Goal: Task Accomplishment & Management: Use online tool/utility

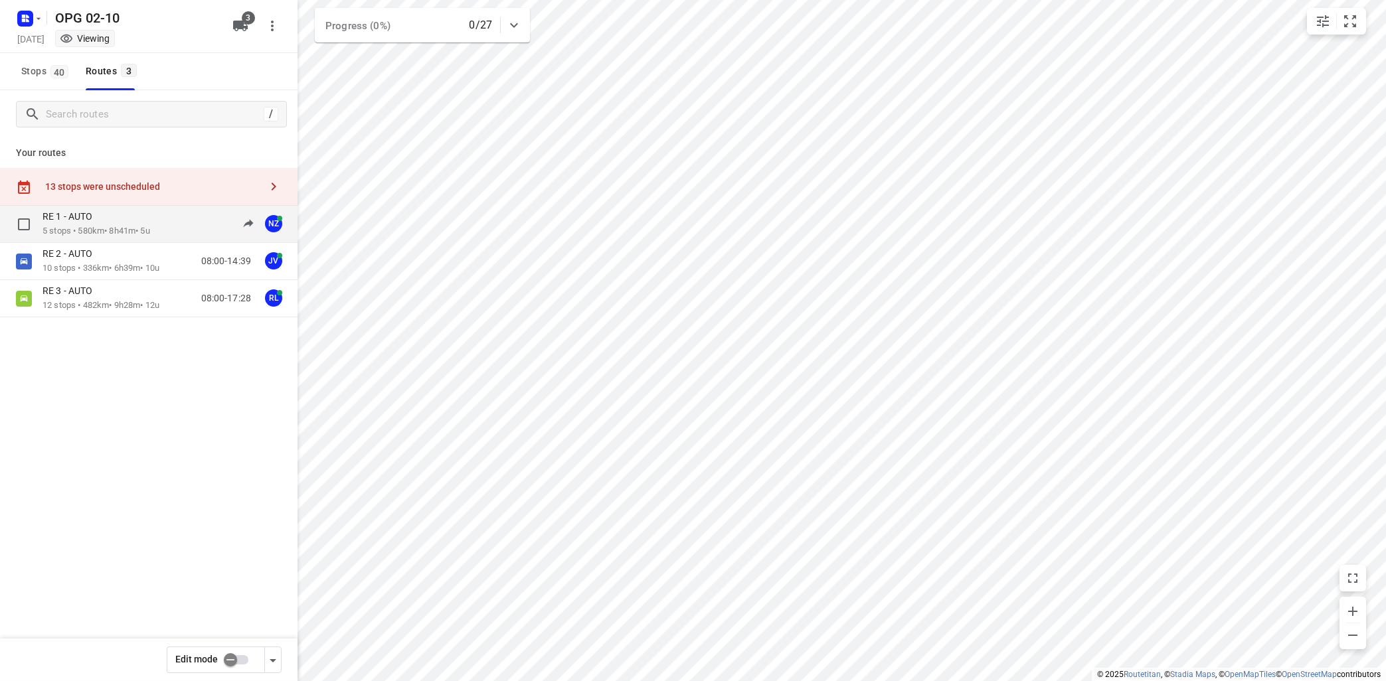
click at [98, 224] on div "RE 1 - AUTO" at bounding box center [96, 217] width 108 height 15
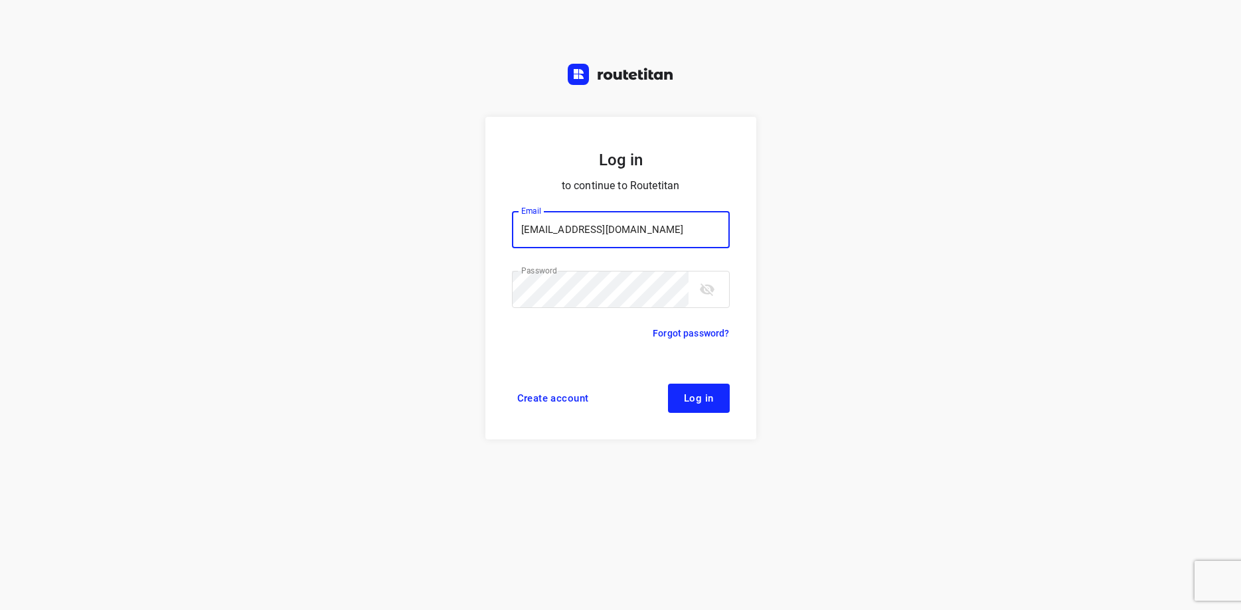
type input "max@onlineplasticsgroup.com"
click at [719, 395] on button "Log in" at bounding box center [699, 398] width 62 height 29
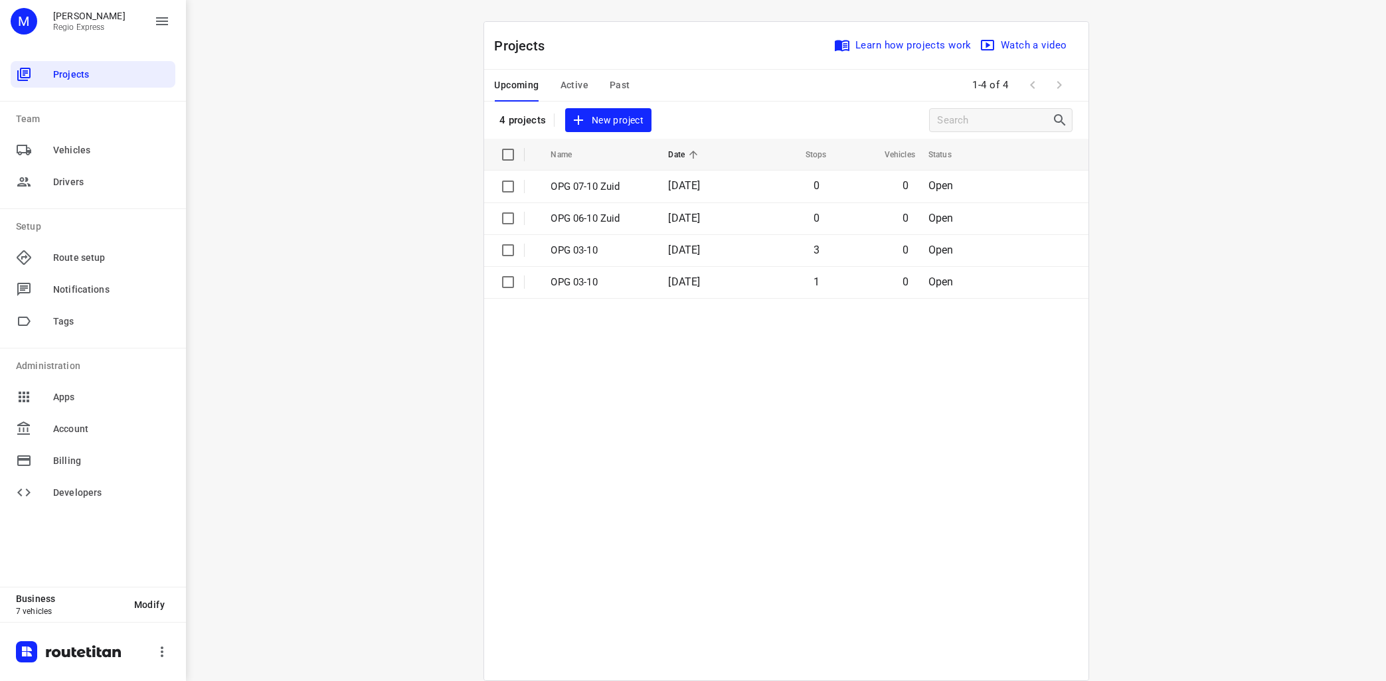
click at [568, 84] on span "Active" at bounding box center [574, 85] width 28 height 17
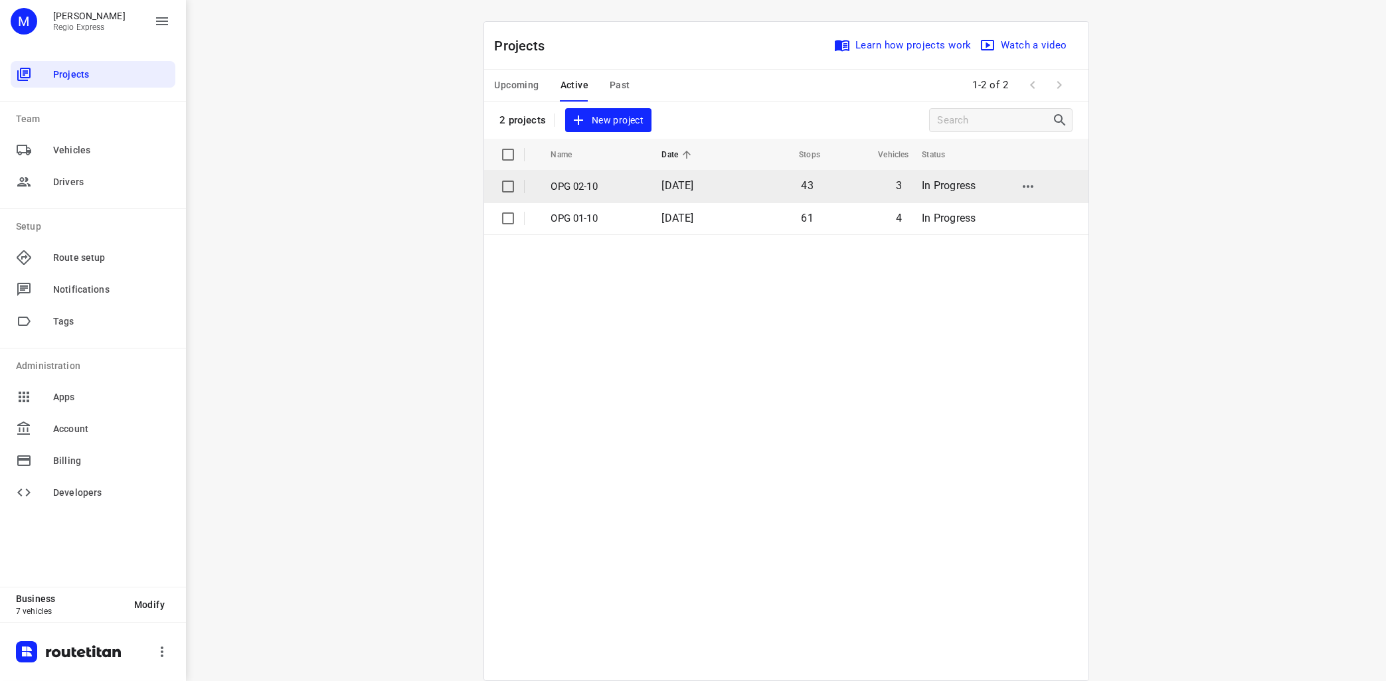
click at [598, 184] on p "OPG 02-10" at bounding box center [596, 186] width 91 height 15
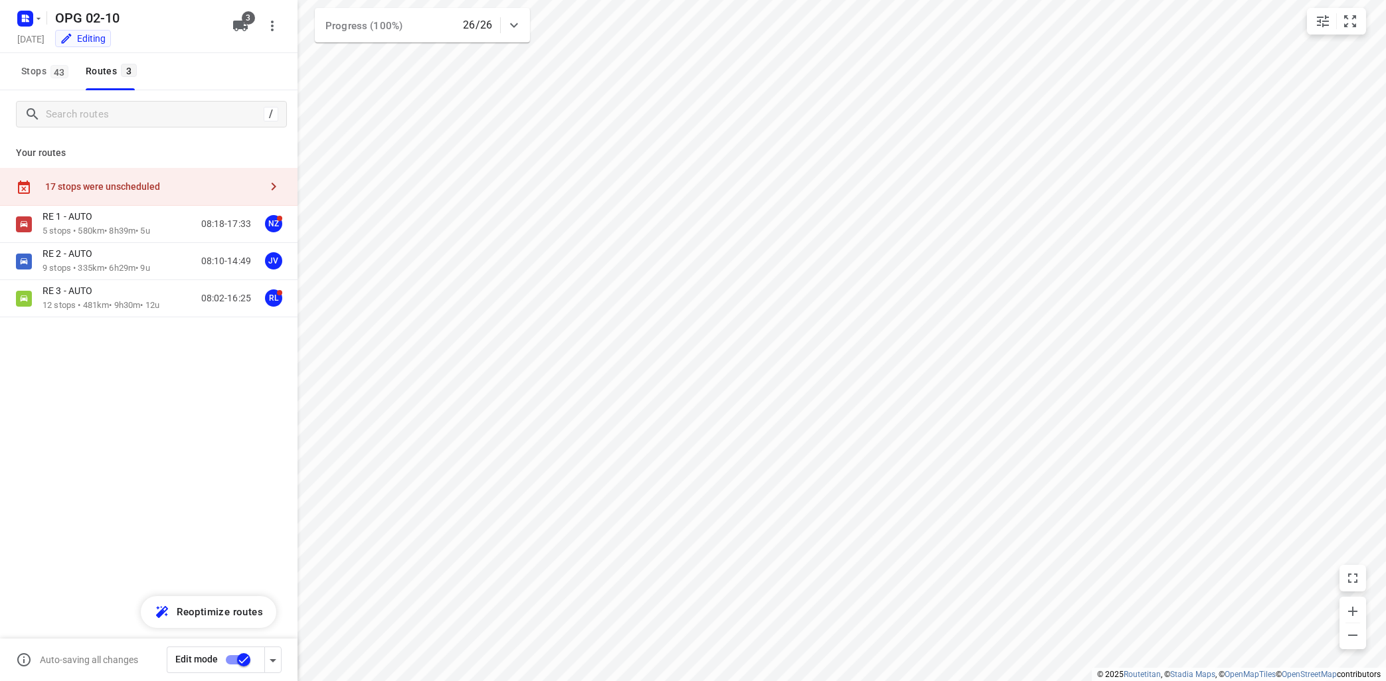
type input "distance"
click at [122, 228] on p "5 stops • 580km • 8h39m • 5u" at bounding box center [96, 231] width 108 height 13
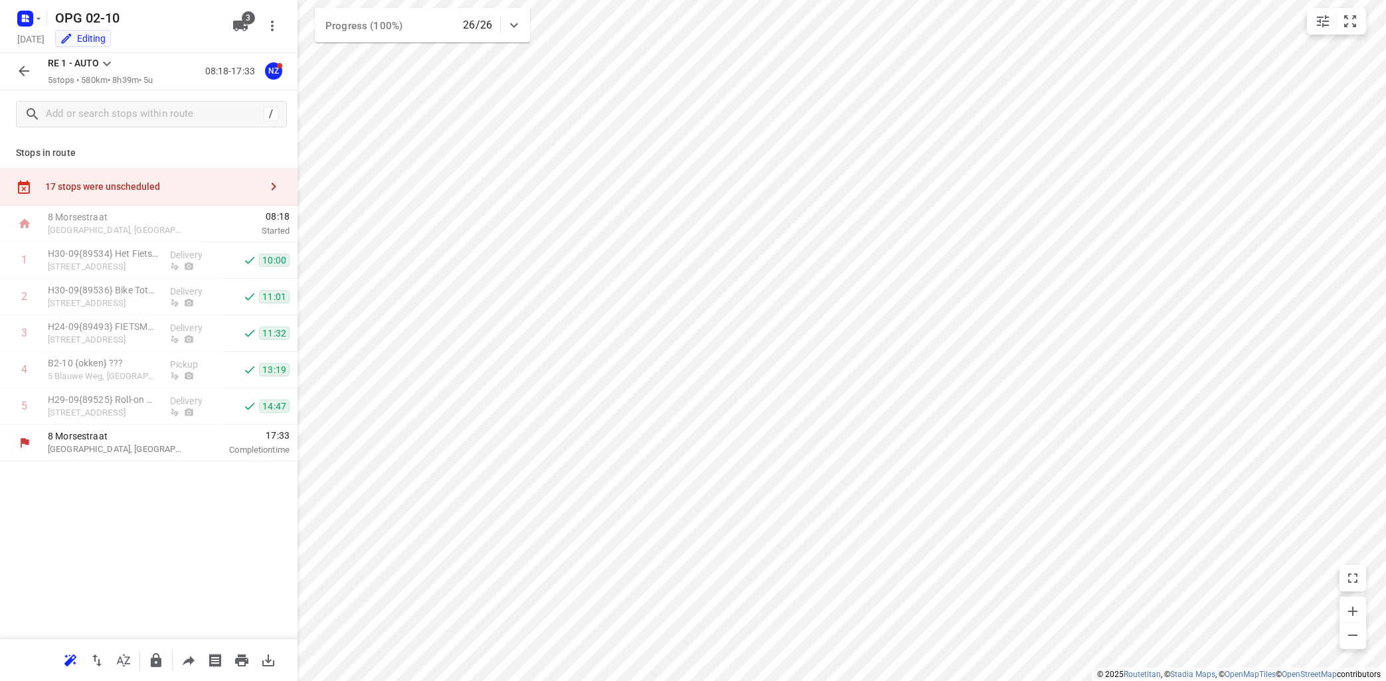
click at [109, 59] on icon at bounding box center [107, 64] width 16 height 16
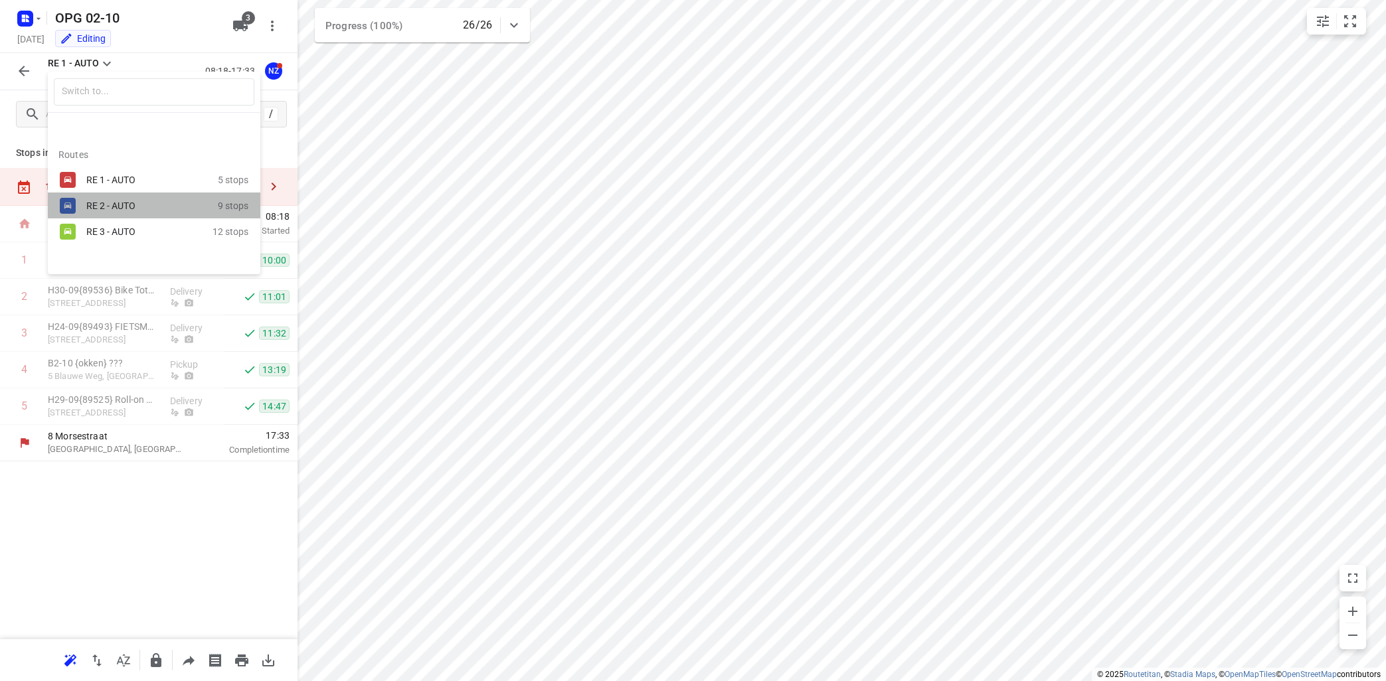
click at [112, 203] on div "RE 2 - AUTO" at bounding box center [142, 205] width 113 height 11
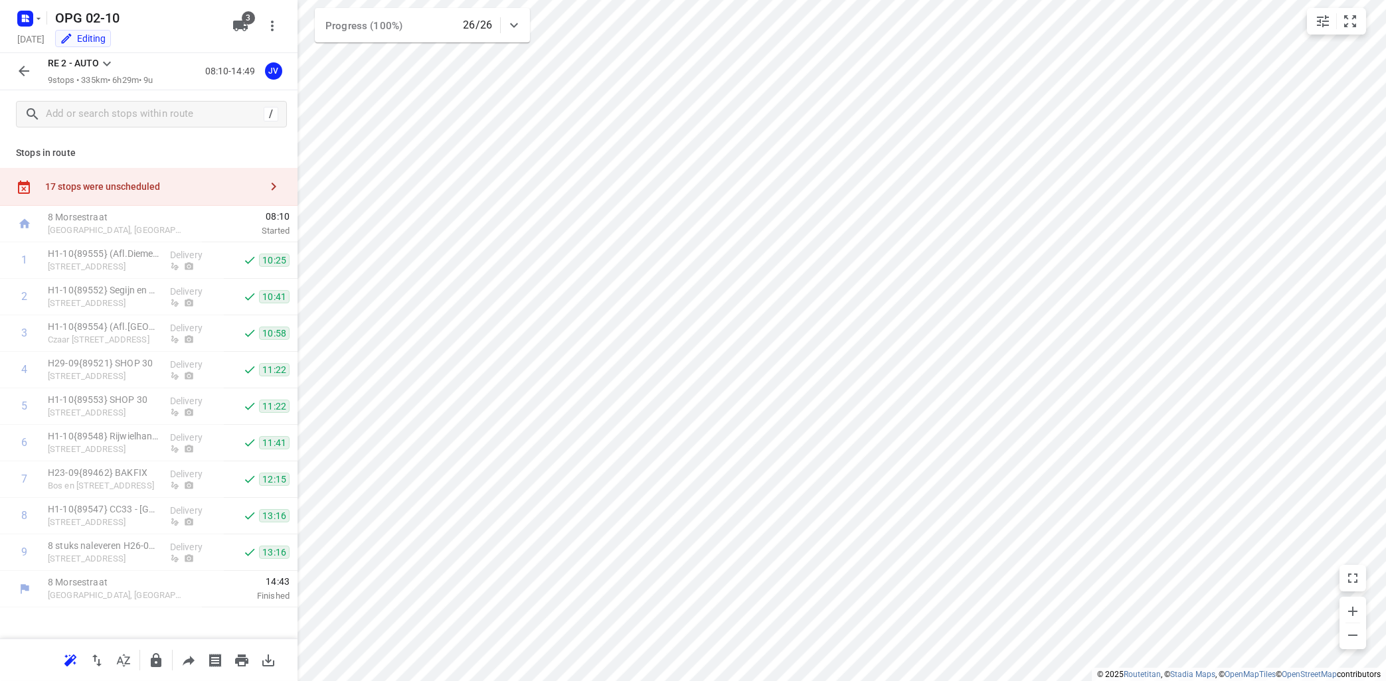
click at [109, 58] on icon at bounding box center [107, 64] width 16 height 16
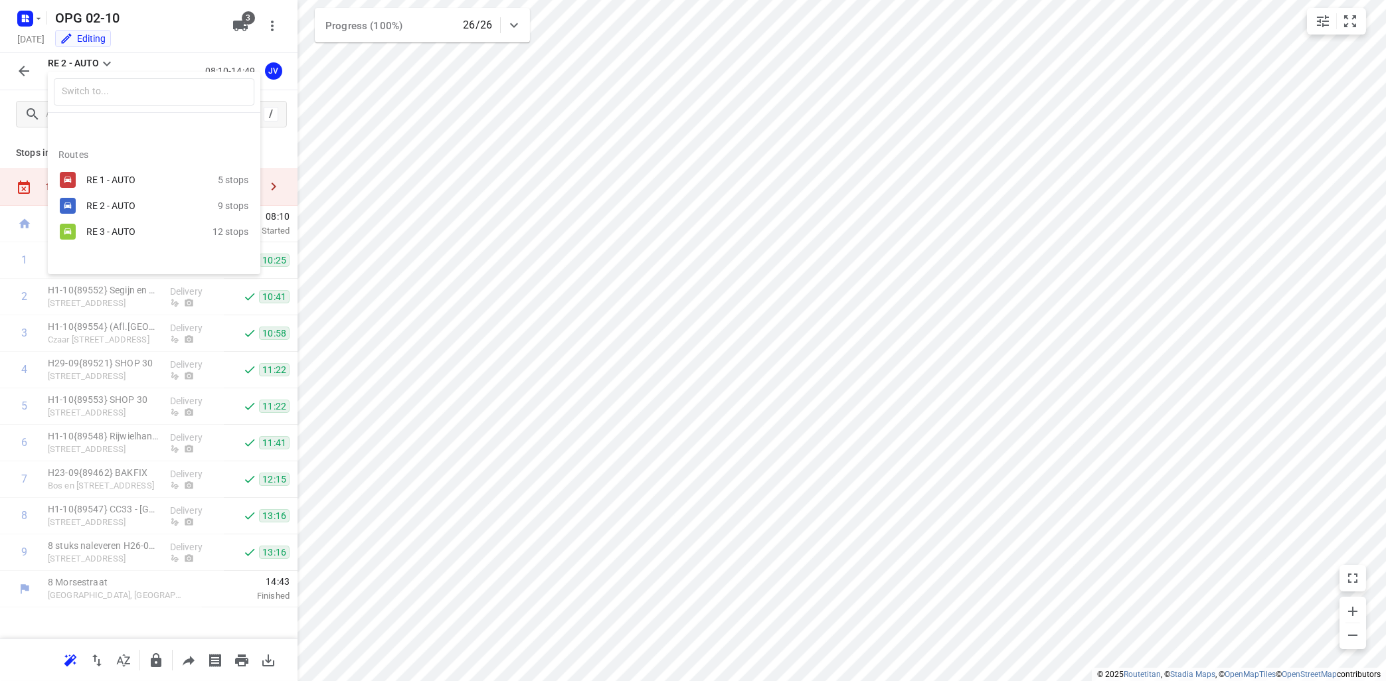
click at [102, 227] on div "RE 3 - AUTO" at bounding box center [142, 231] width 113 height 11
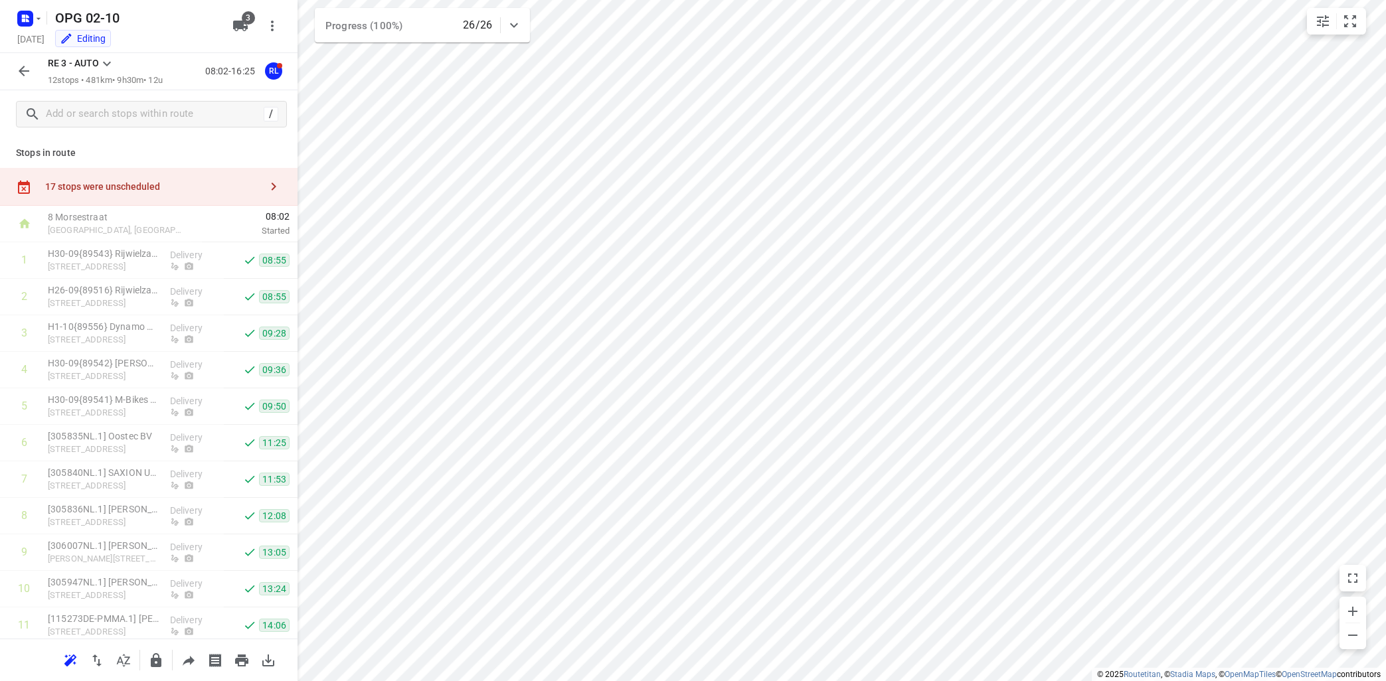
click at [270, 188] on icon "button" at bounding box center [274, 187] width 16 height 16
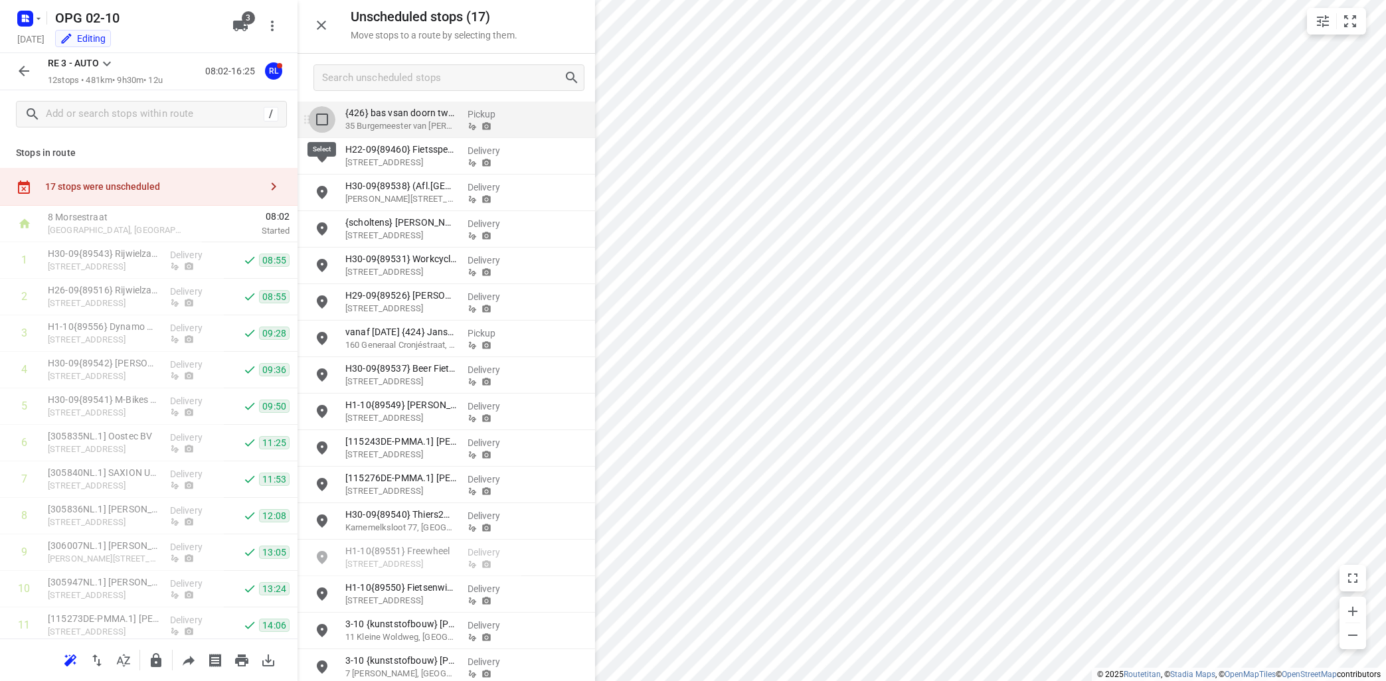
click at [323, 117] on input "grid" at bounding box center [322, 119] width 27 height 27
checkbox input "true"
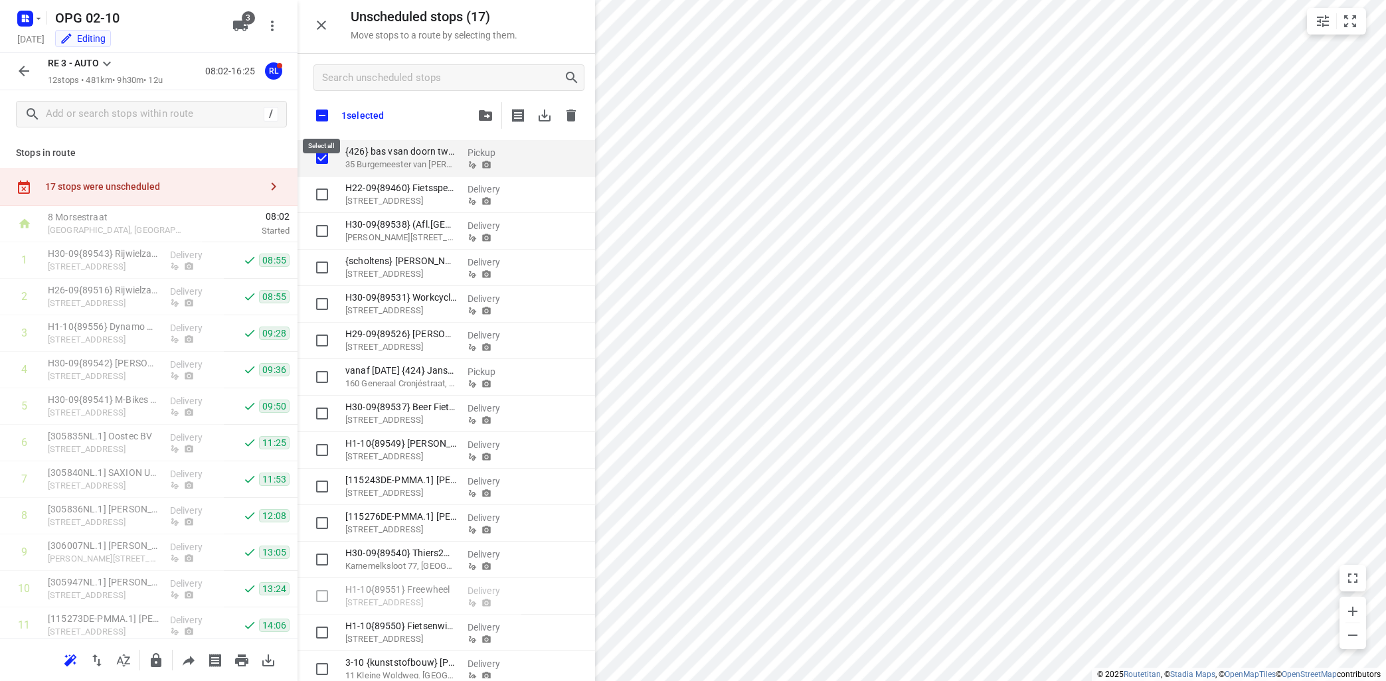
click at [323, 112] on input "checkbox" at bounding box center [322, 116] width 28 height 28
checkbox input "true"
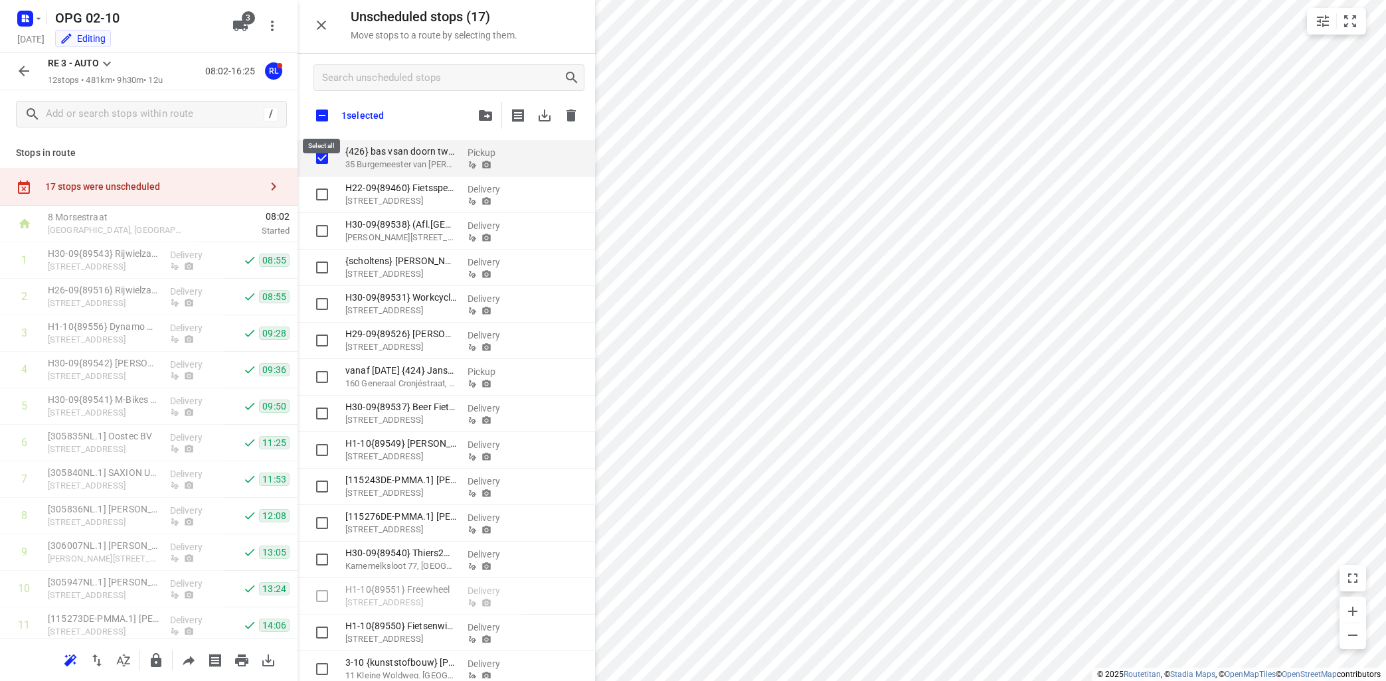
checkbox input "true"
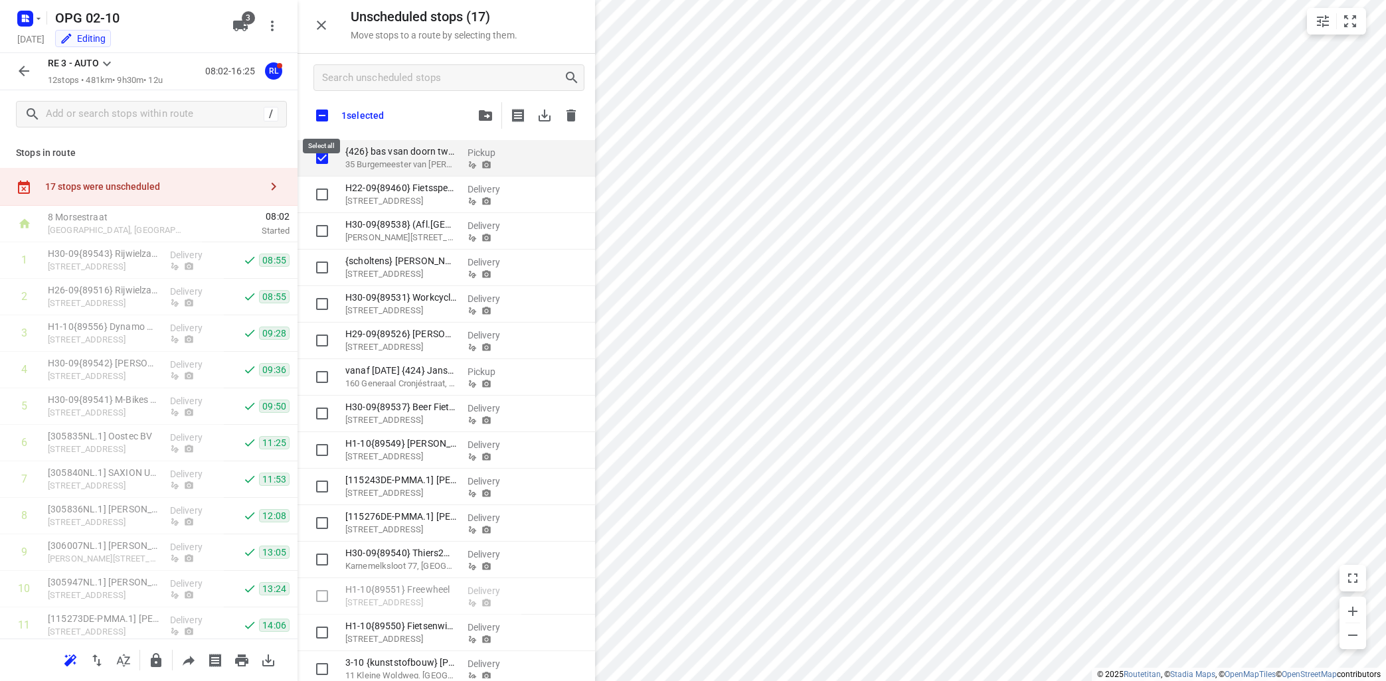
checkbox input "true"
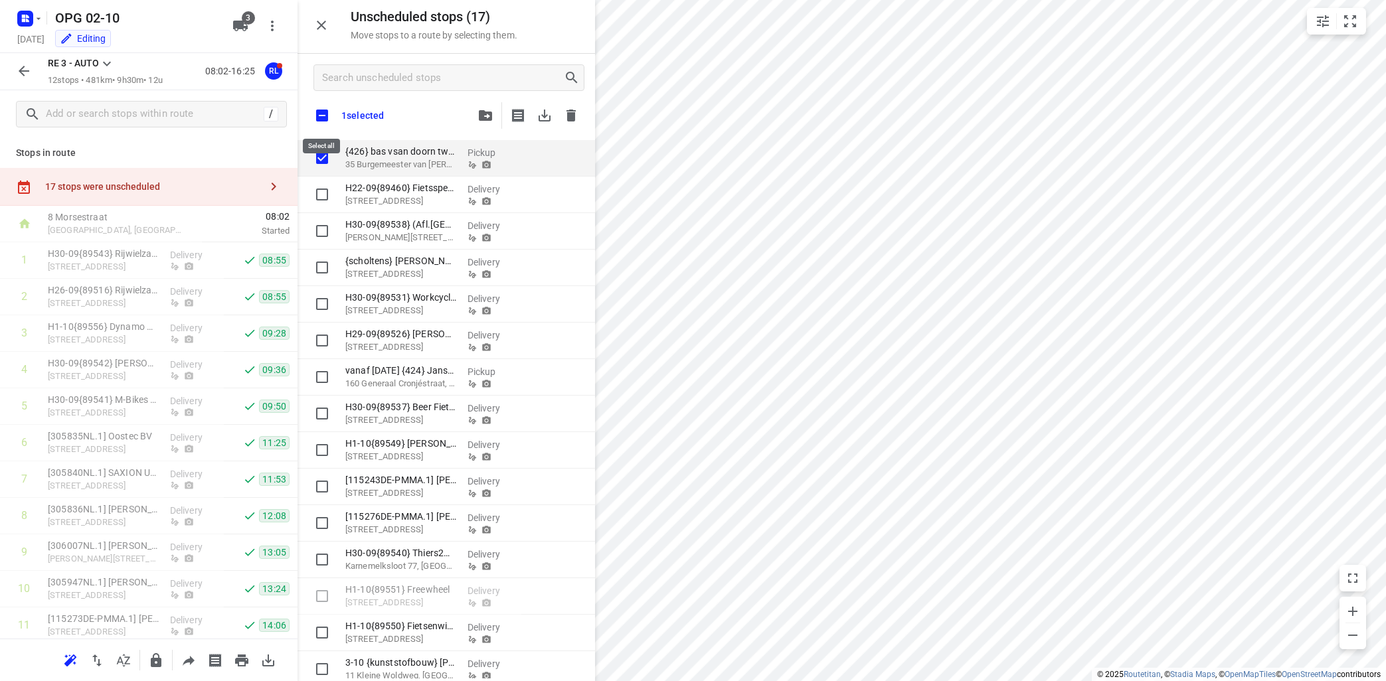
checkbox input "true"
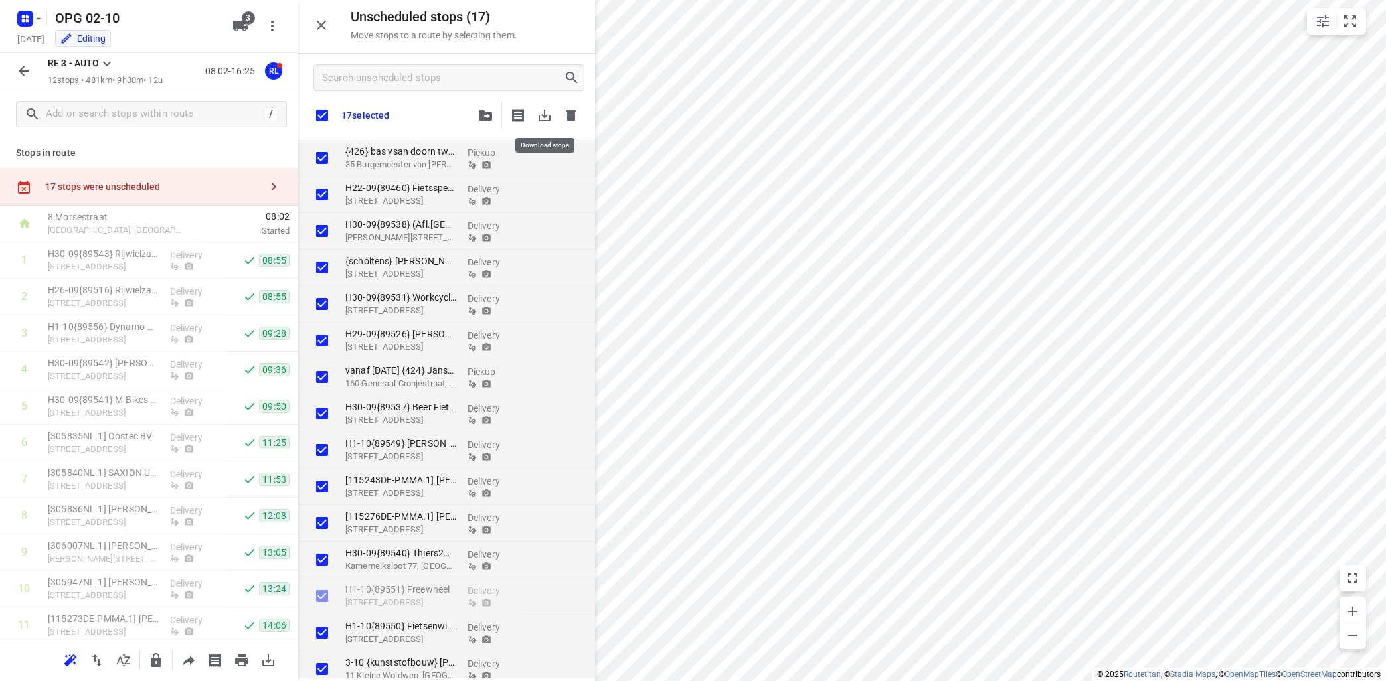
click at [548, 116] on icon "button" at bounding box center [544, 116] width 16 height 16
checkbox input "true"
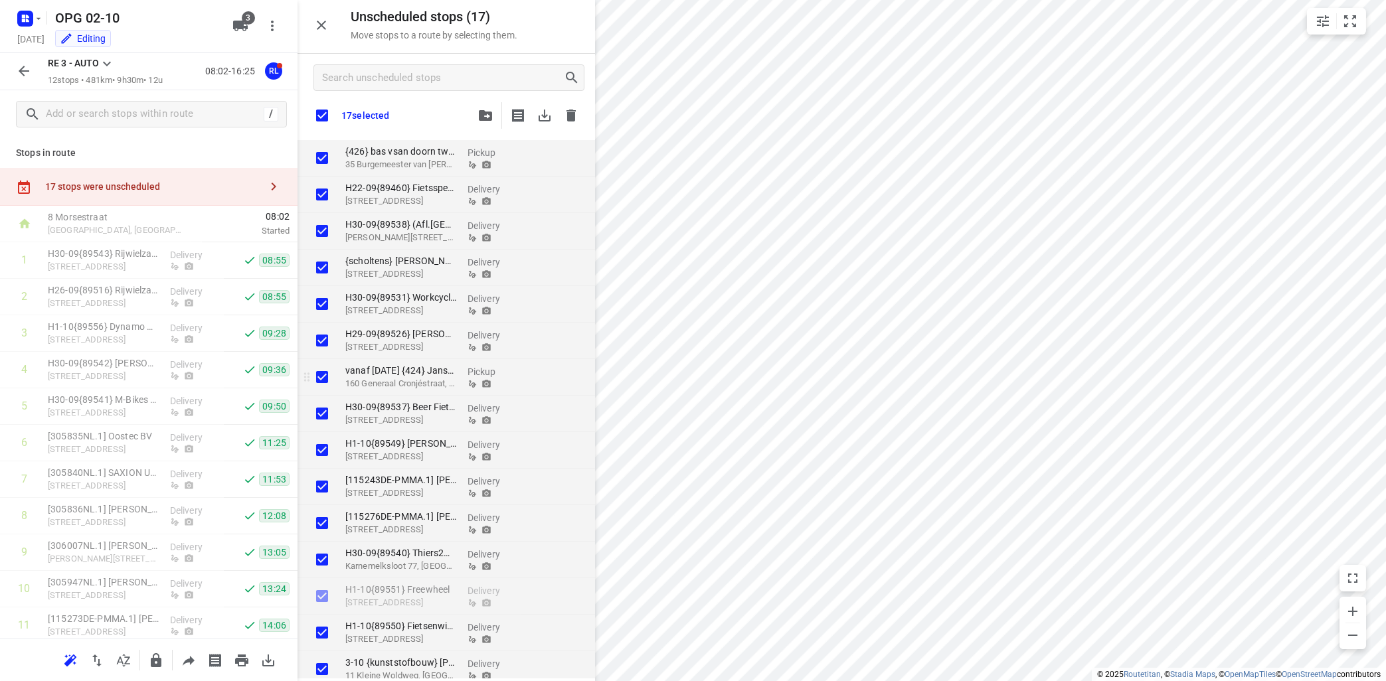
checkbox input "true"
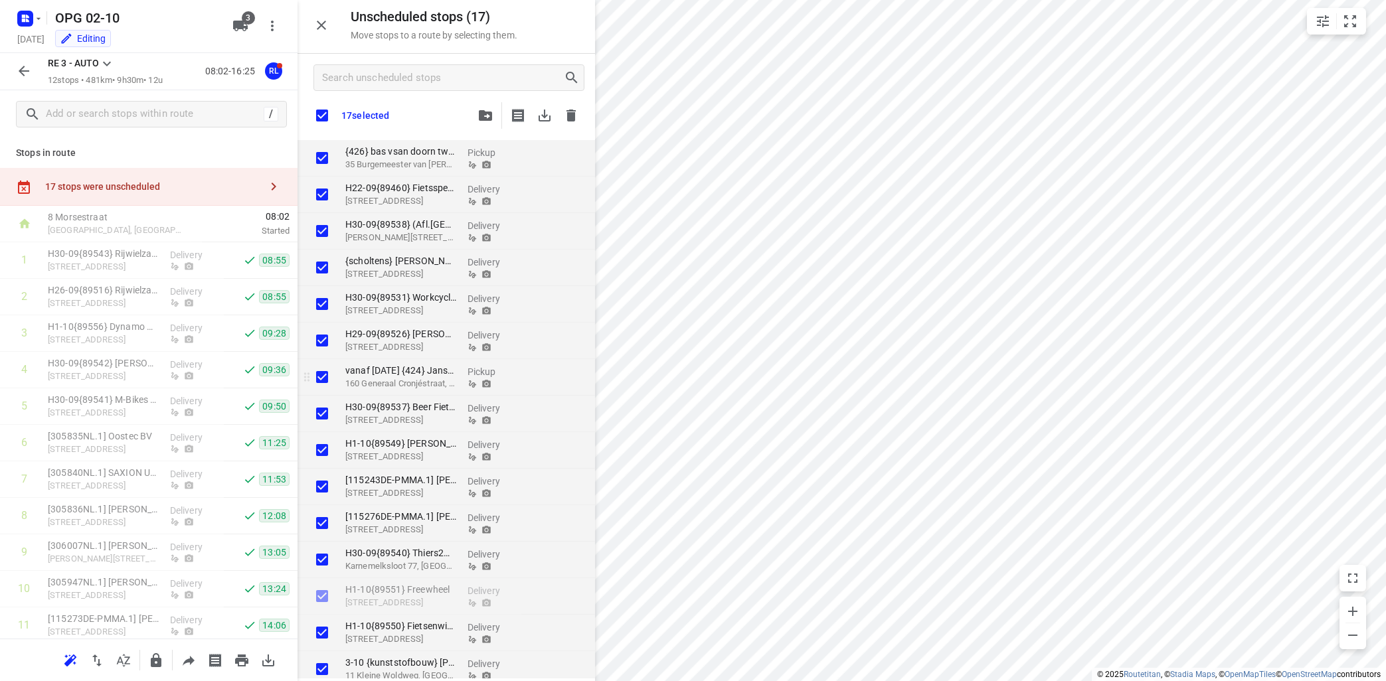
checkbox input "true"
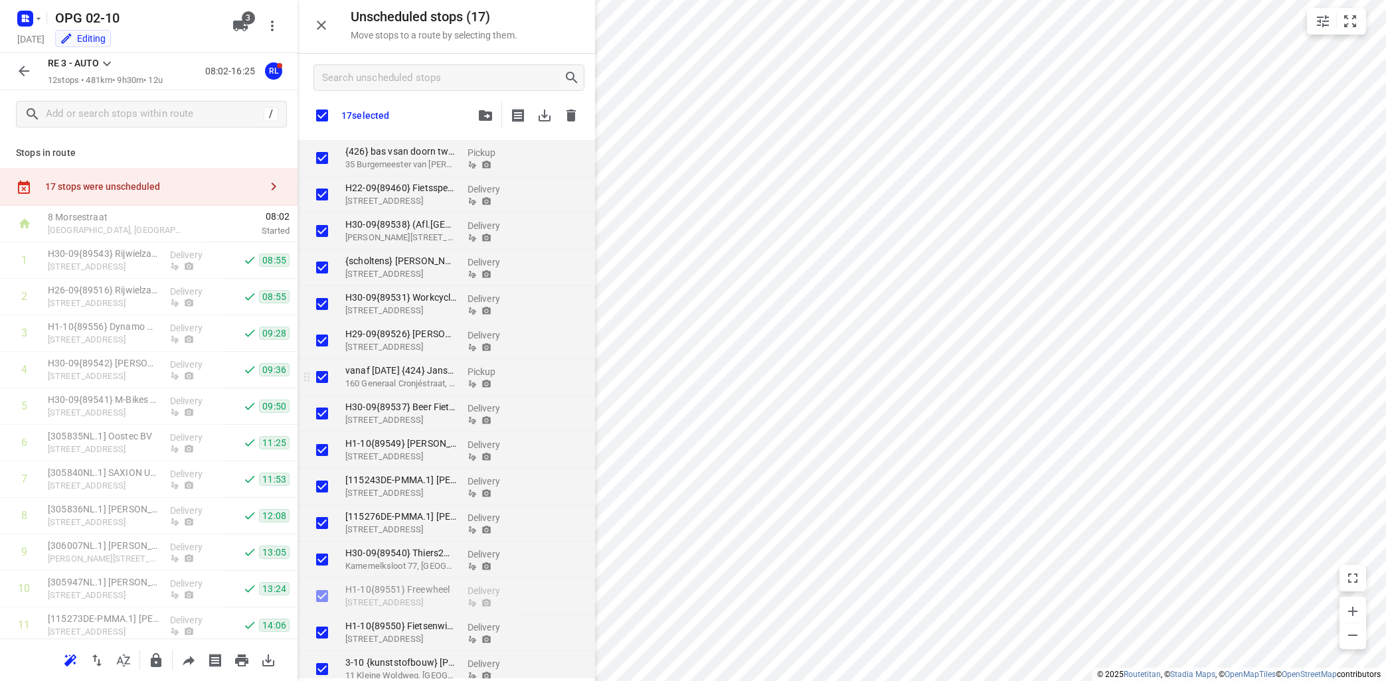
checkbox input "true"
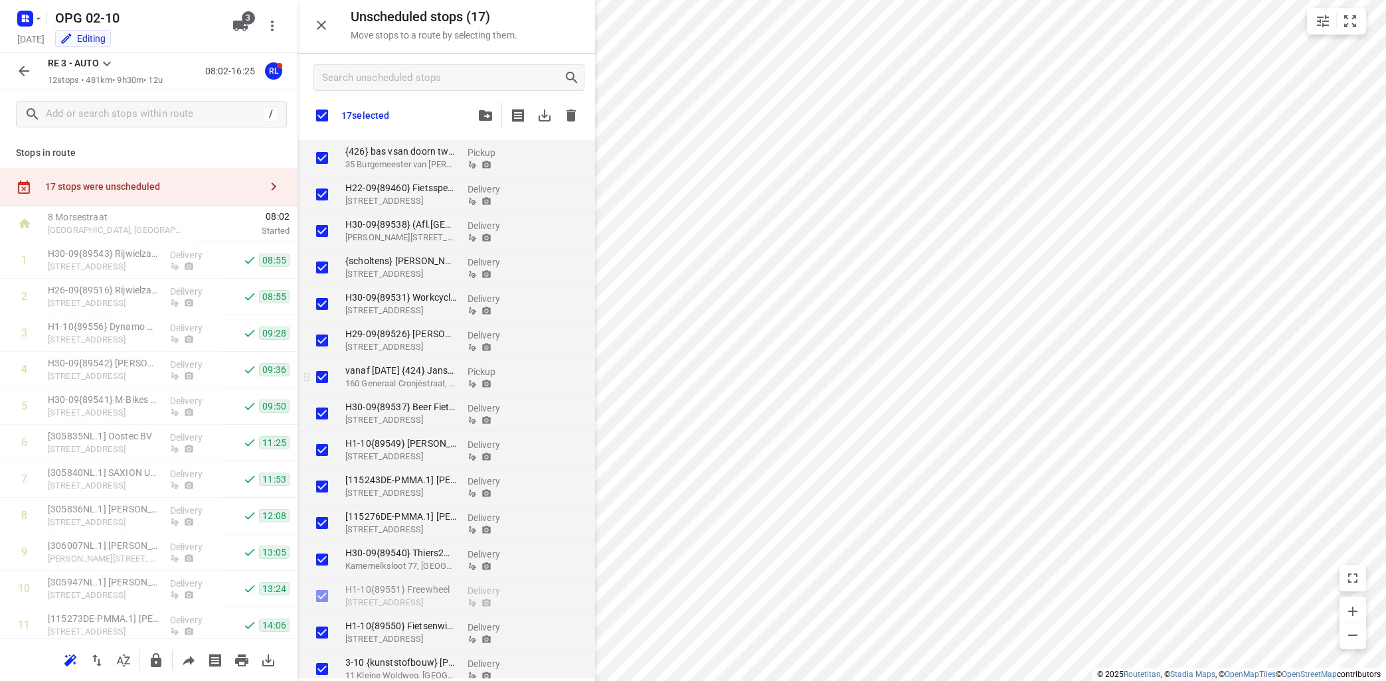
checkbox input "true"
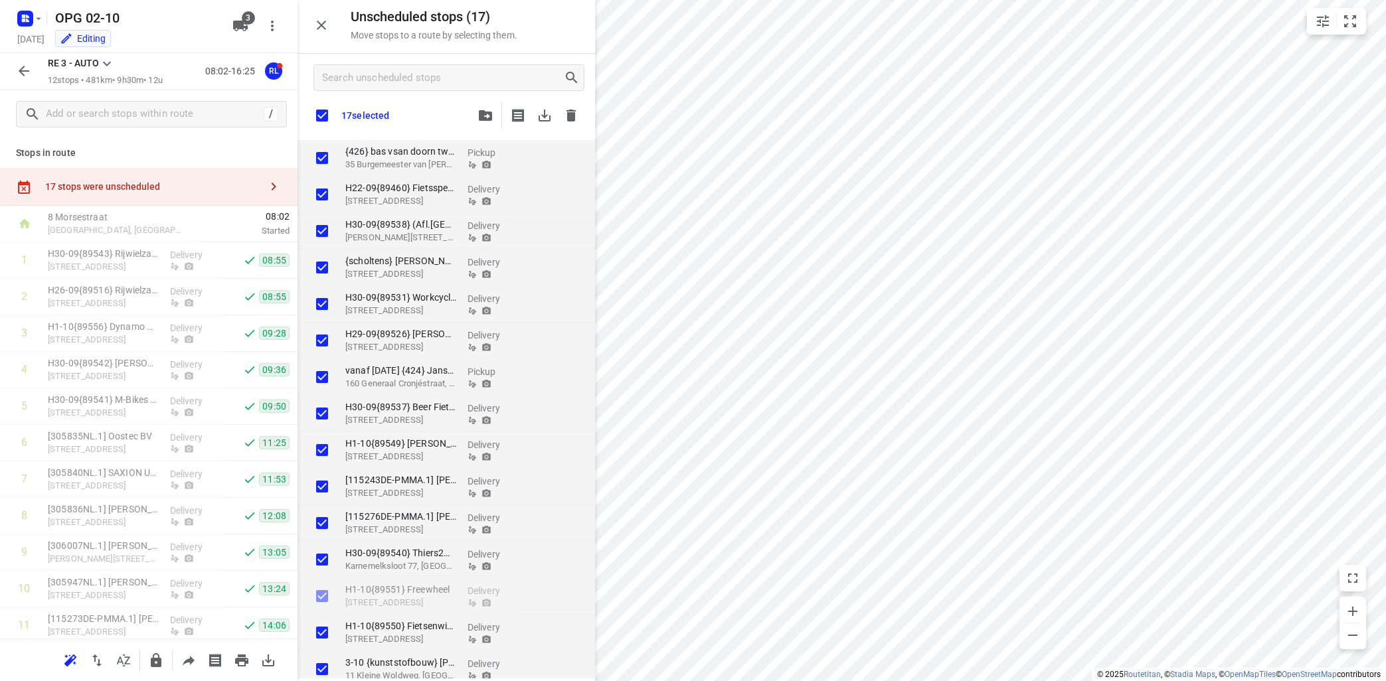
checkbox input "true"
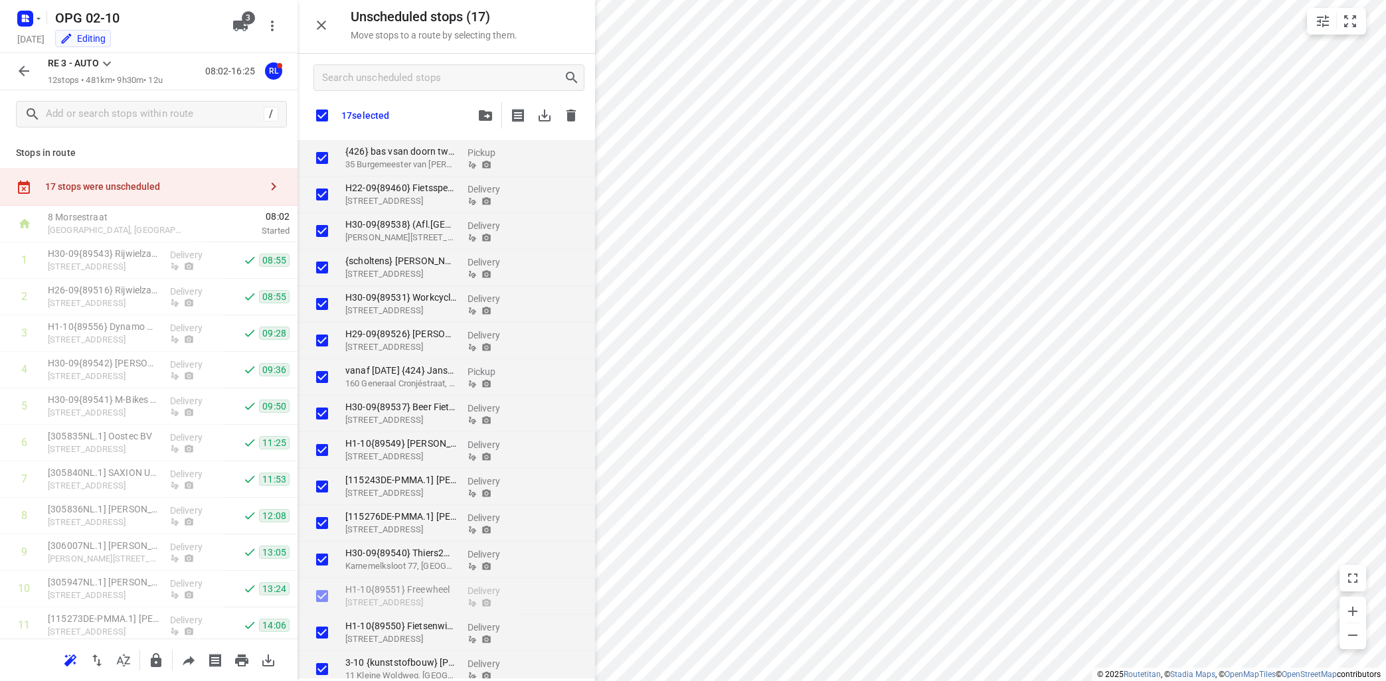
checkbox input "true"
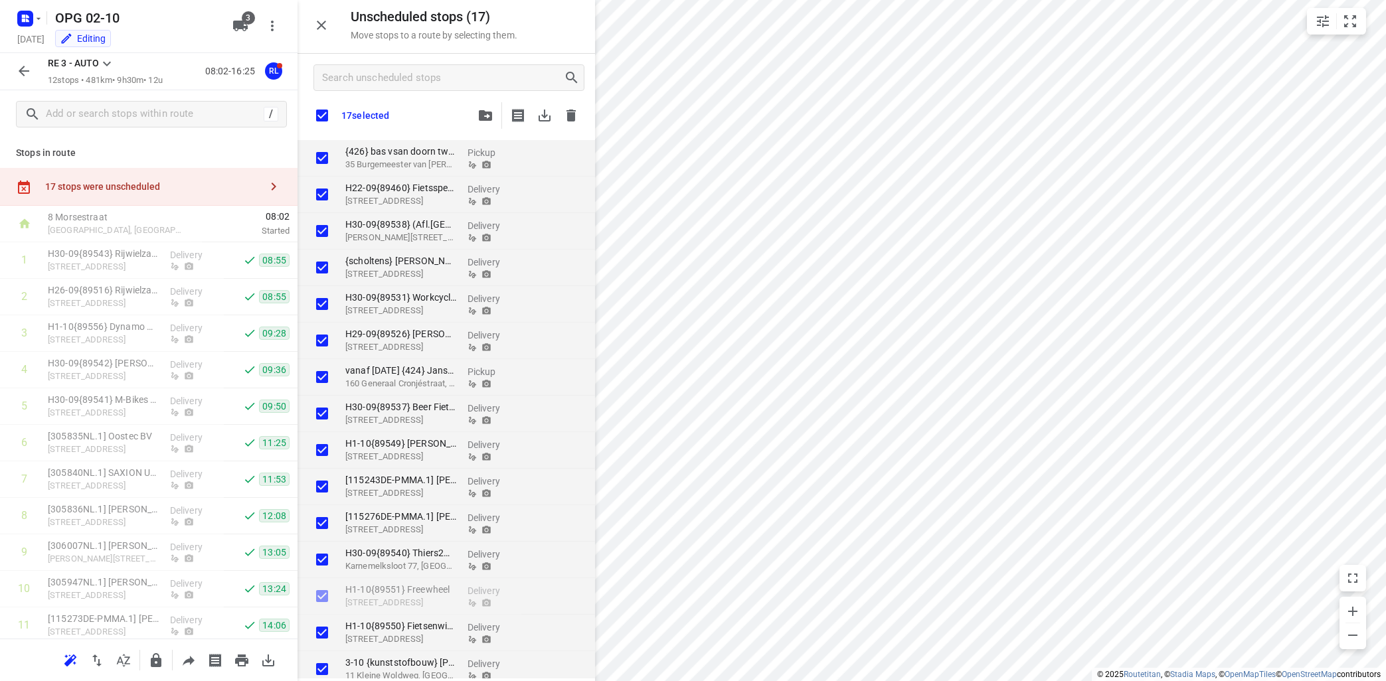
checkbox input "true"
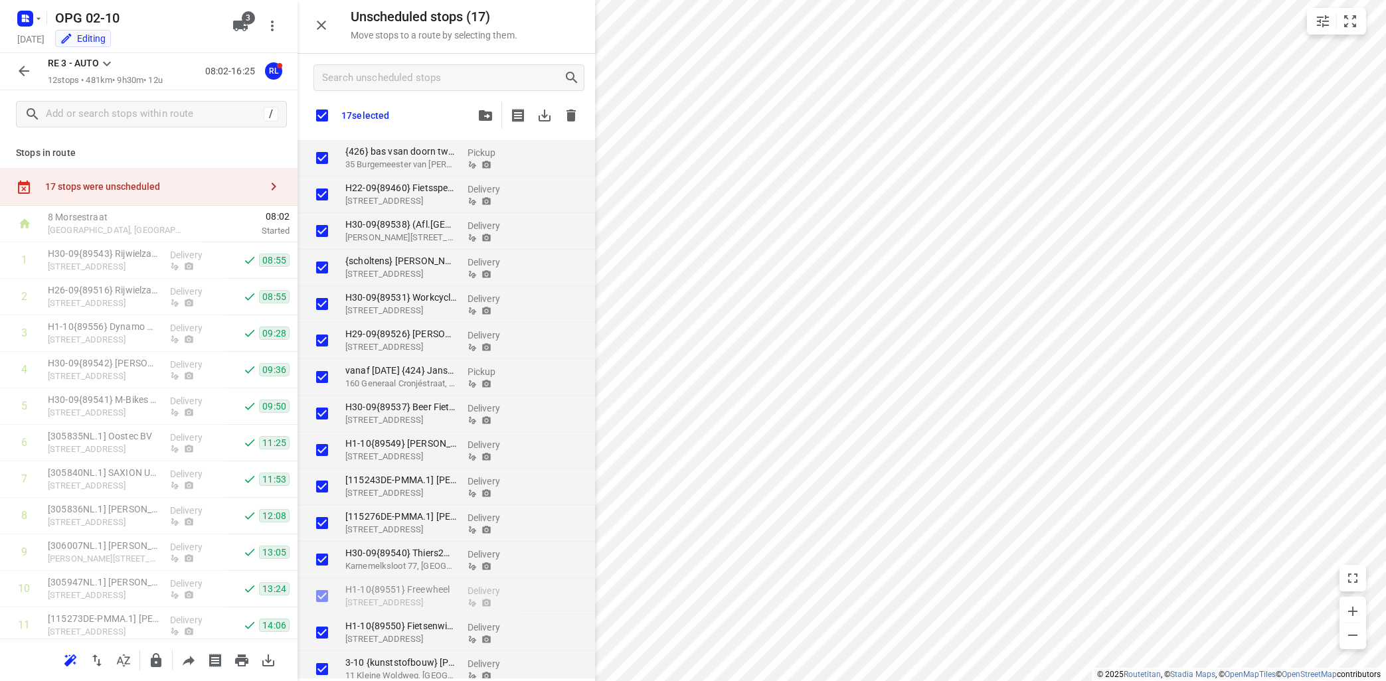
checkbox input "true"
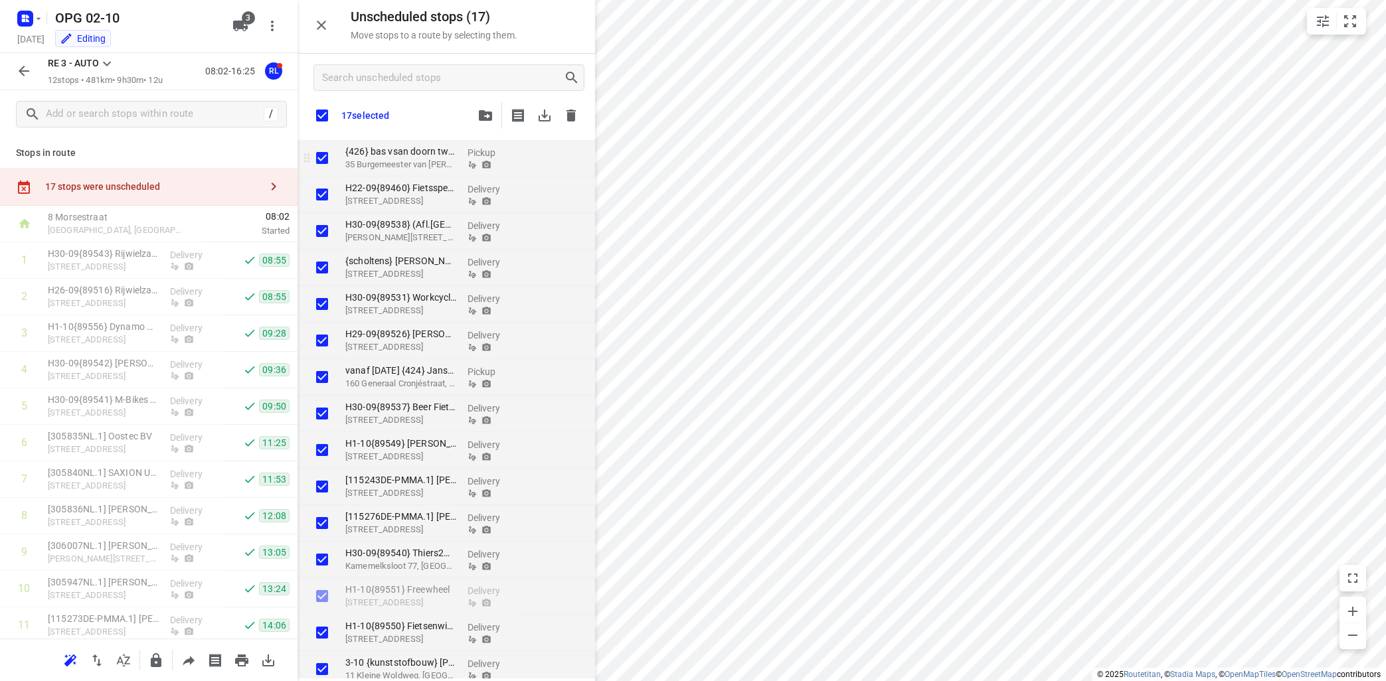
checkbox input "true"
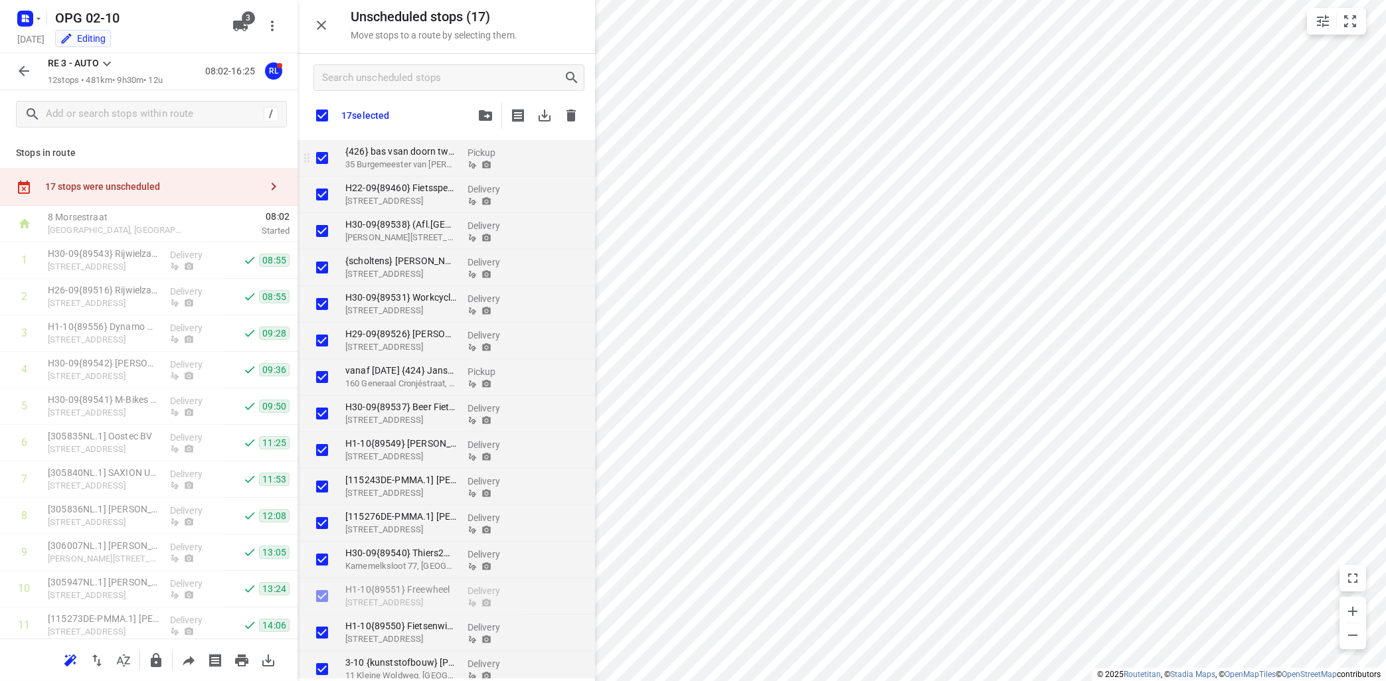
checkbox input "true"
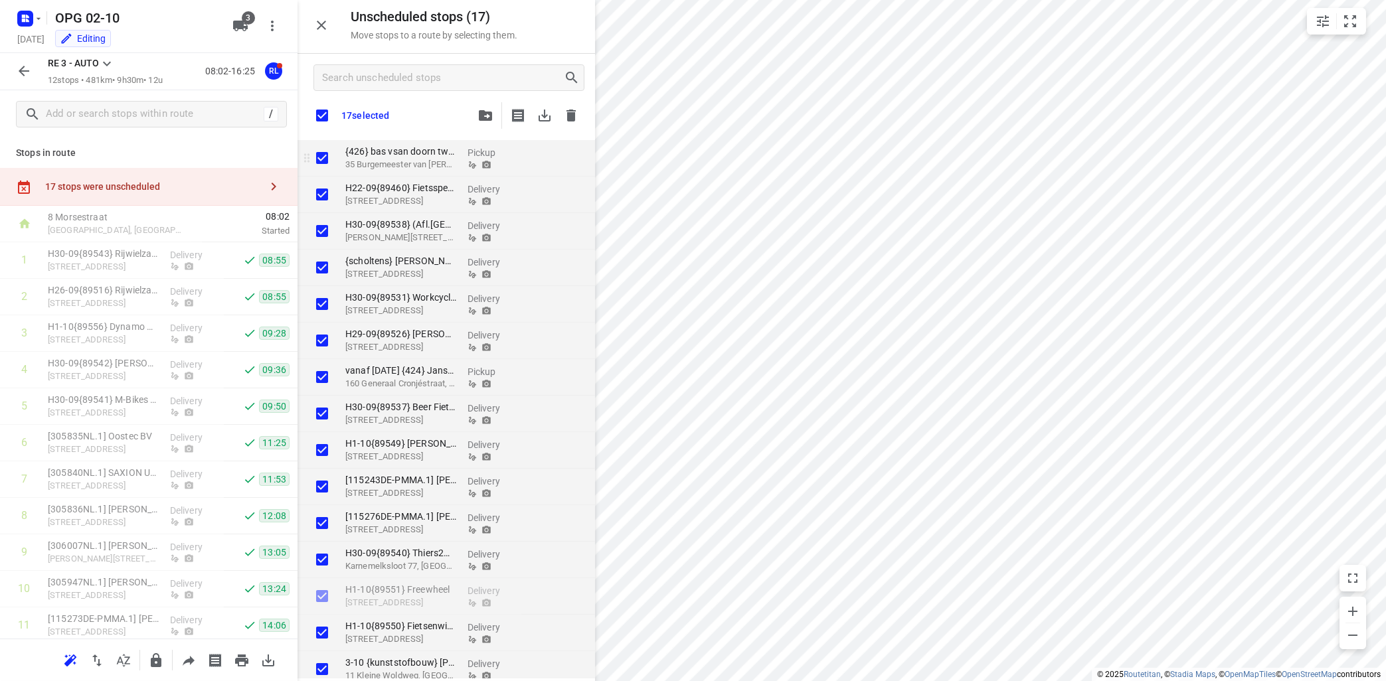
checkbox input "true"
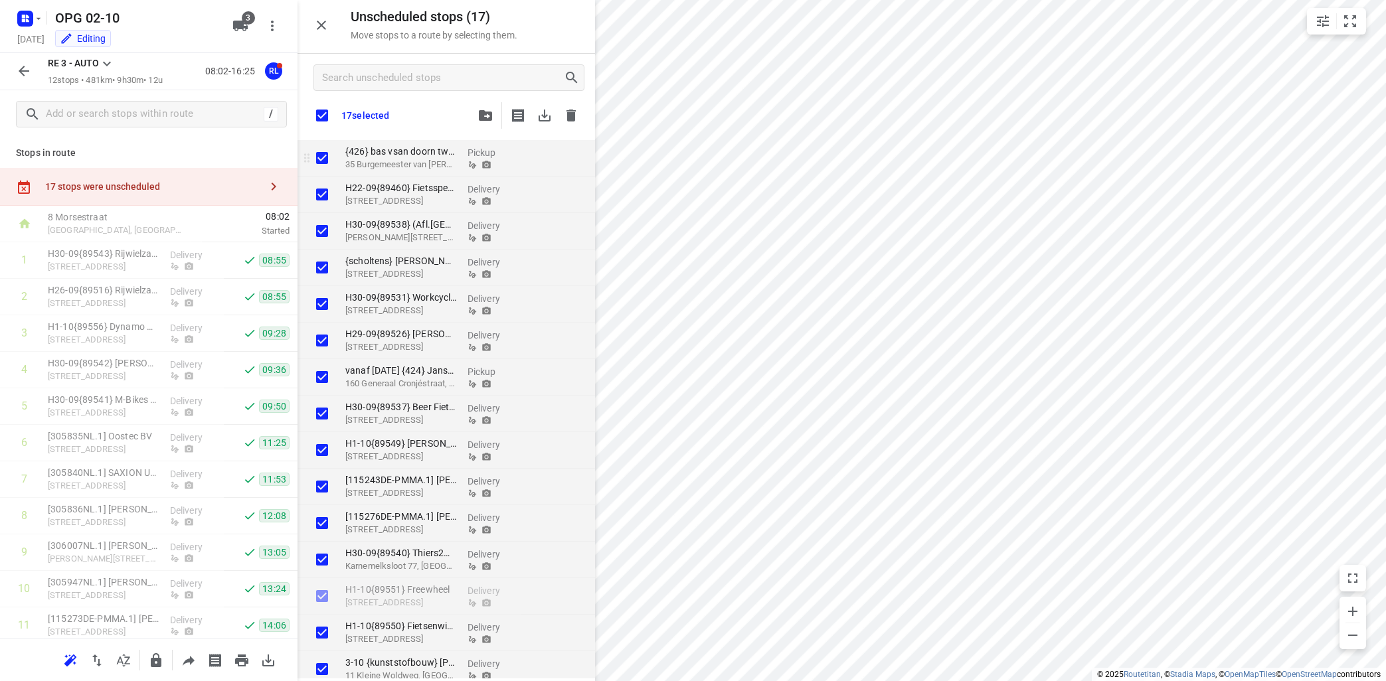
checkbox input "true"
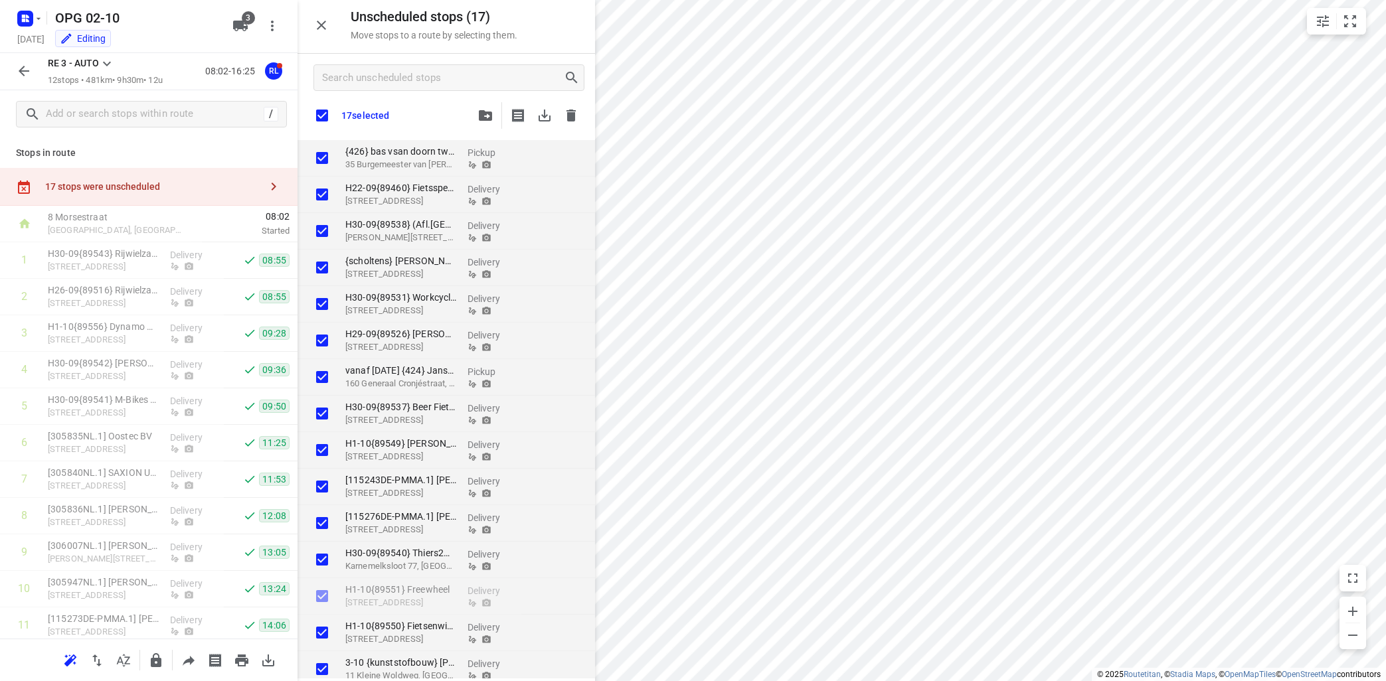
checkbox input "true"
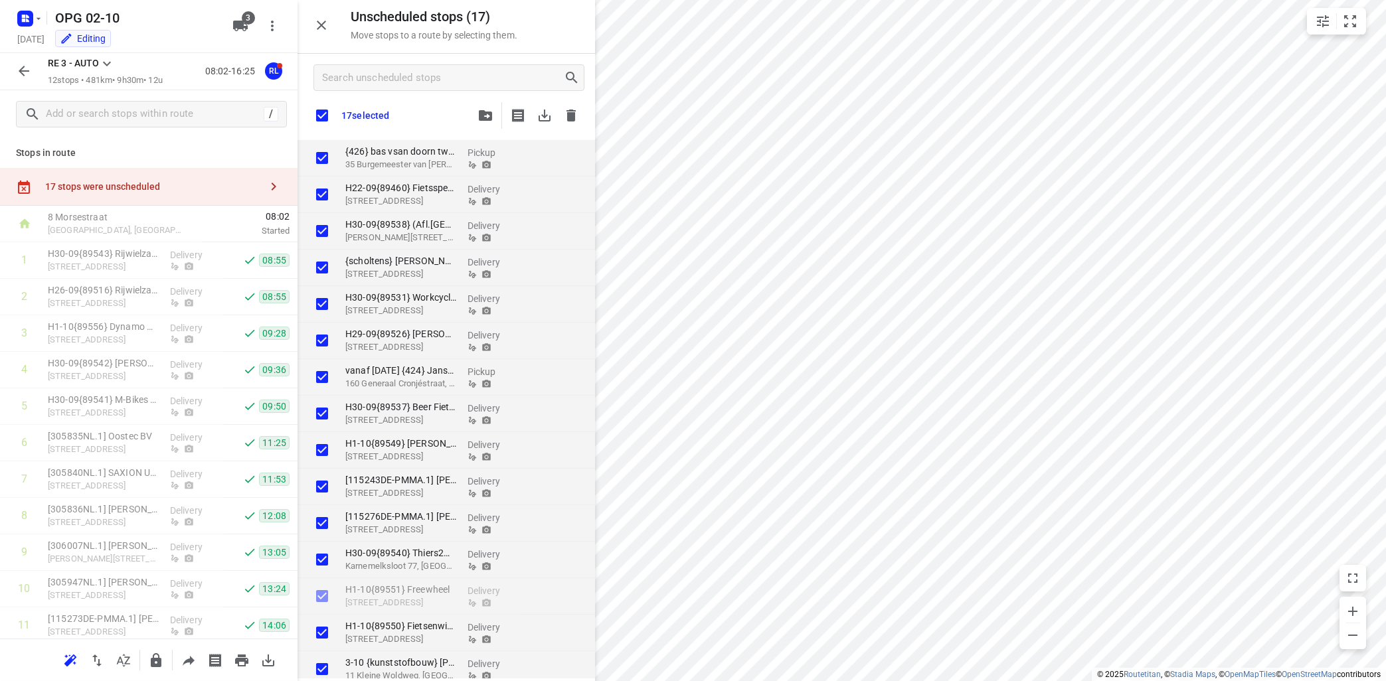
checkbox input "true"
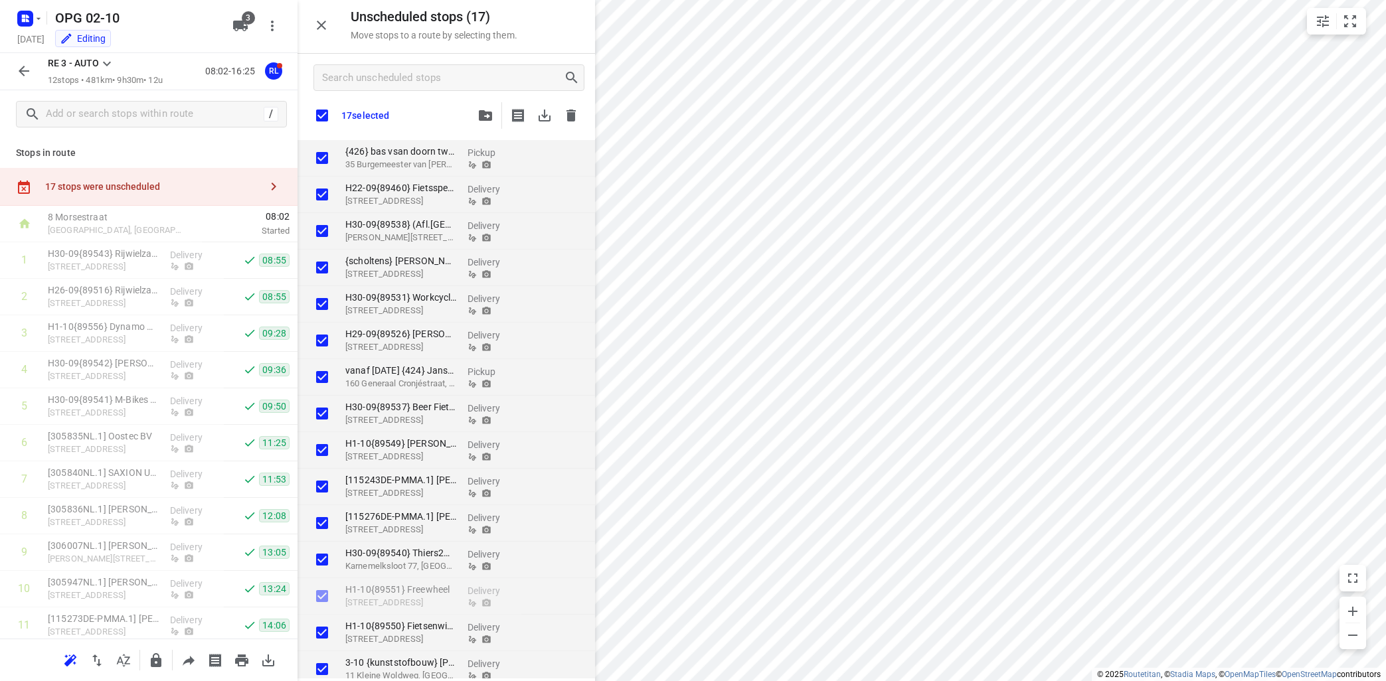
checkbox input "true"
click at [574, 114] on icon "button" at bounding box center [570, 116] width 9 height 12
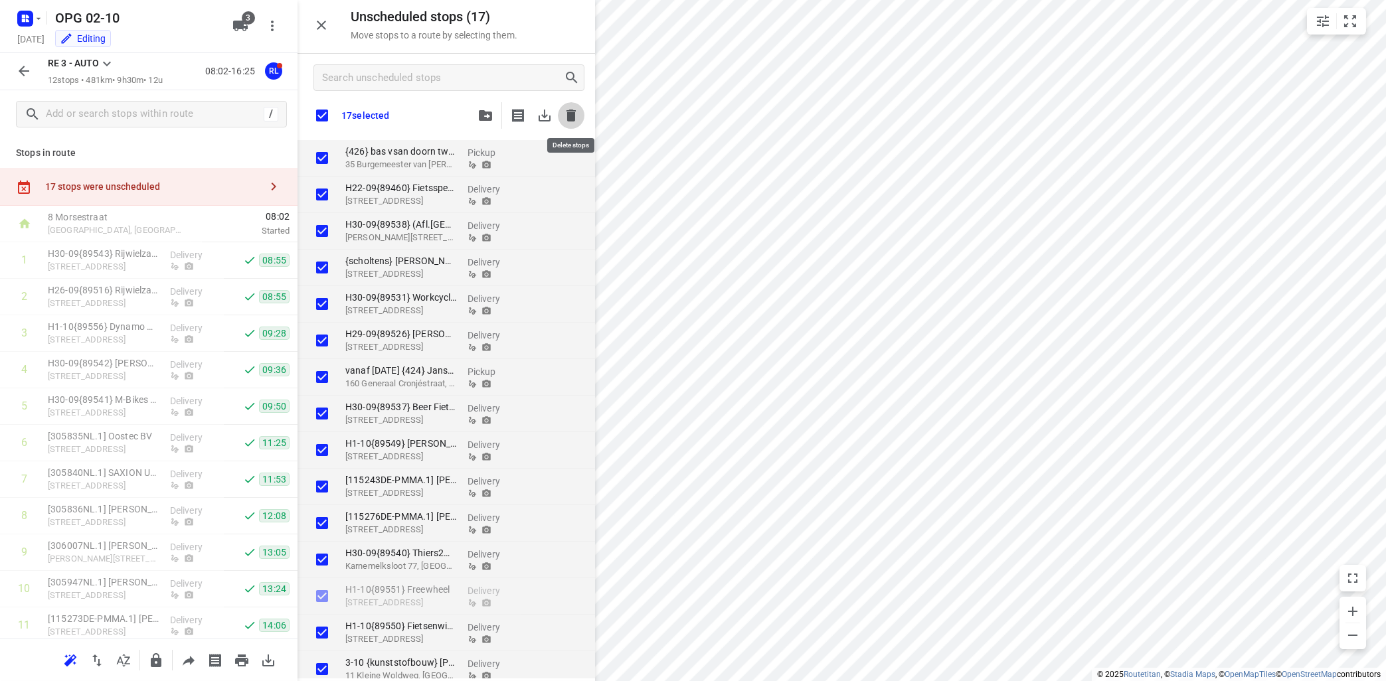
checkbox input "true"
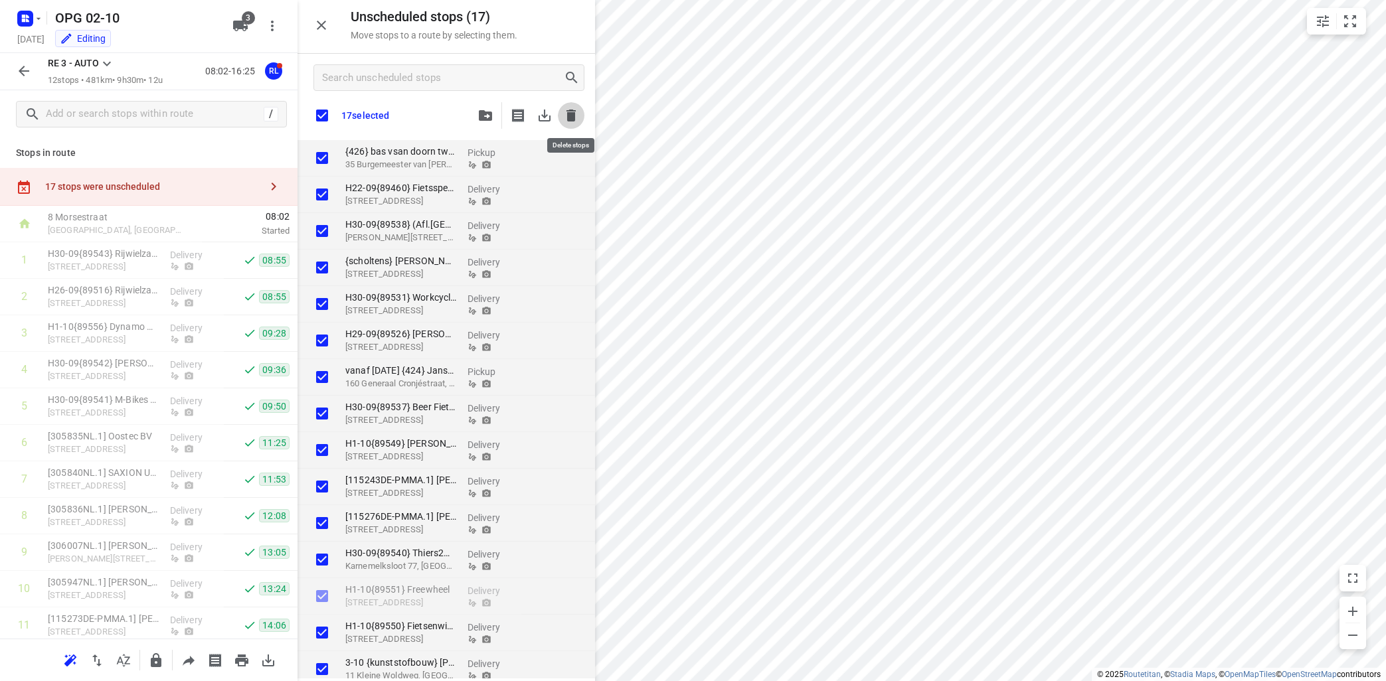
checkbox input "true"
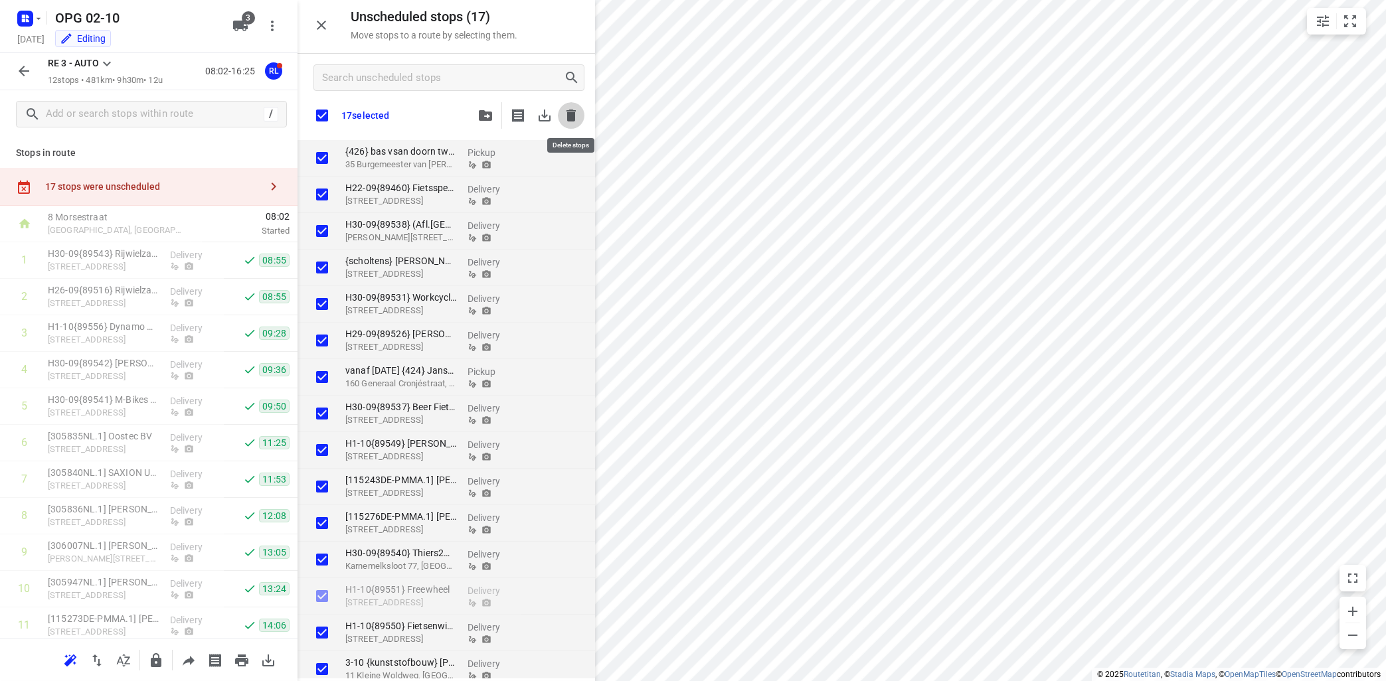
checkbox input "true"
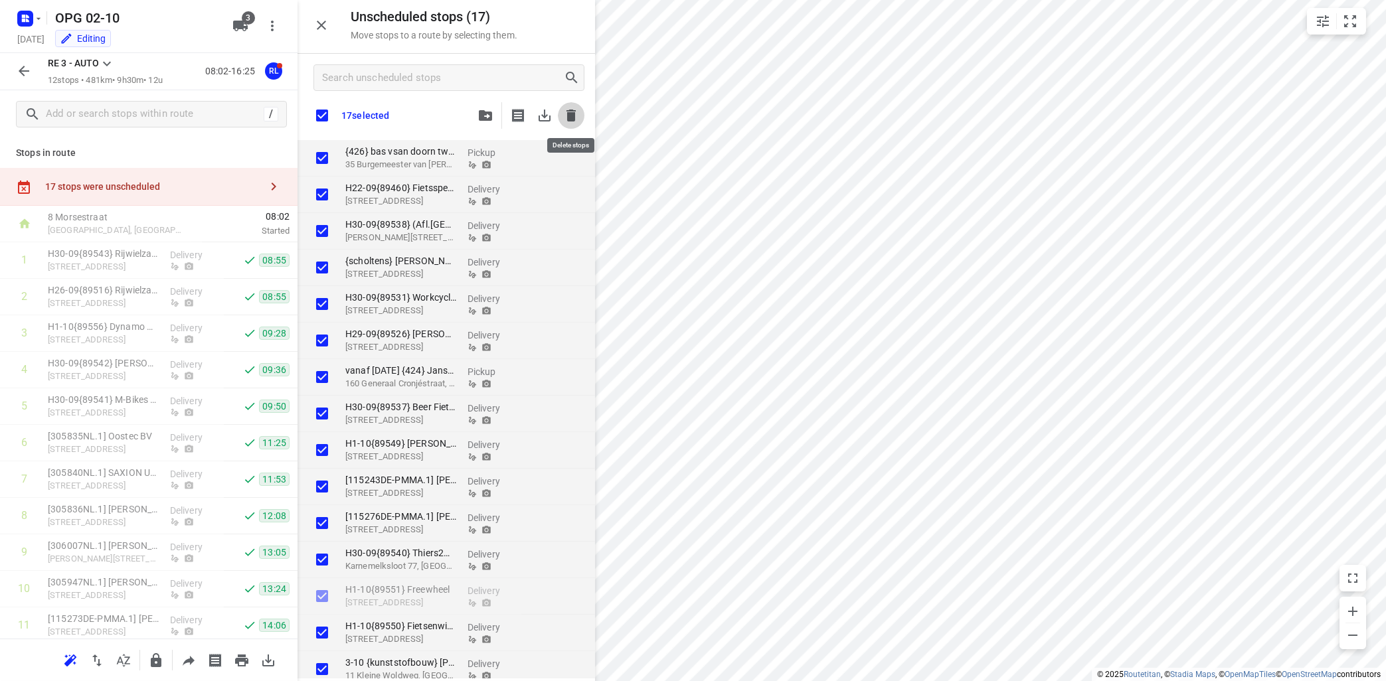
checkbox input "true"
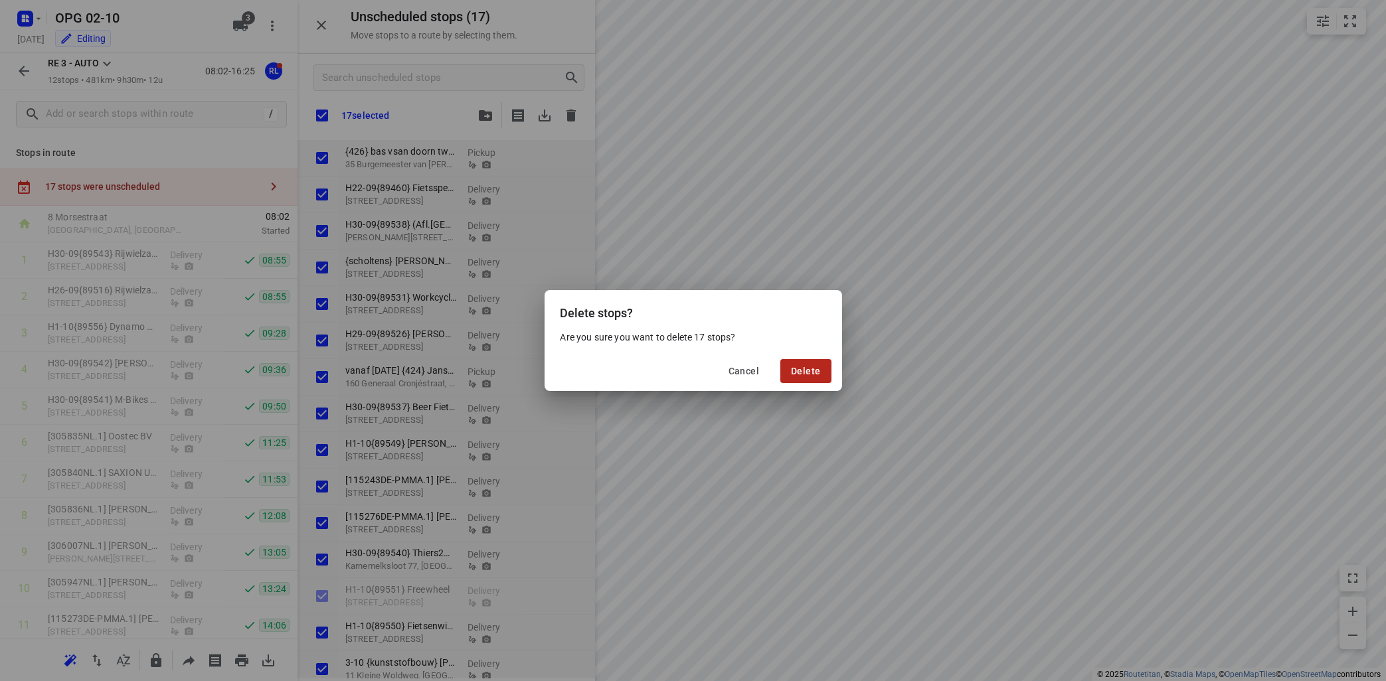
click at [806, 366] on span "Delete" at bounding box center [805, 371] width 29 height 11
checkbox input "true"
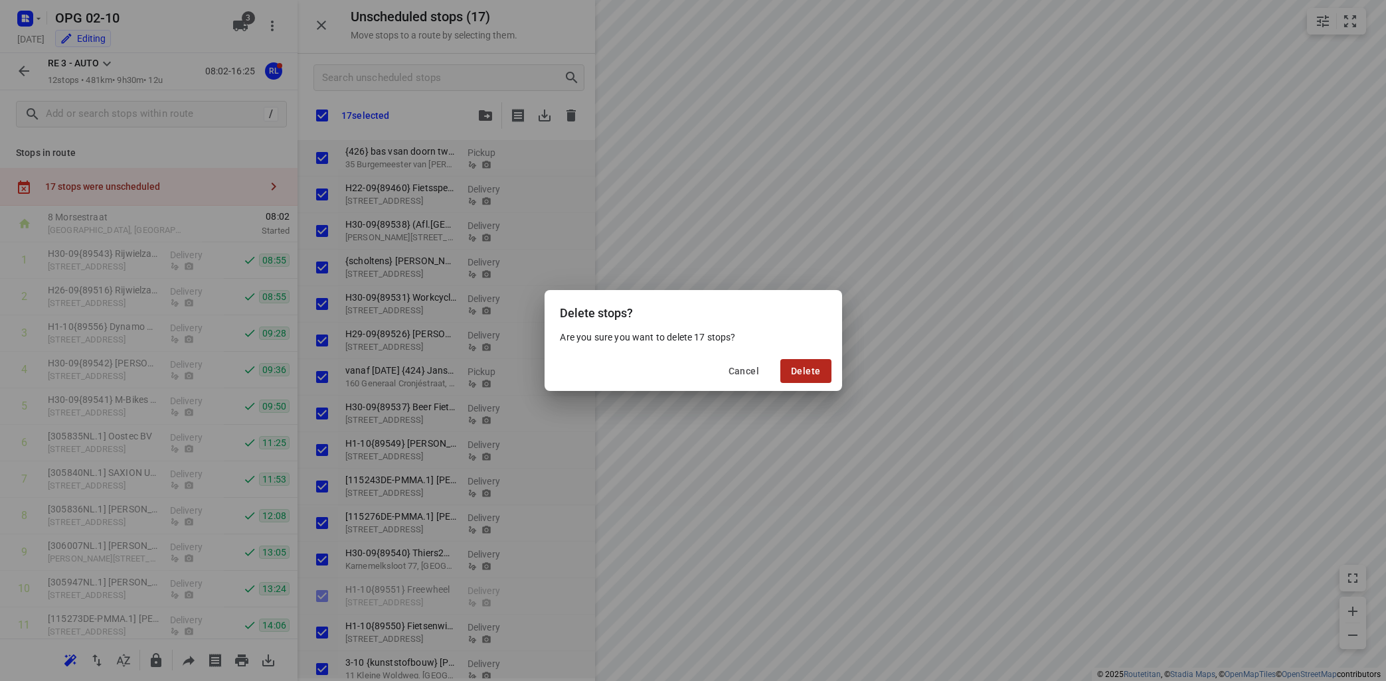
checkbox input "true"
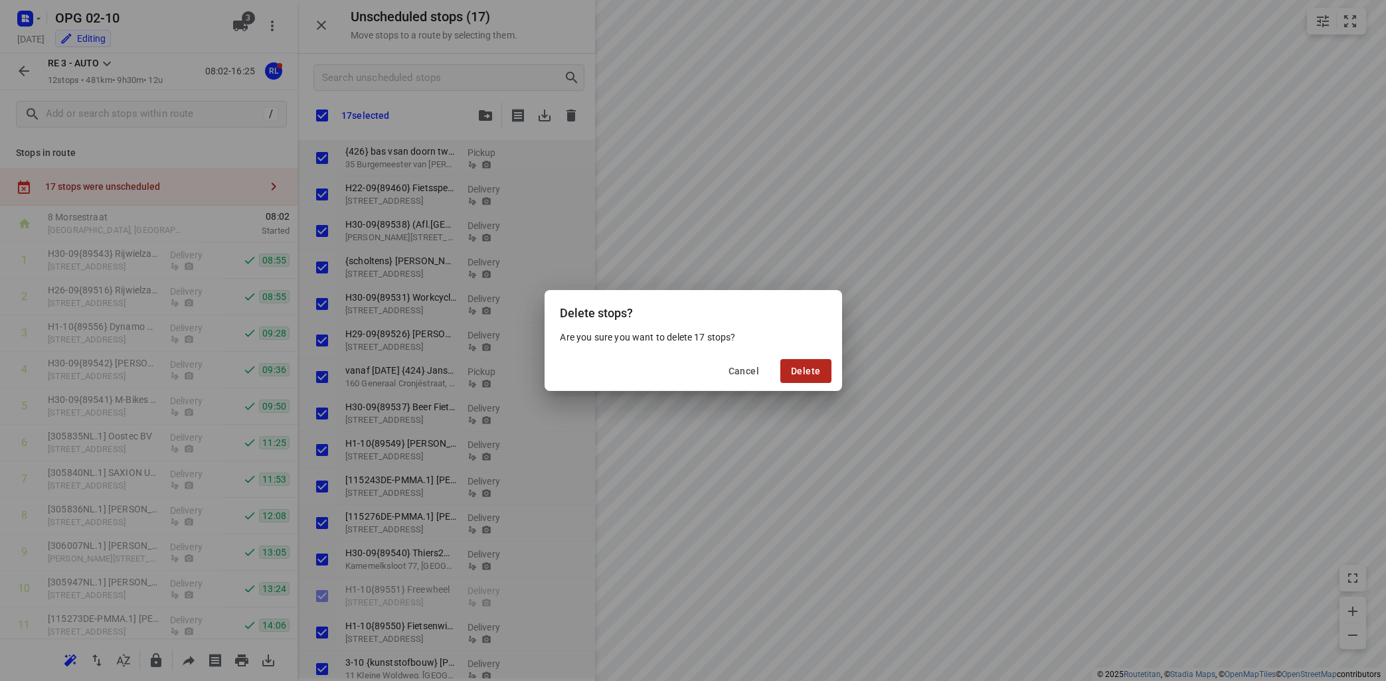
checkbox input "true"
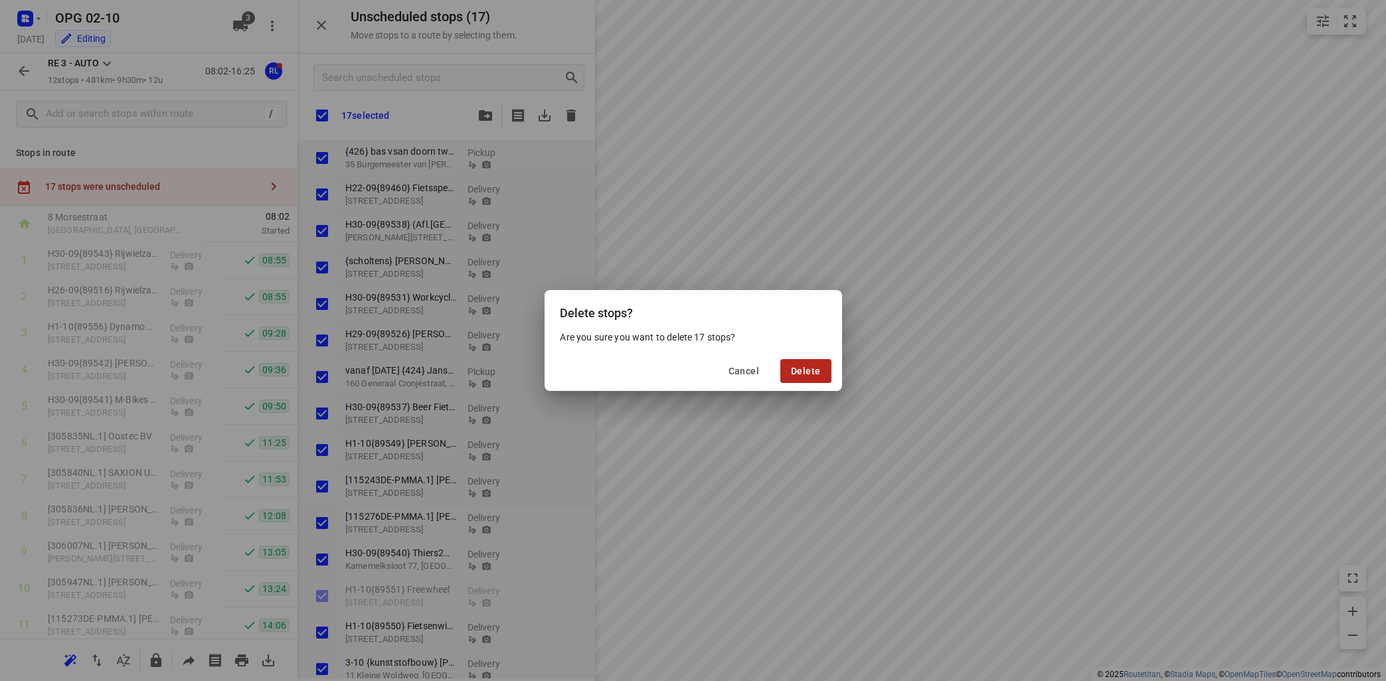
checkbox input "true"
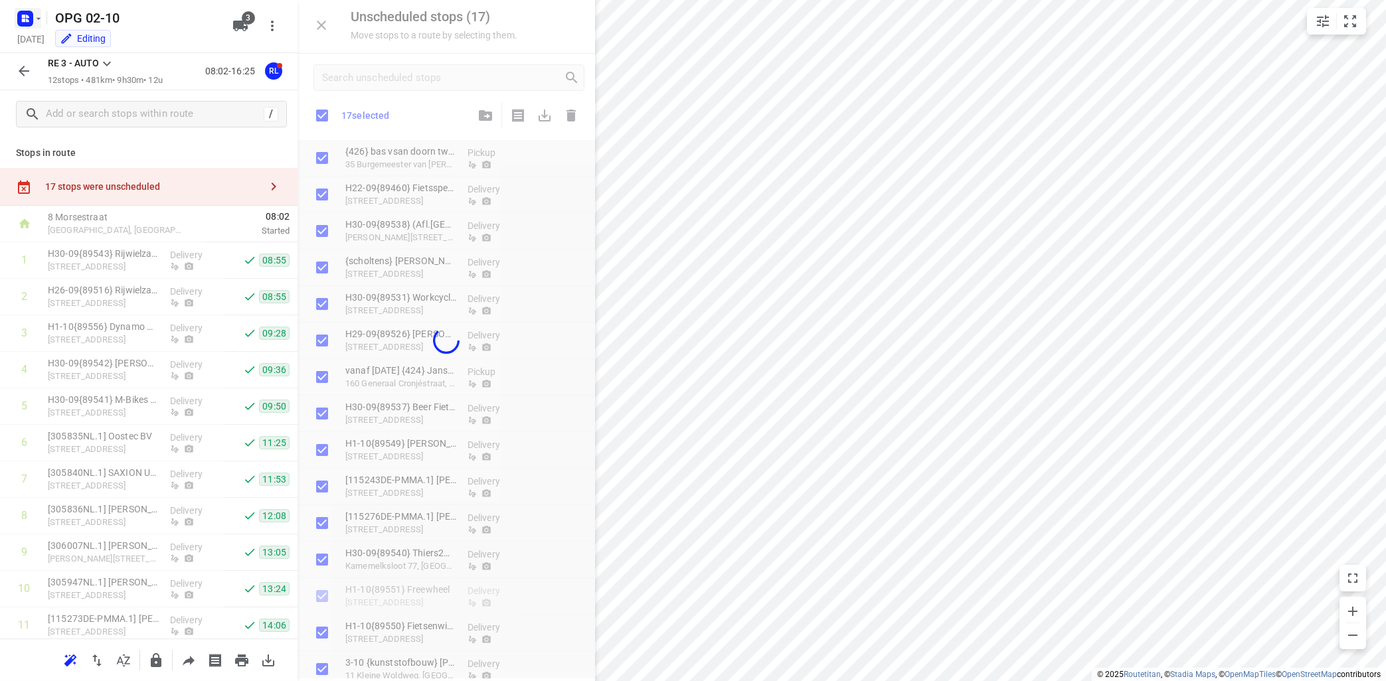
click at [39, 13] on icon "button" at bounding box center [38, 18] width 11 height 11
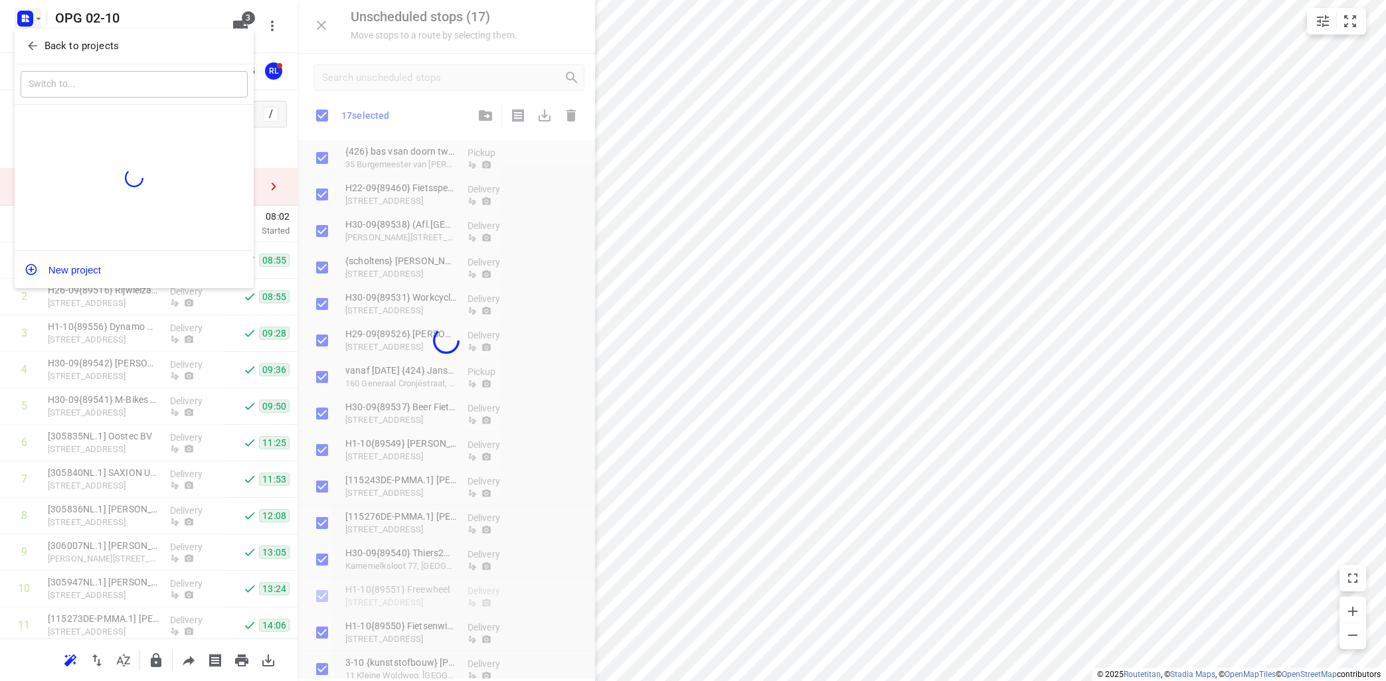
click at [81, 50] on p "Back to projects" at bounding box center [81, 46] width 74 height 15
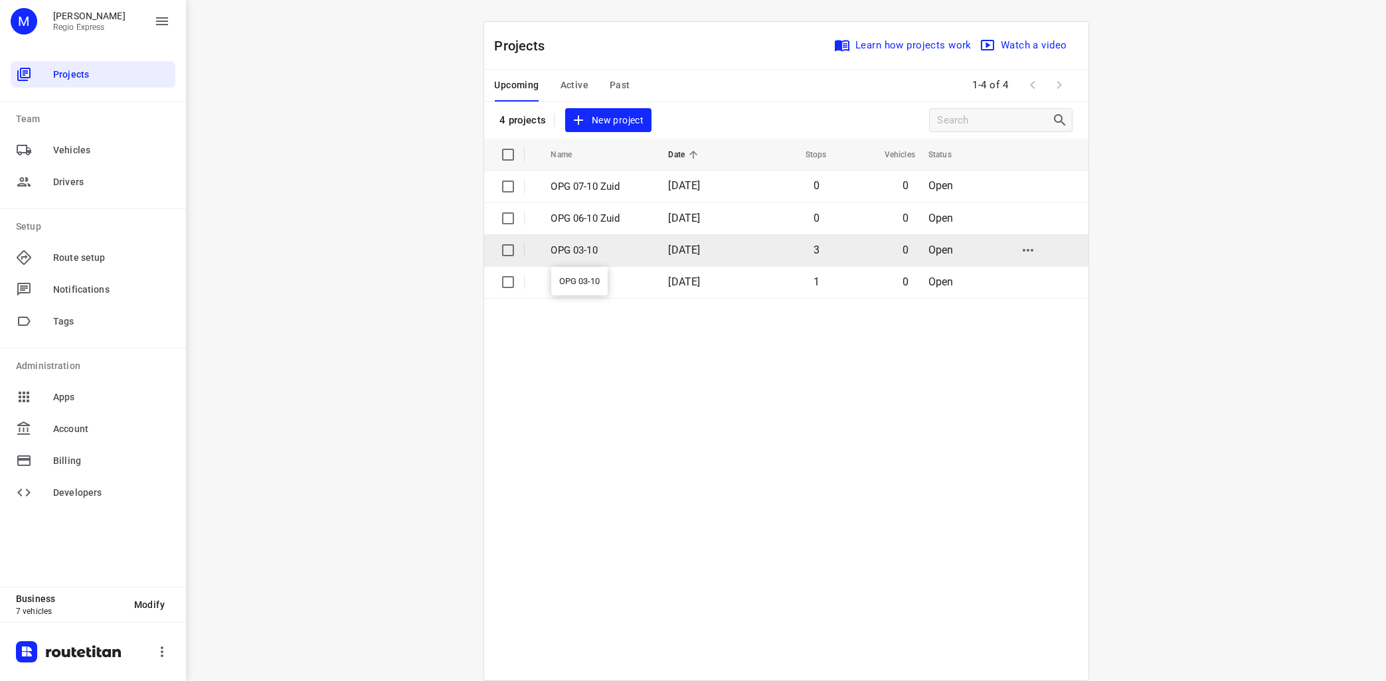
click at [585, 245] on p "OPG 03-10" at bounding box center [600, 250] width 98 height 15
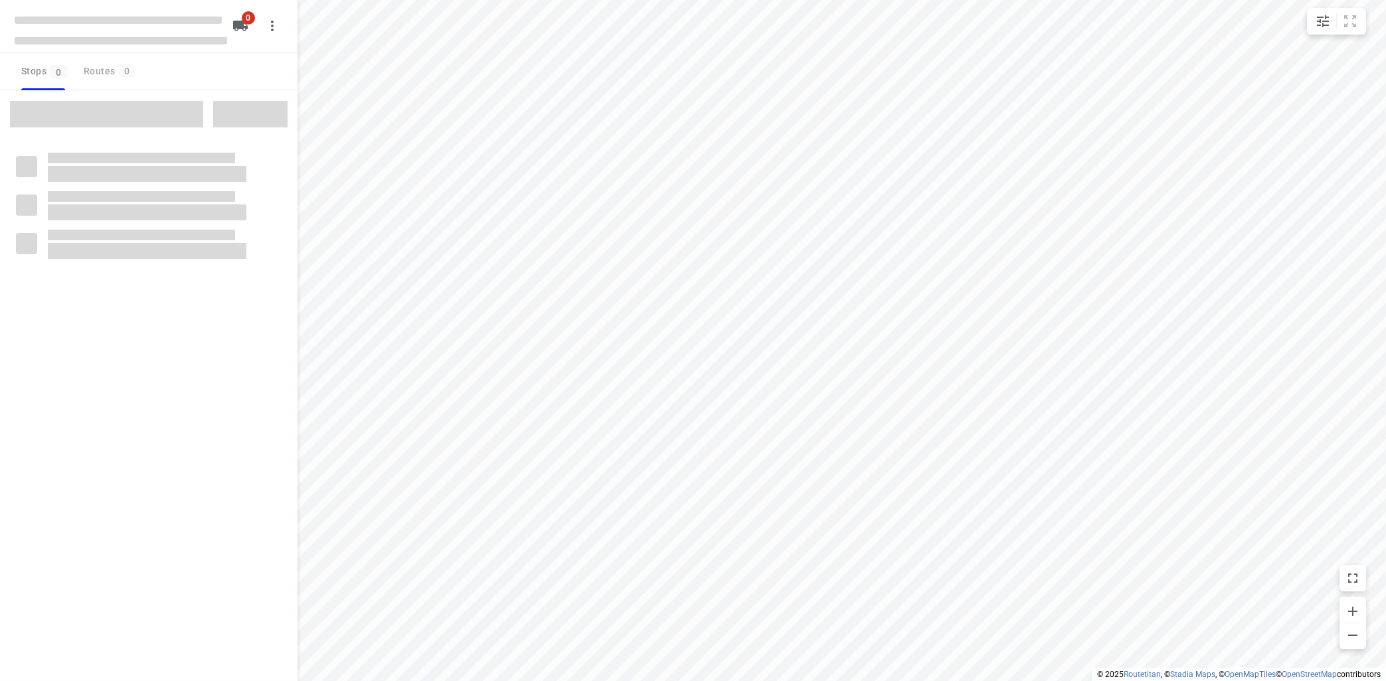
type input "distance"
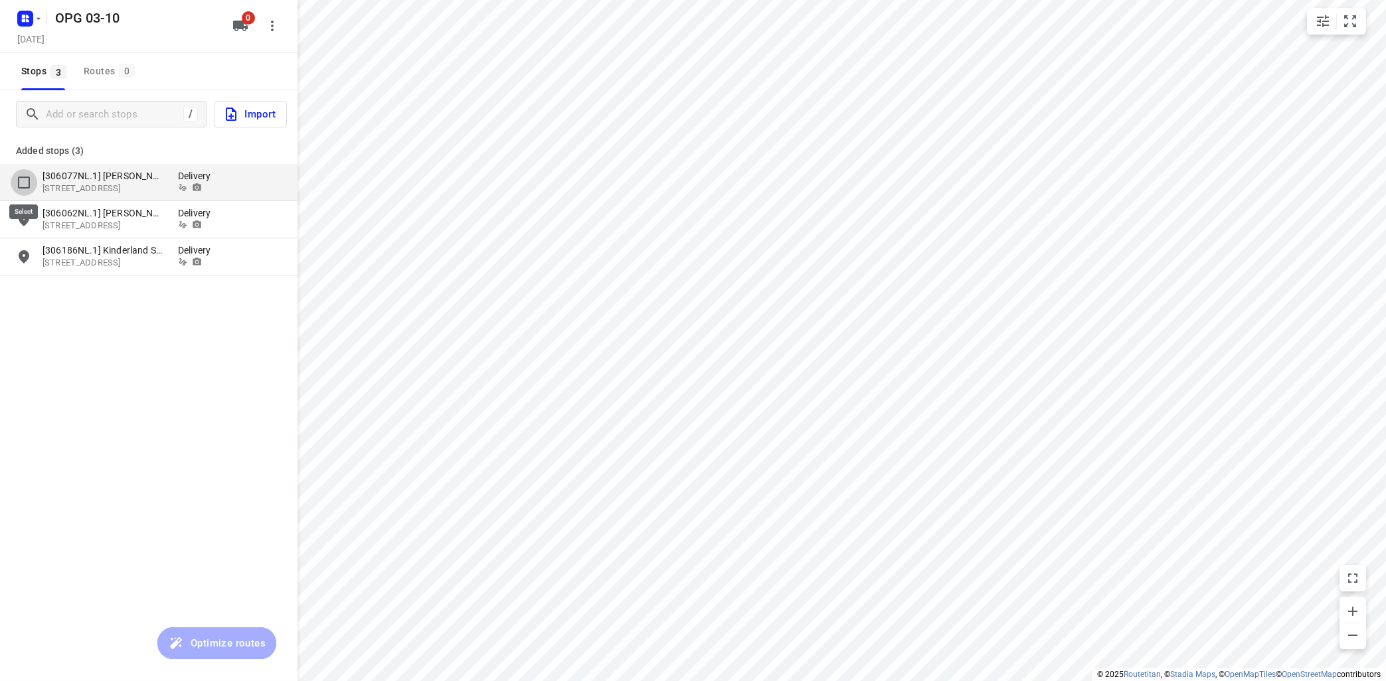
drag, startPoint x: 21, startPoint y: 186, endPoint x: 27, endPoint y: 187, distance: 6.7
click at [21, 184] on input "grid" at bounding box center [24, 182] width 27 height 27
checkbox input "true"
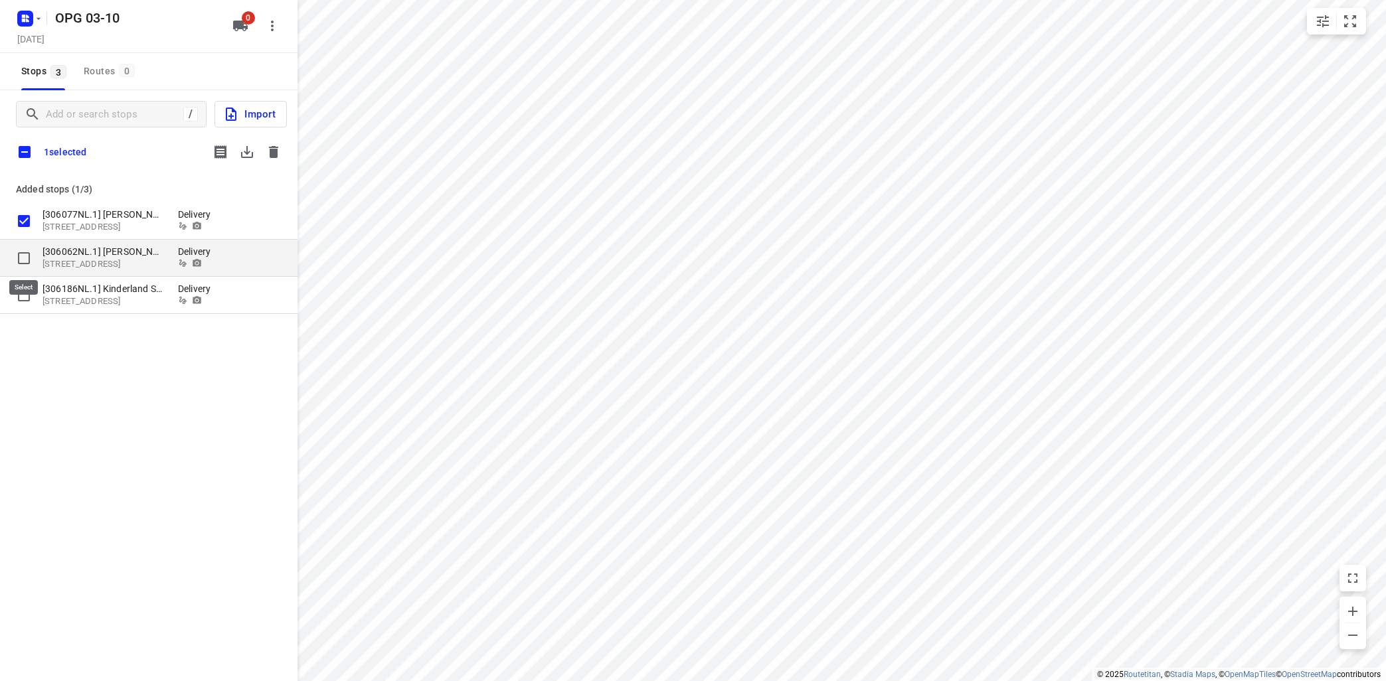
click at [26, 253] on input "grid" at bounding box center [24, 258] width 27 height 27
checkbox input "true"
click at [23, 288] on input "grid" at bounding box center [24, 295] width 27 height 27
checkbox input "true"
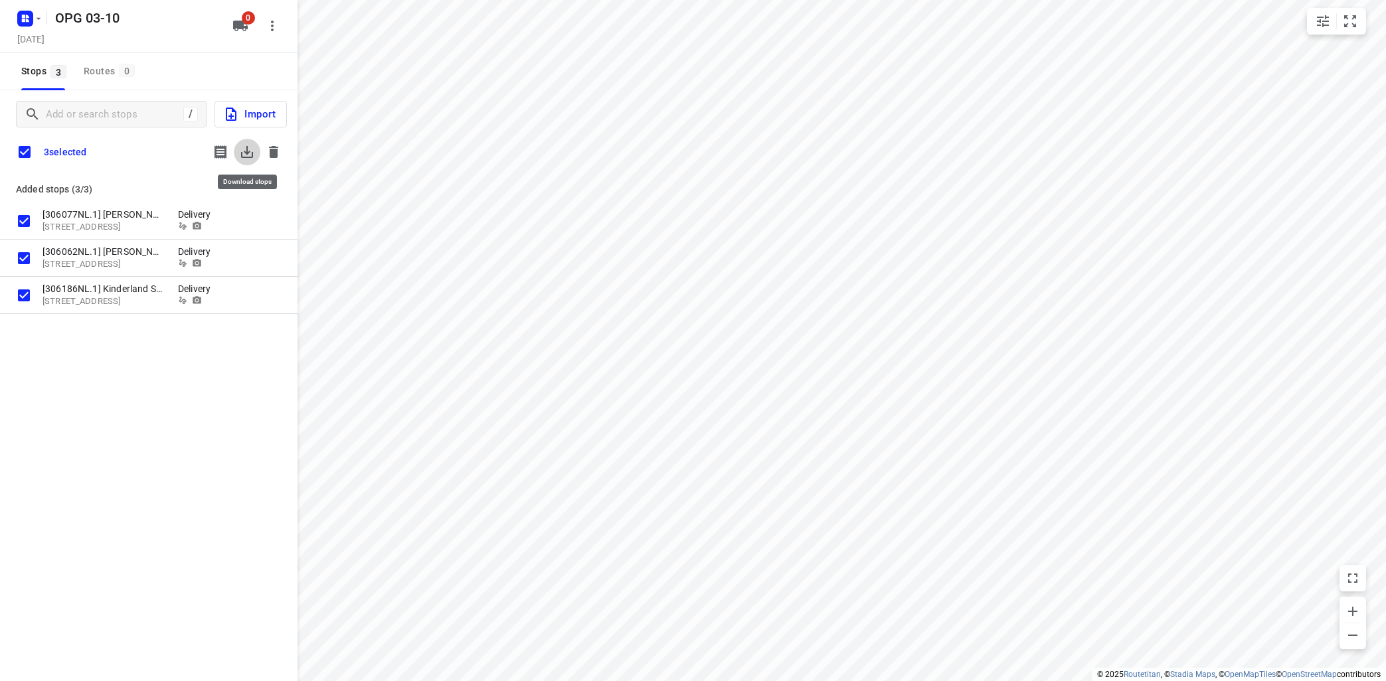
click at [247, 145] on icon "button" at bounding box center [247, 152] width 16 height 16
click at [280, 157] on icon "button" at bounding box center [274, 152] width 16 height 16
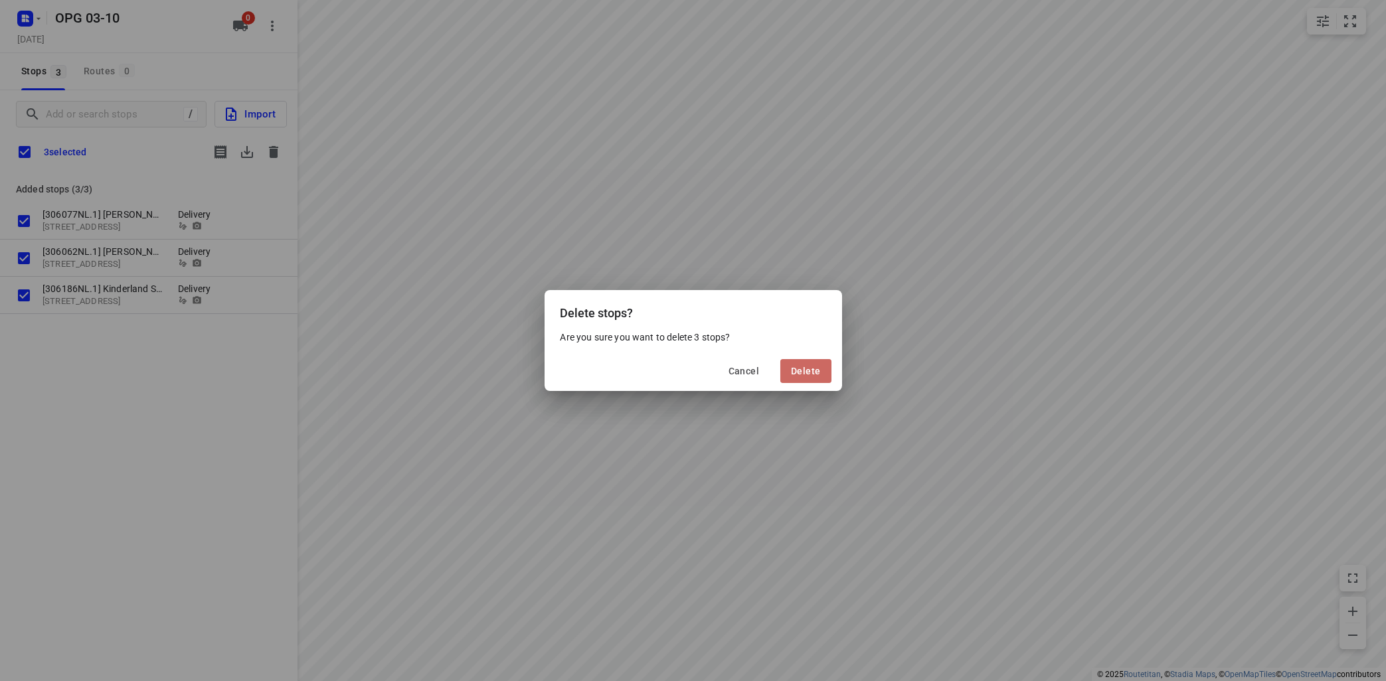
click at [806, 370] on span "Delete" at bounding box center [805, 371] width 29 height 11
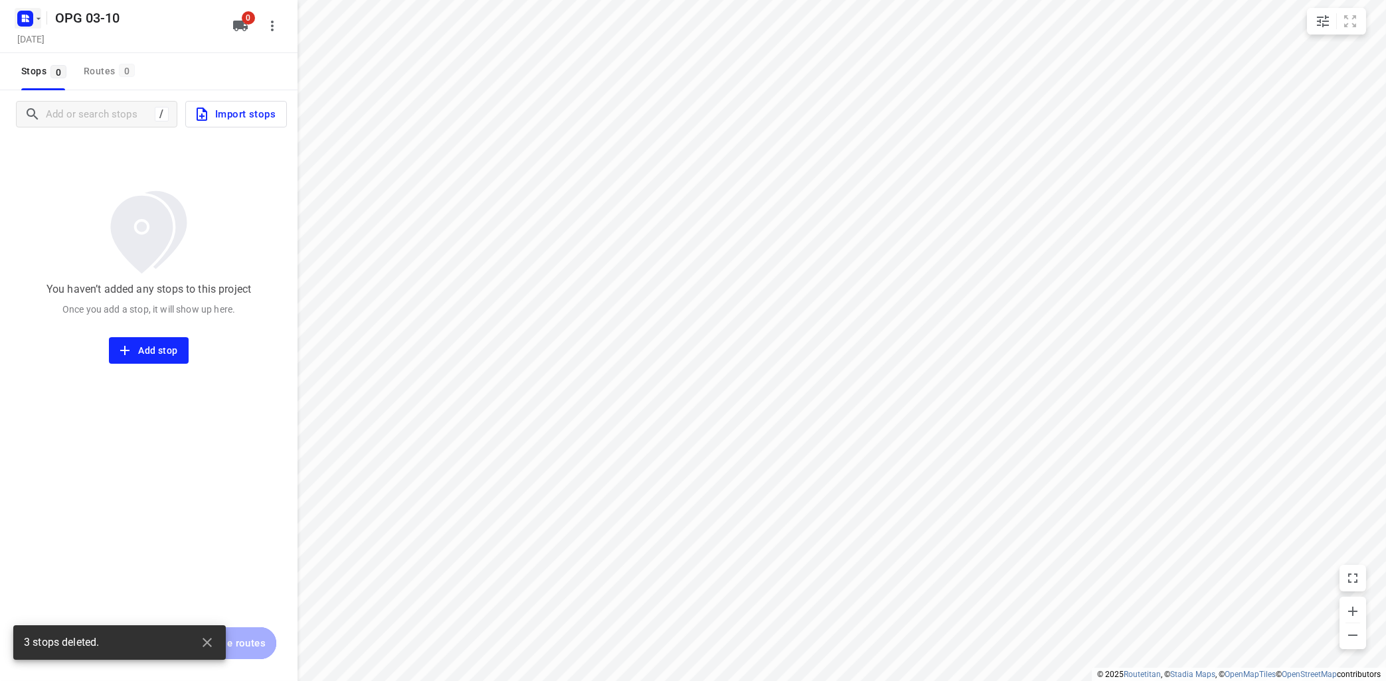
click at [38, 21] on icon "button" at bounding box center [38, 18] width 11 height 11
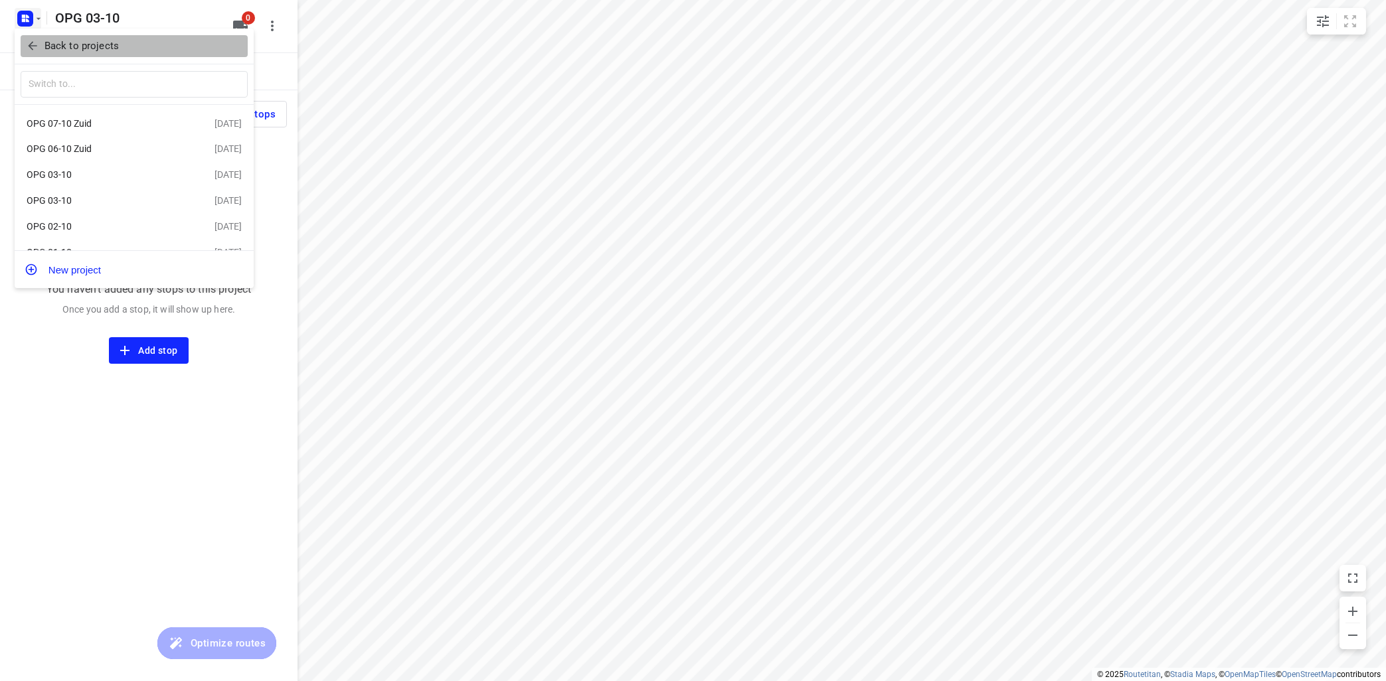
drag, startPoint x: 92, startPoint y: 44, endPoint x: 114, endPoint y: 39, distance: 22.4
click at [103, 39] on p "Back to projects" at bounding box center [81, 46] width 74 height 15
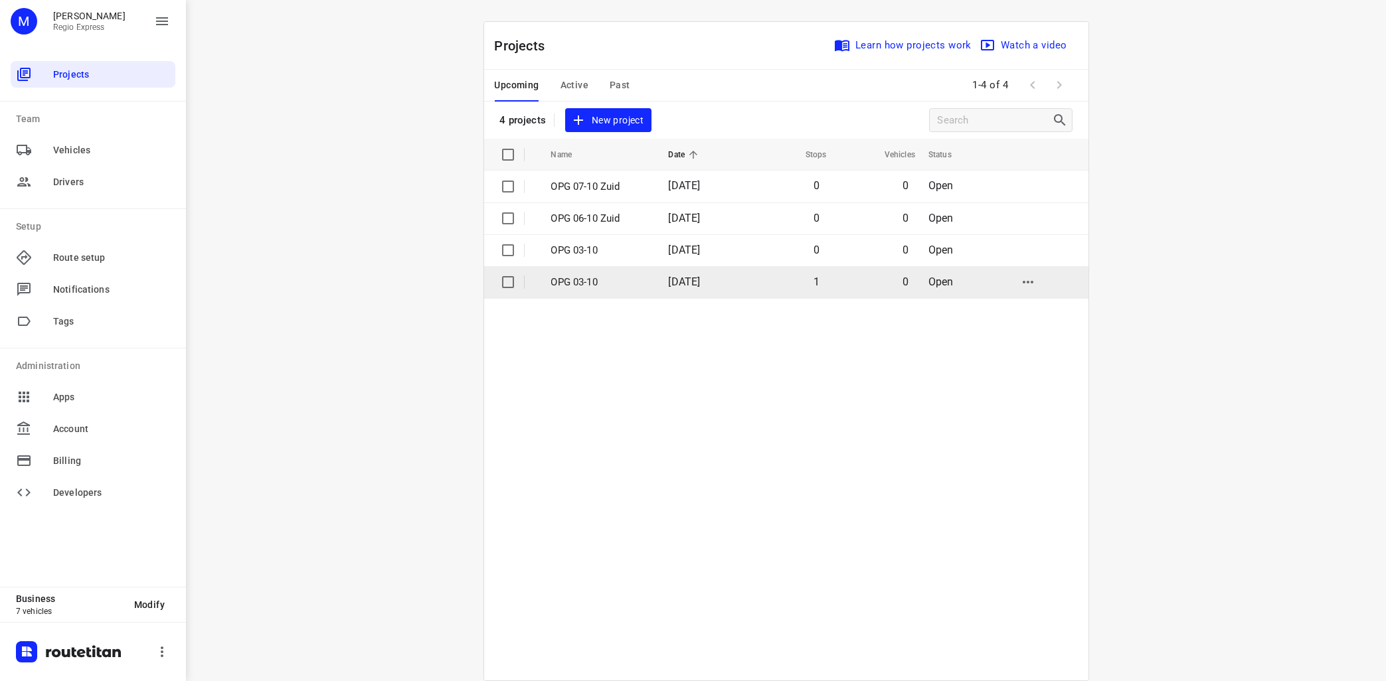
click at [564, 284] on p "OPG 03-10" at bounding box center [600, 282] width 98 height 15
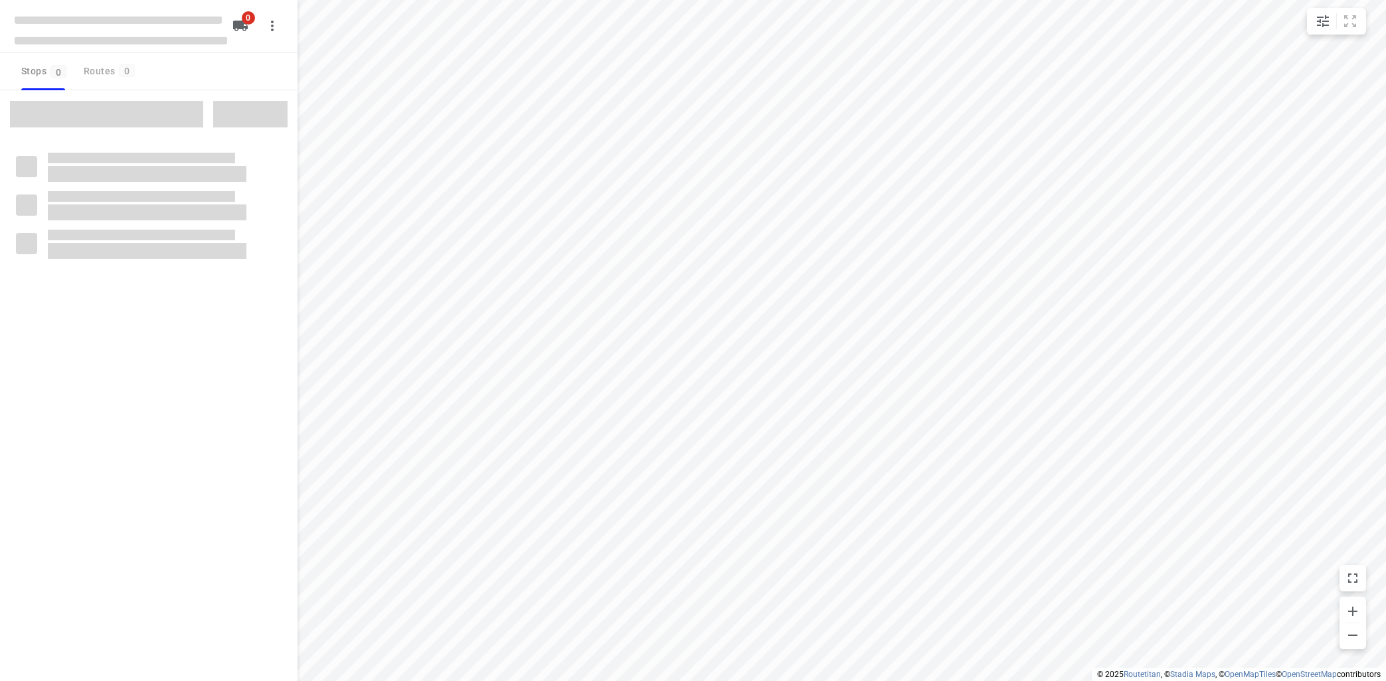
type input "distance"
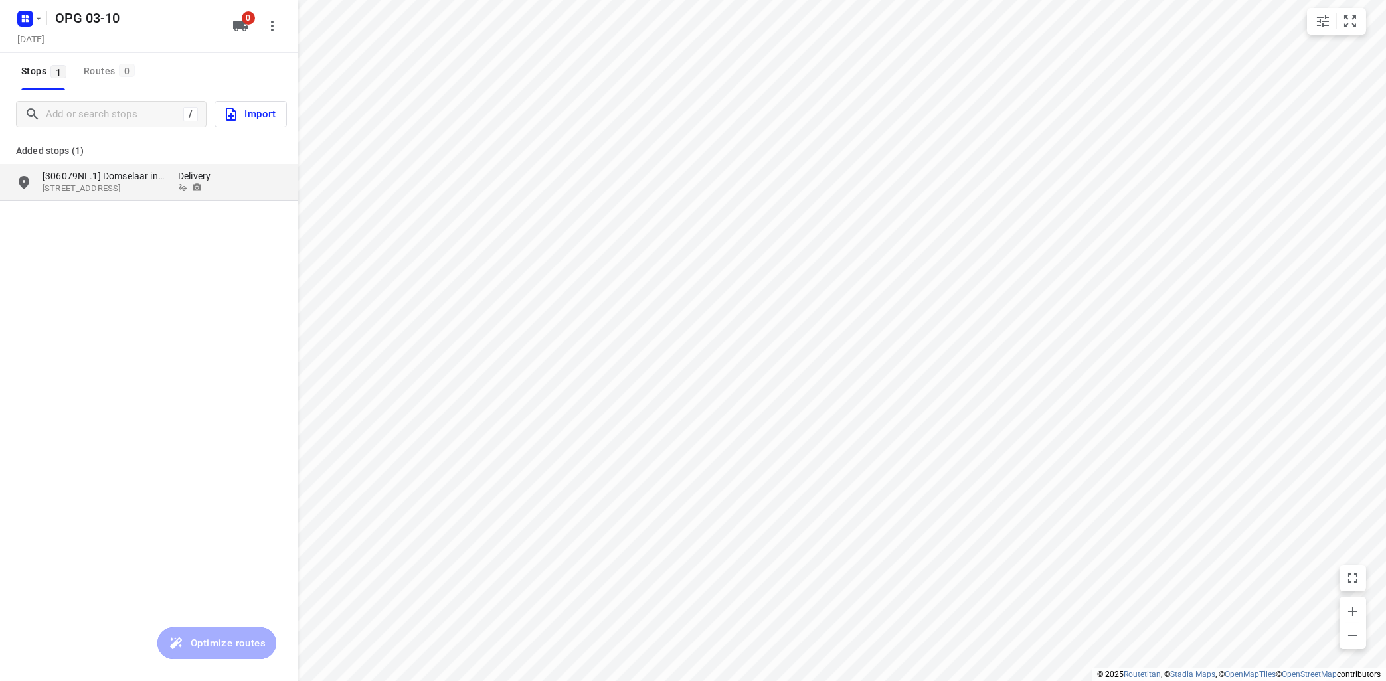
drag, startPoint x: 51, startPoint y: 238, endPoint x: 23, endPoint y: 199, distance: 47.5
click at [51, 236] on div "/ Import Added stops (1) [306079NL.1] [STREET_ADDRESS] Delivery" at bounding box center [148, 430] width 297 height 681
drag, startPoint x: 25, startPoint y: 180, endPoint x: 32, endPoint y: 176, distance: 7.7
click at [27, 178] on input "grid" at bounding box center [24, 182] width 27 height 27
checkbox input "true"
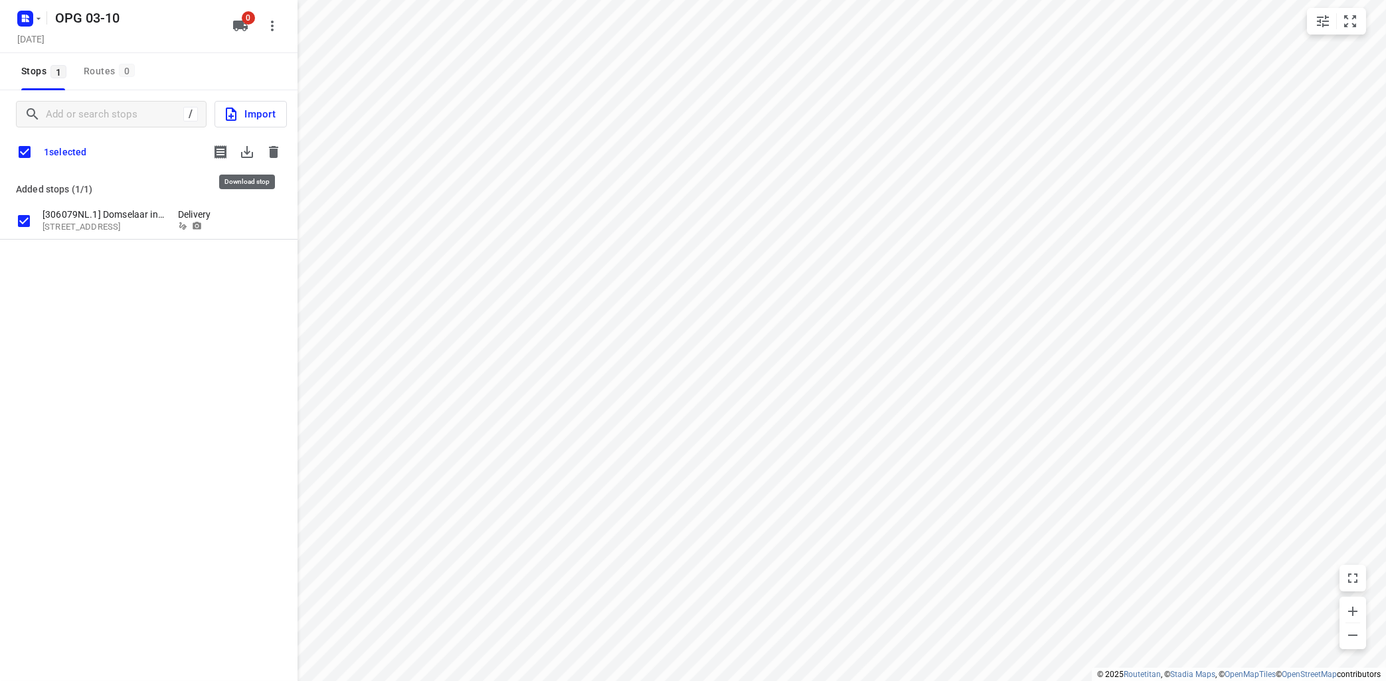
click at [250, 151] on icon "button" at bounding box center [247, 152] width 16 height 16
click at [274, 151] on icon "button" at bounding box center [273, 152] width 9 height 12
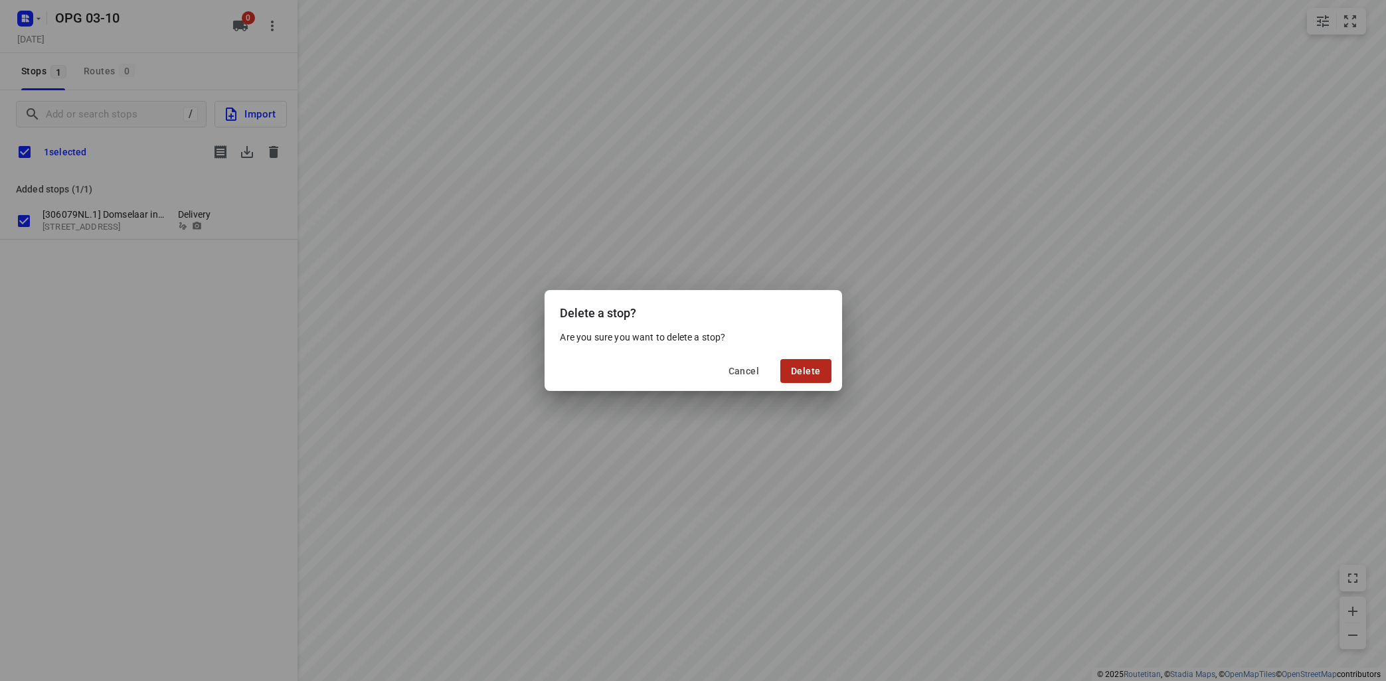
click at [801, 360] on button "Delete" at bounding box center [805, 371] width 50 height 24
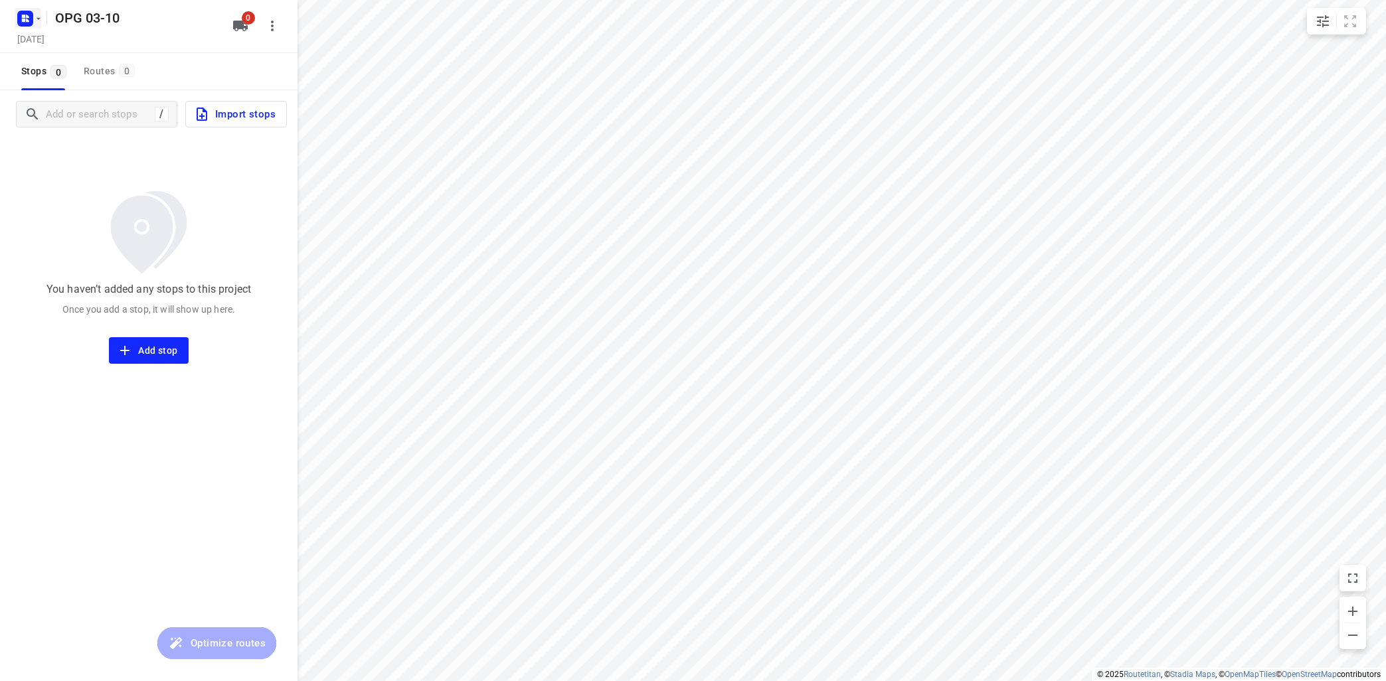
click at [37, 21] on icon "button" at bounding box center [38, 18] width 11 height 11
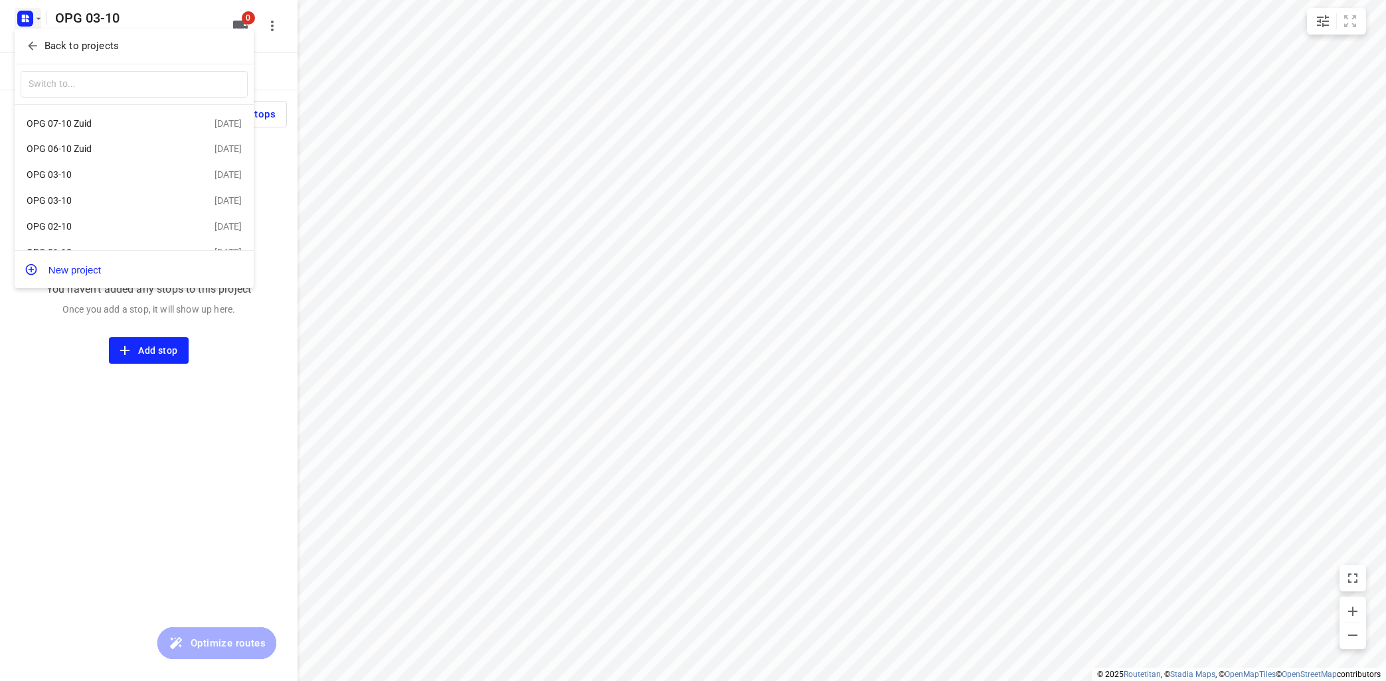
click at [77, 171] on div "OPG 03-10" at bounding box center [121, 175] width 188 height 16
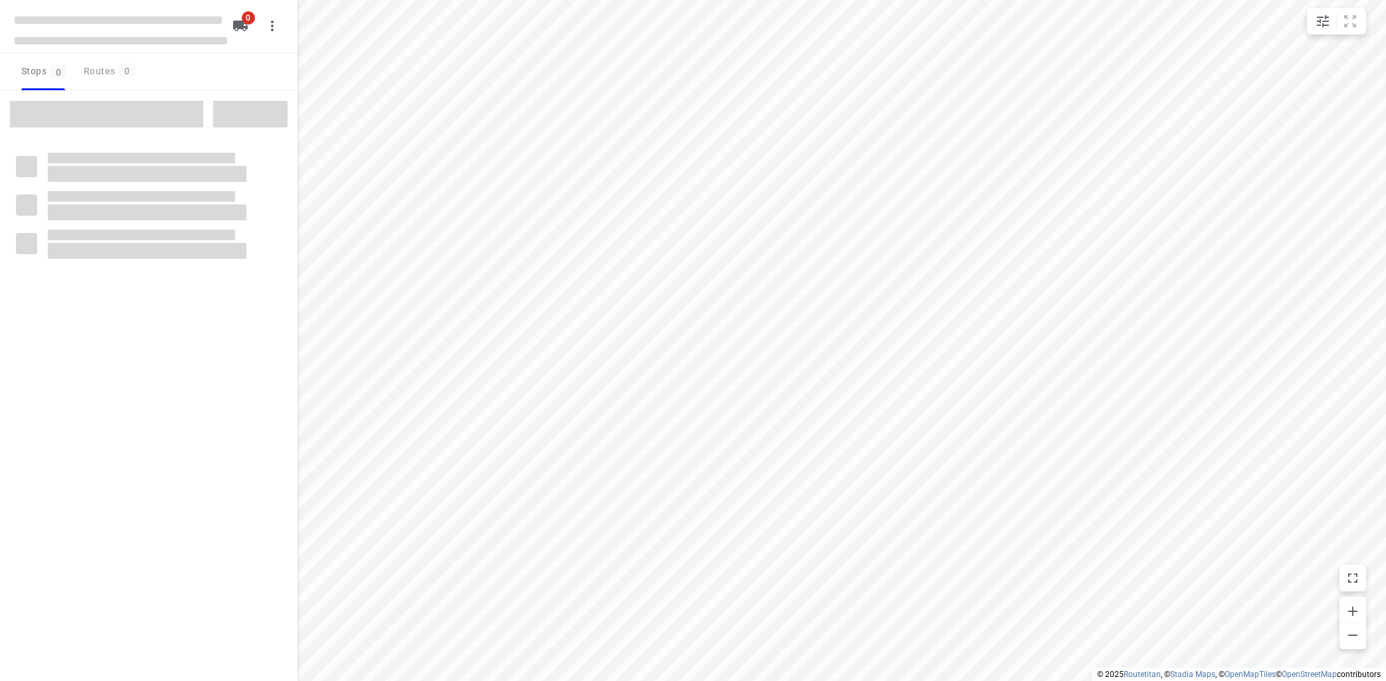
type input "distance"
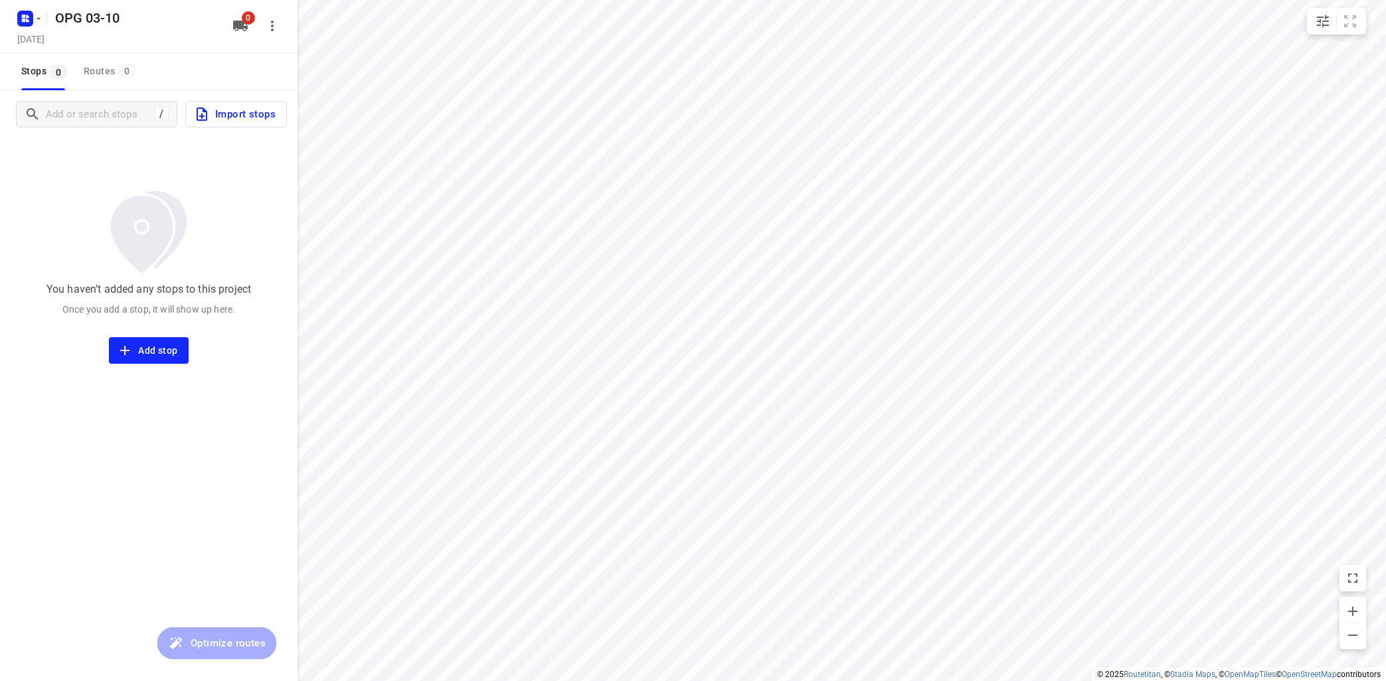
click at [244, 108] on span "Import stops" at bounding box center [235, 114] width 82 height 17
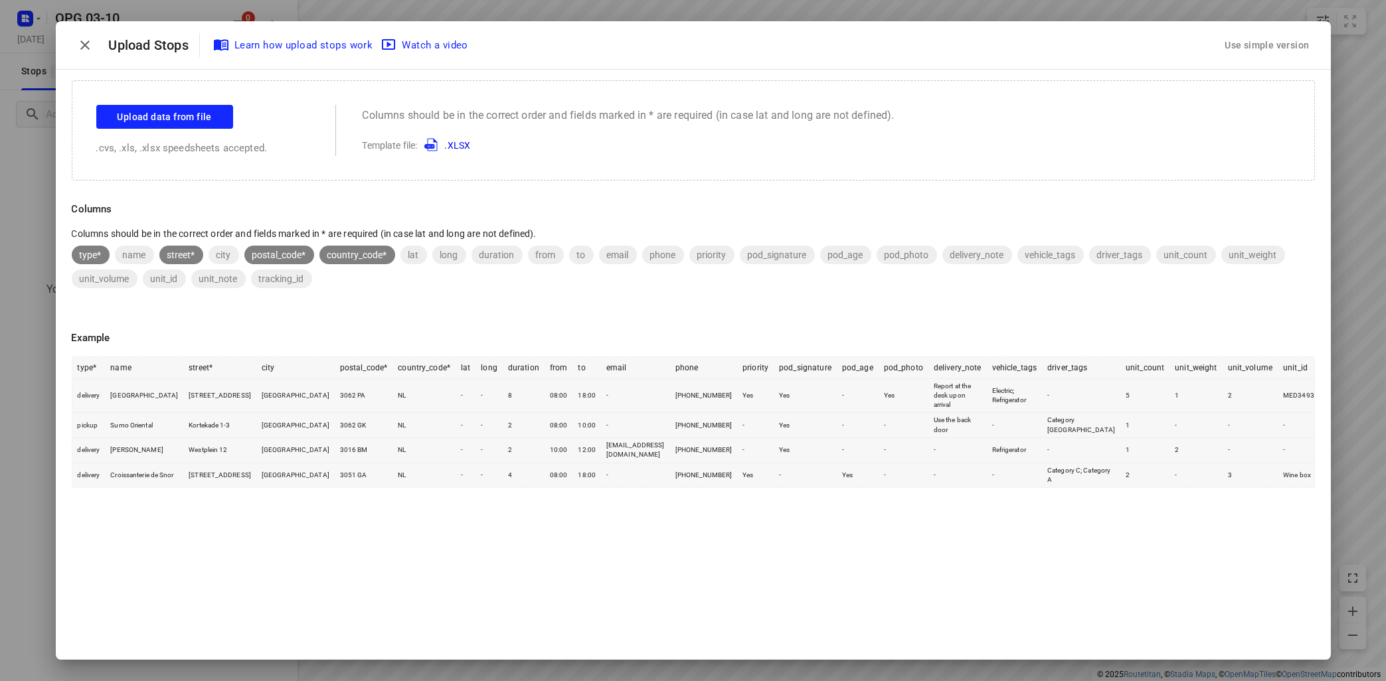
click at [1241, 47] on div "Use simple version" at bounding box center [1267, 46] width 90 height 22
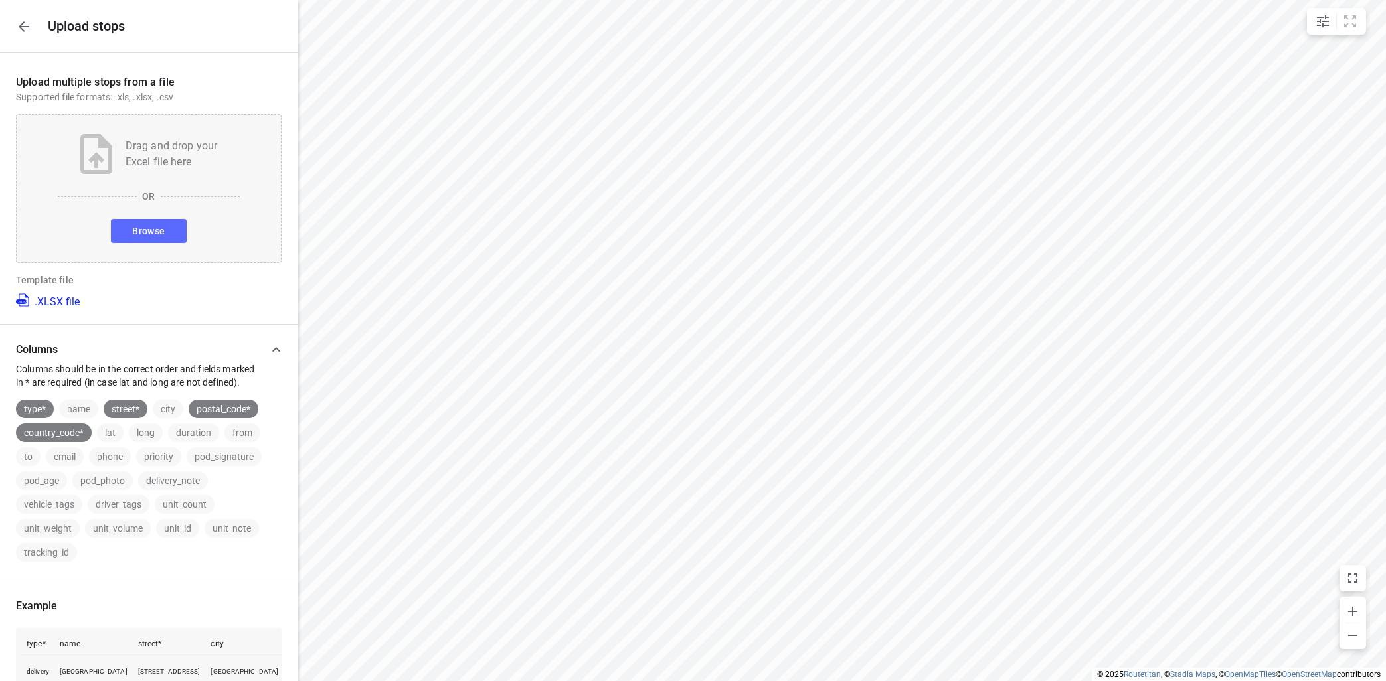
click at [159, 218] on div "Drag and drop your Excel file here OR Browse" at bounding box center [149, 188] width 266 height 149
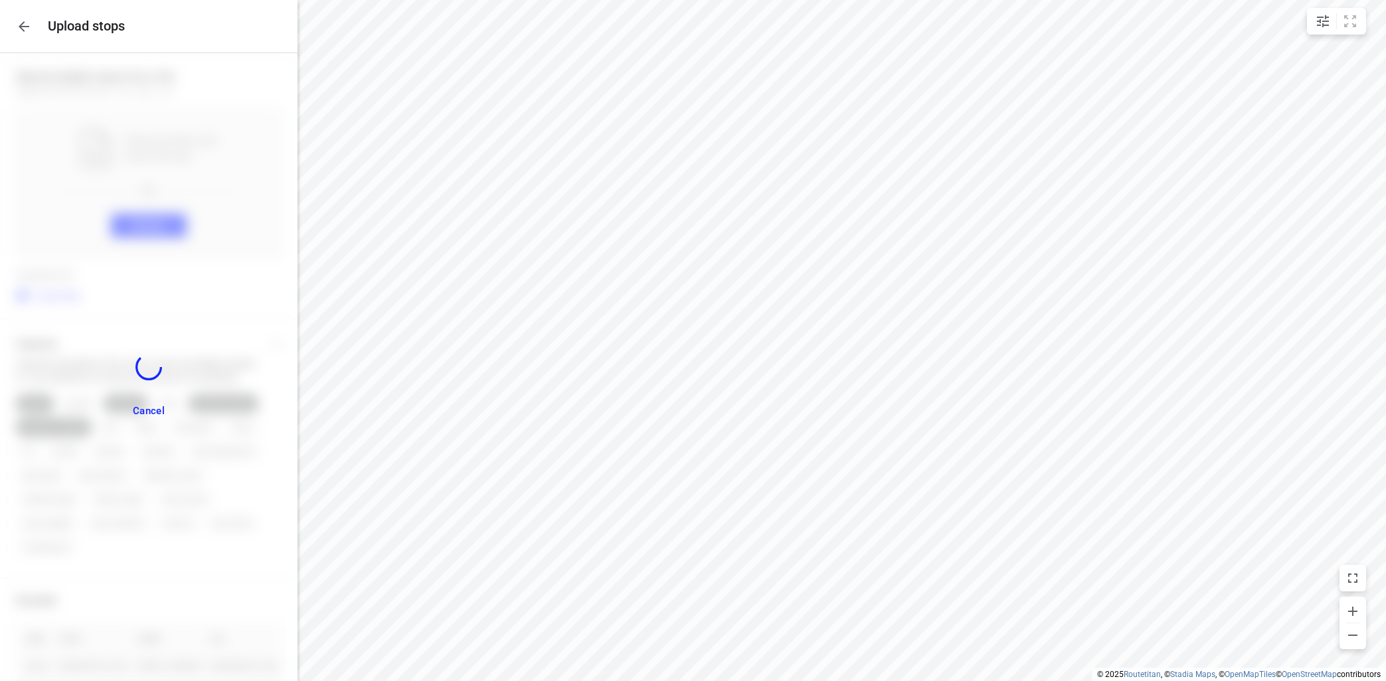
scroll to position [793, 0]
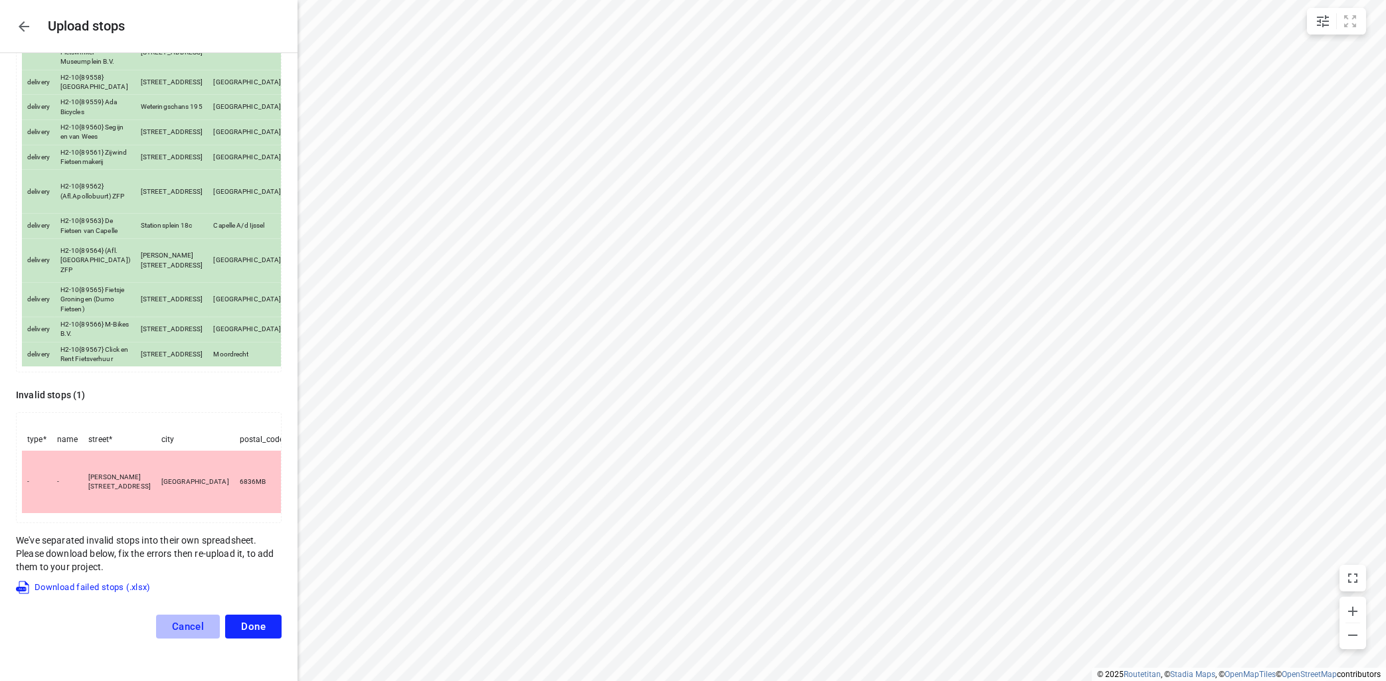
click at [181, 633] on span "Cancel" at bounding box center [188, 627] width 33 height 12
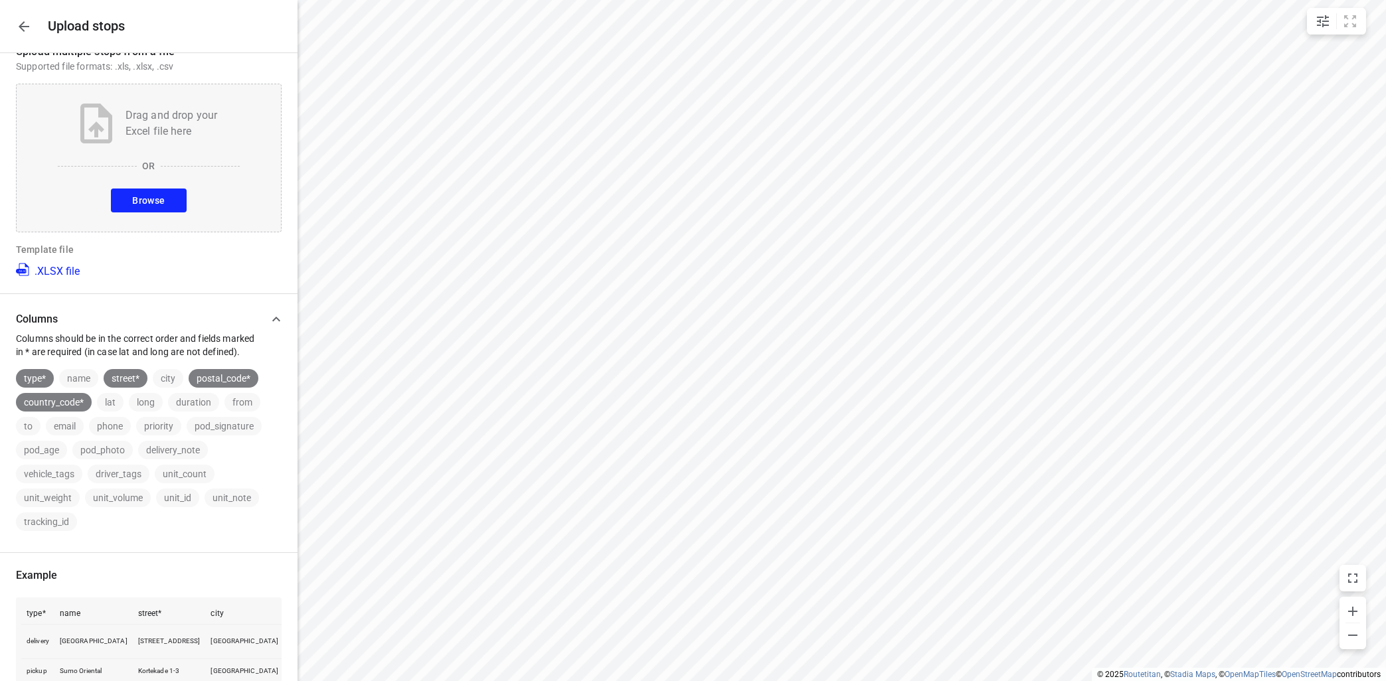
scroll to position [0, 0]
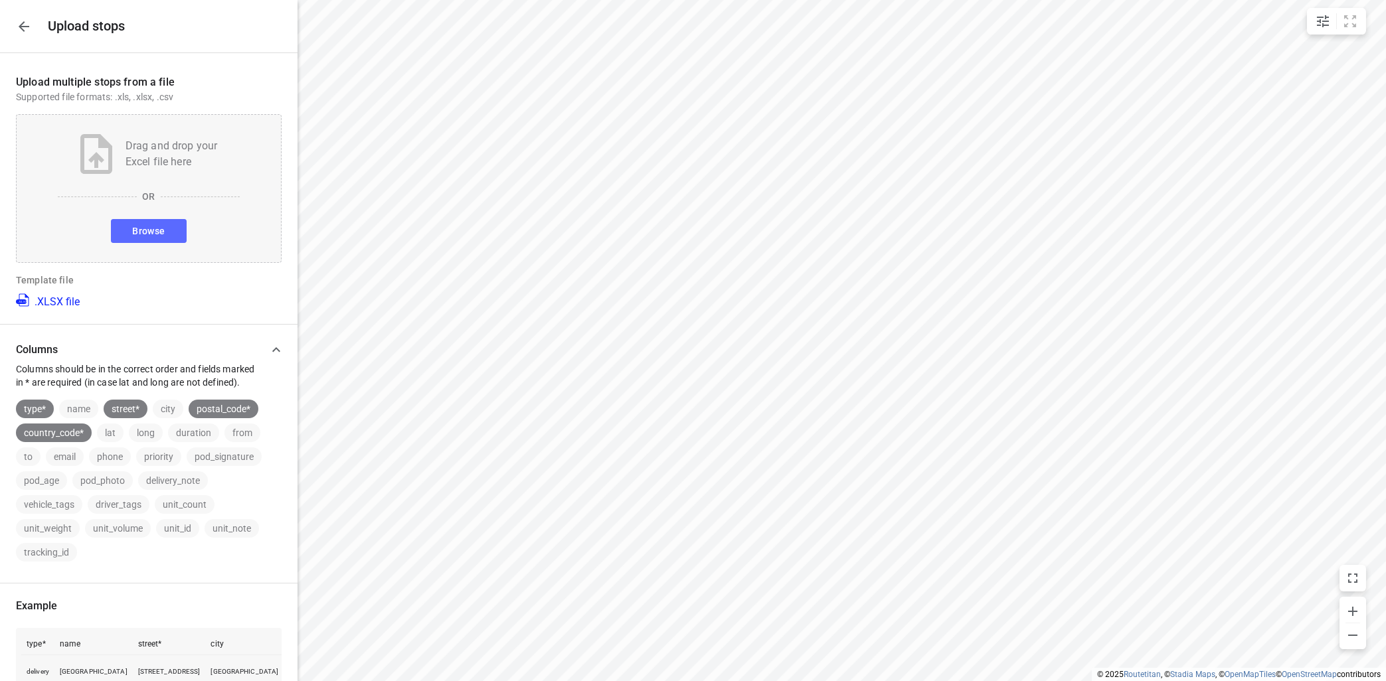
click at [160, 228] on span "Browse" at bounding box center [148, 231] width 33 height 17
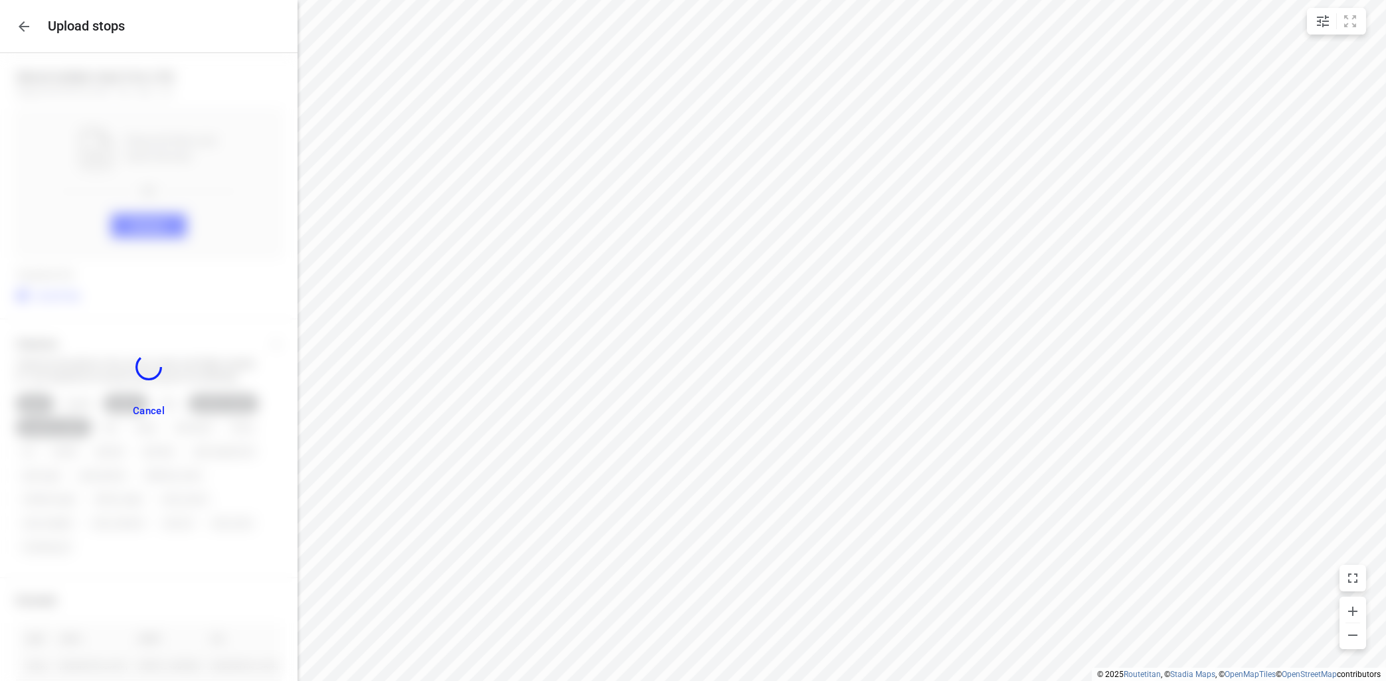
scroll to position [818, 0]
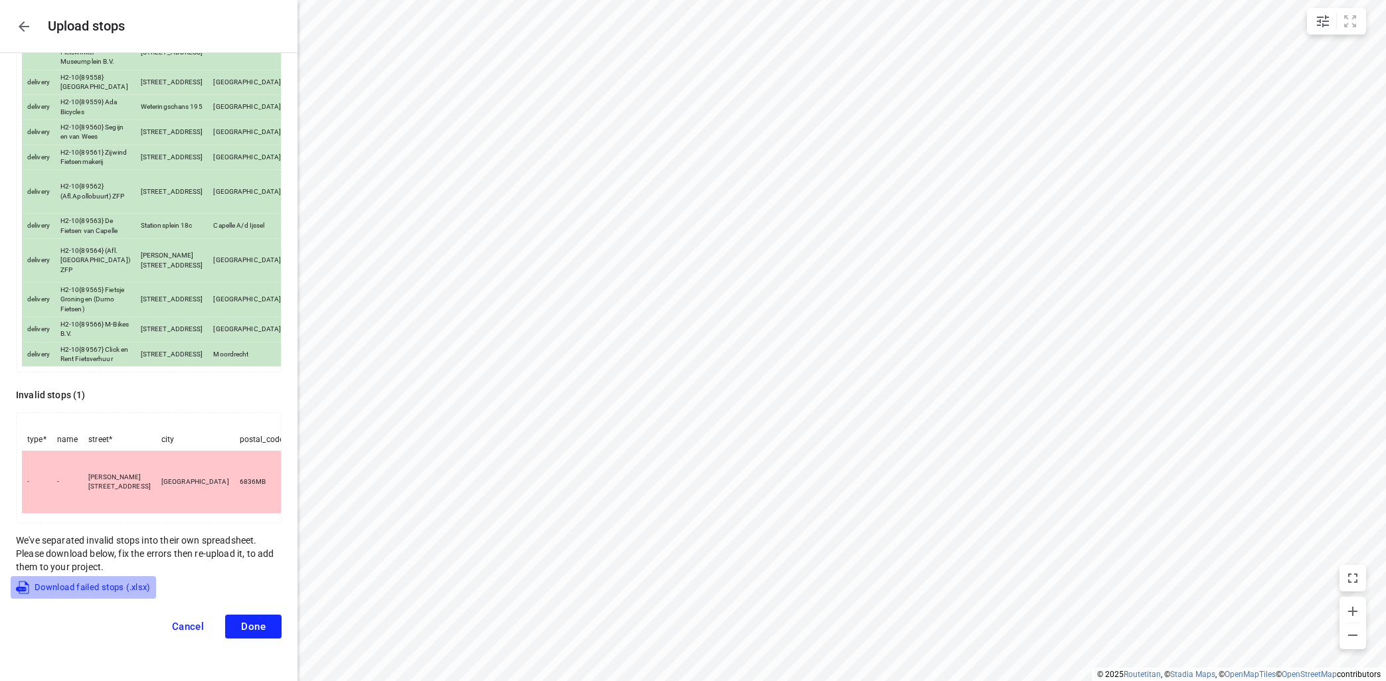
click at [106, 582] on span "Download failed stops (.xlsx)" at bounding box center [83, 588] width 135 height 16
click at [252, 623] on span "Done" at bounding box center [253, 627] width 25 height 12
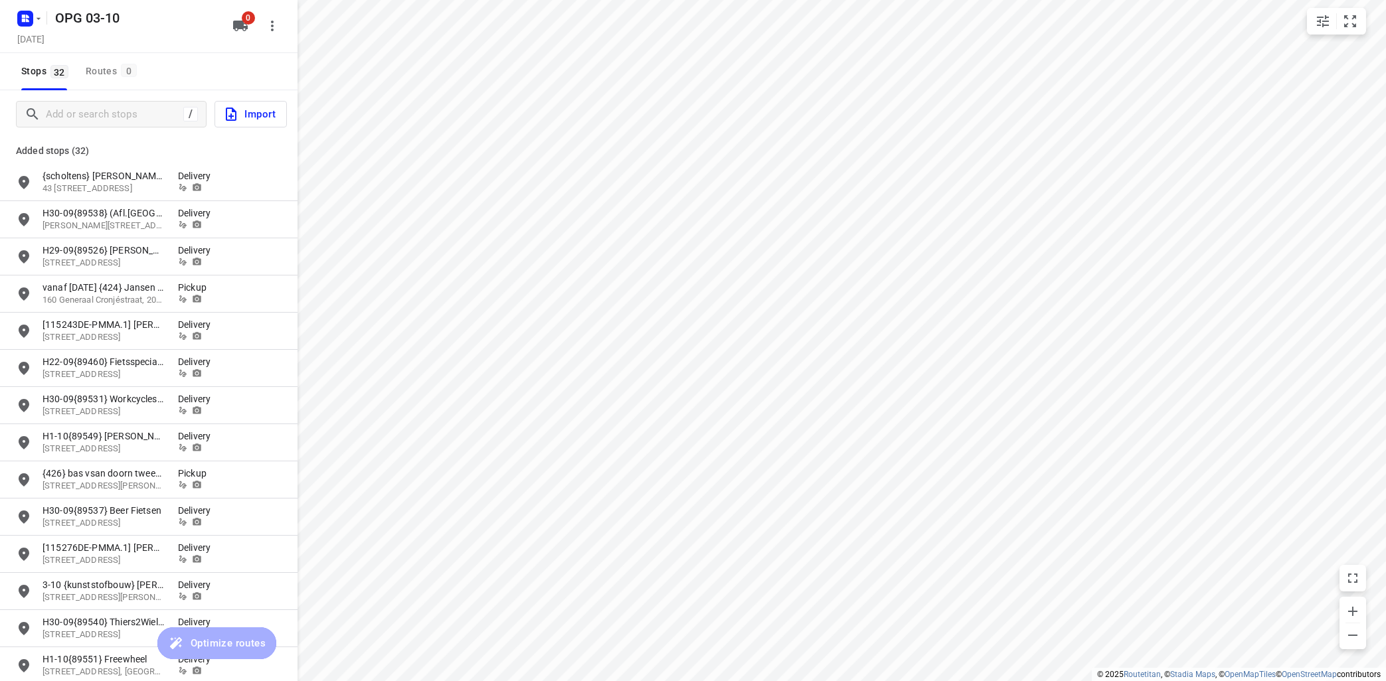
click at [260, 122] on span "Import" at bounding box center [249, 114] width 52 height 17
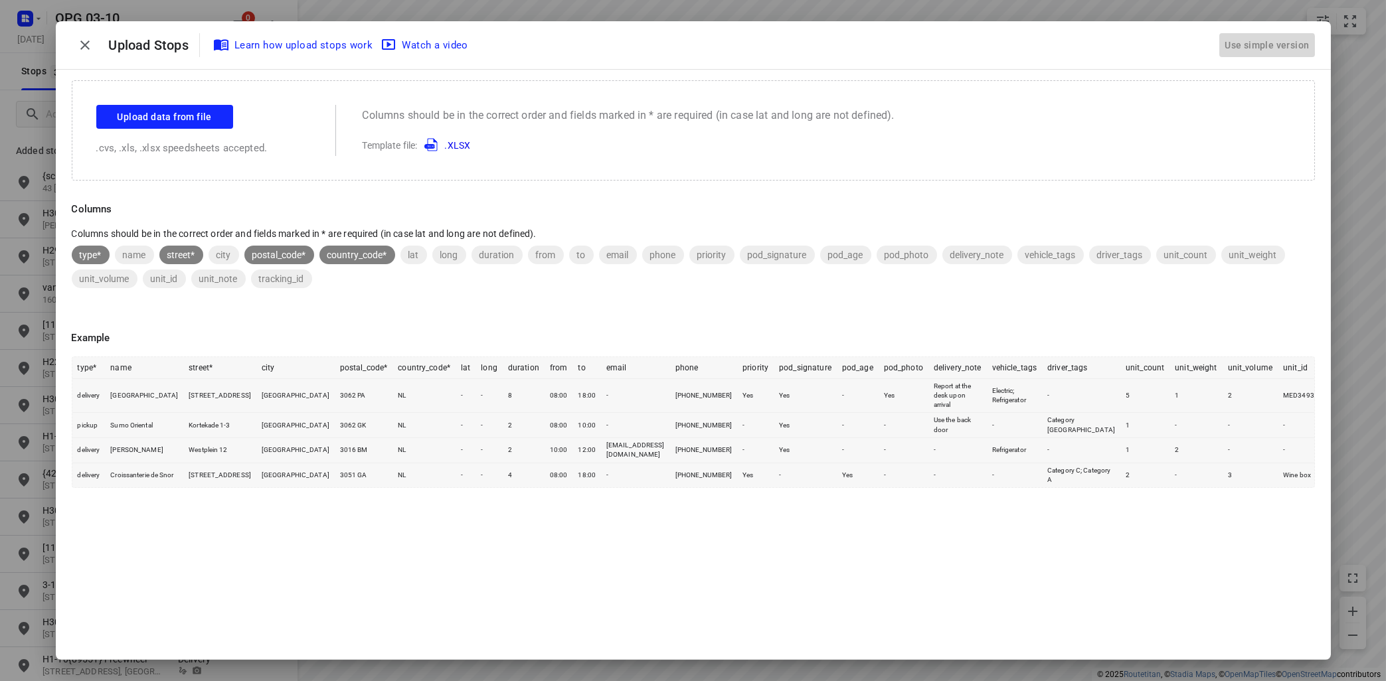
click at [1247, 46] on div "Use simple version" at bounding box center [1267, 46] width 90 height 22
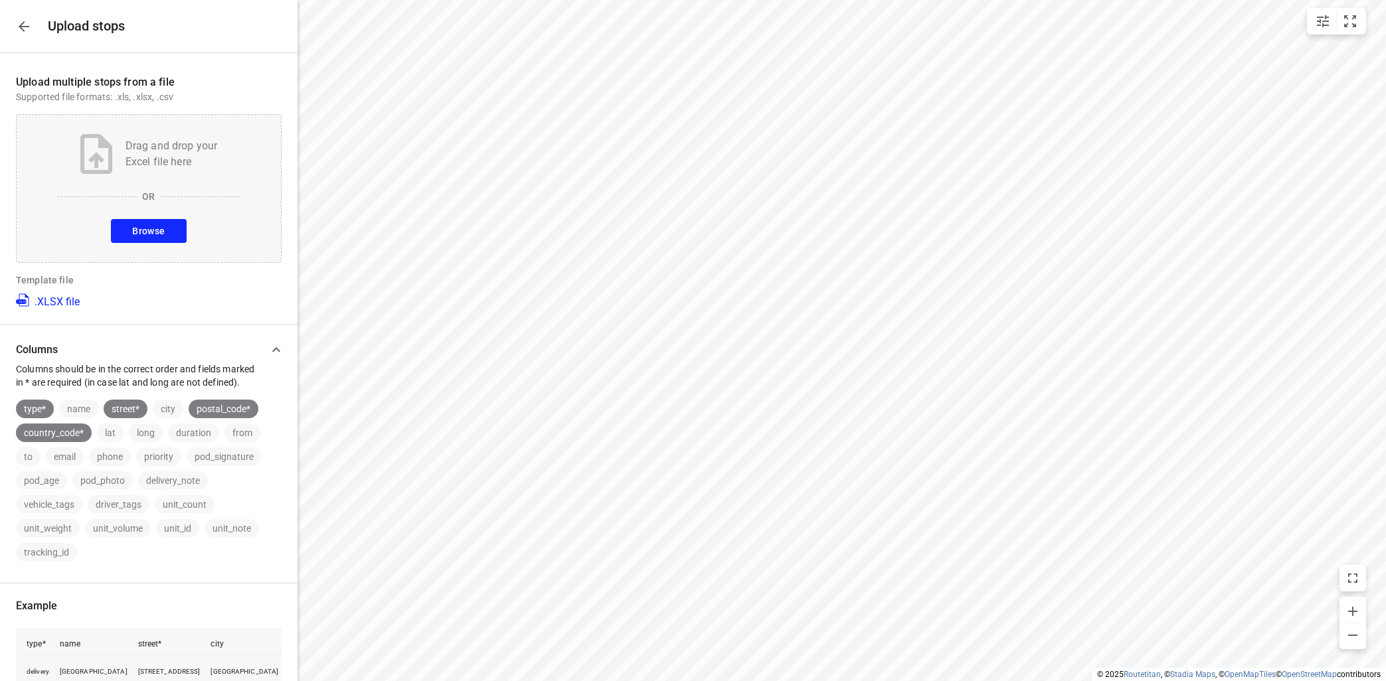
scroll to position [161, 0]
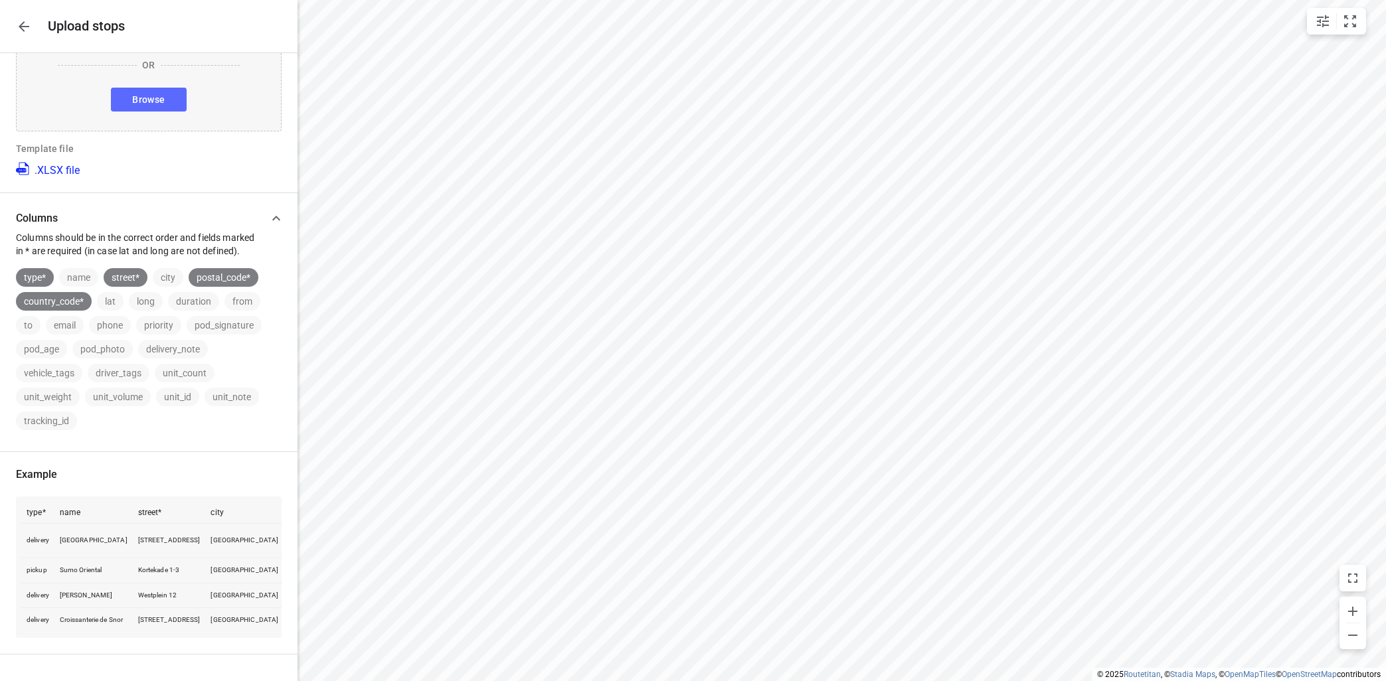
click at [159, 88] on button "Browse" at bounding box center [148, 100] width 75 height 24
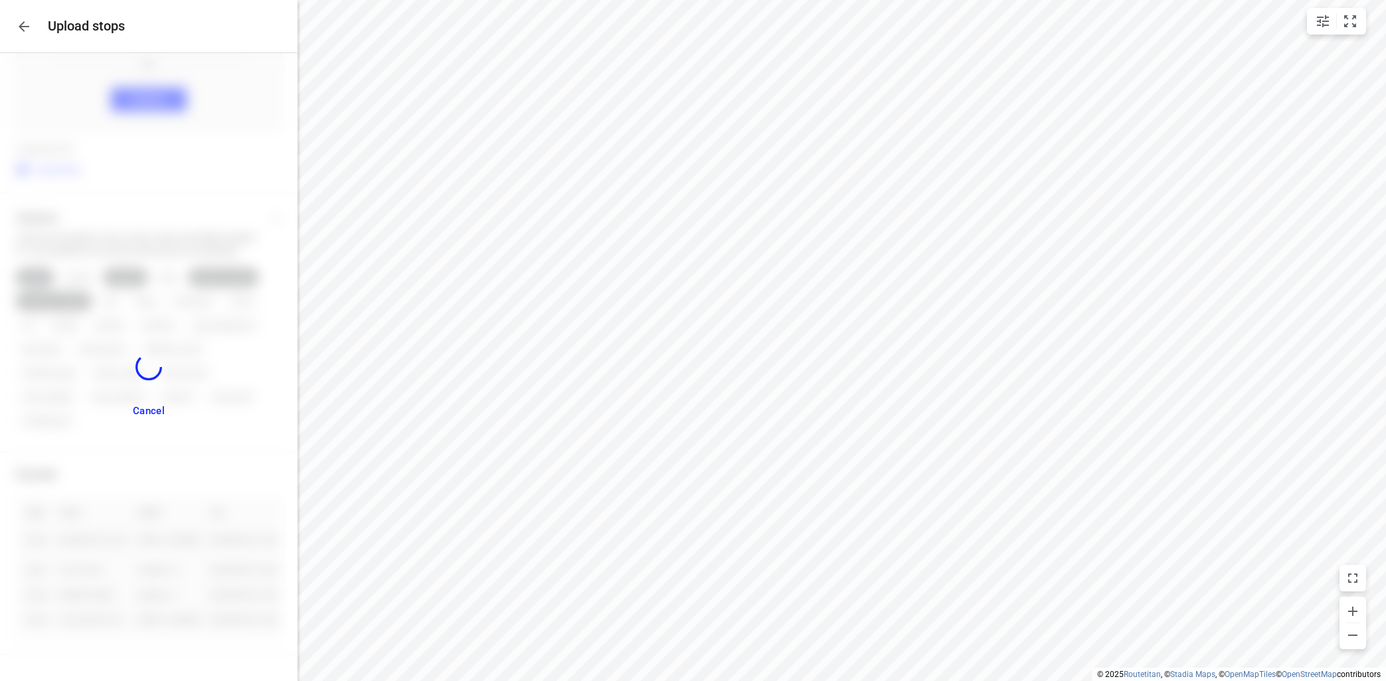
scroll to position [0, 0]
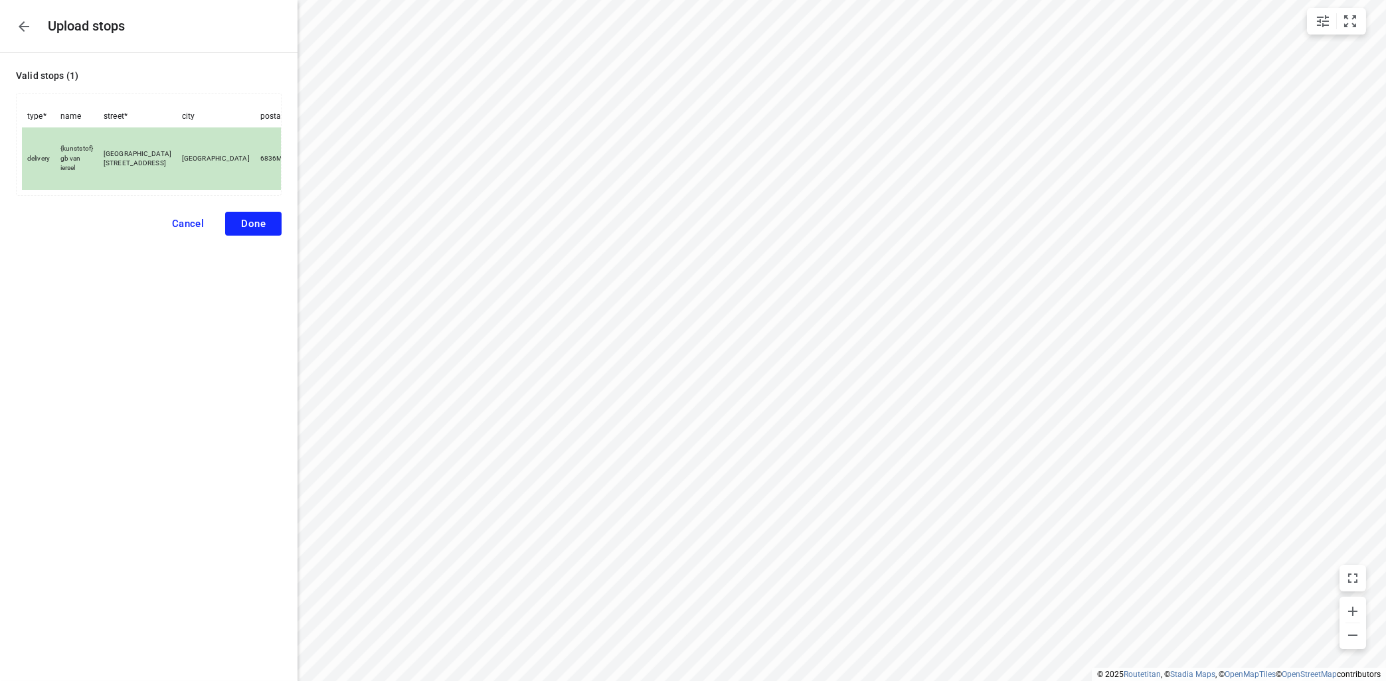
click at [241, 228] on button "Done" at bounding box center [253, 224] width 56 height 24
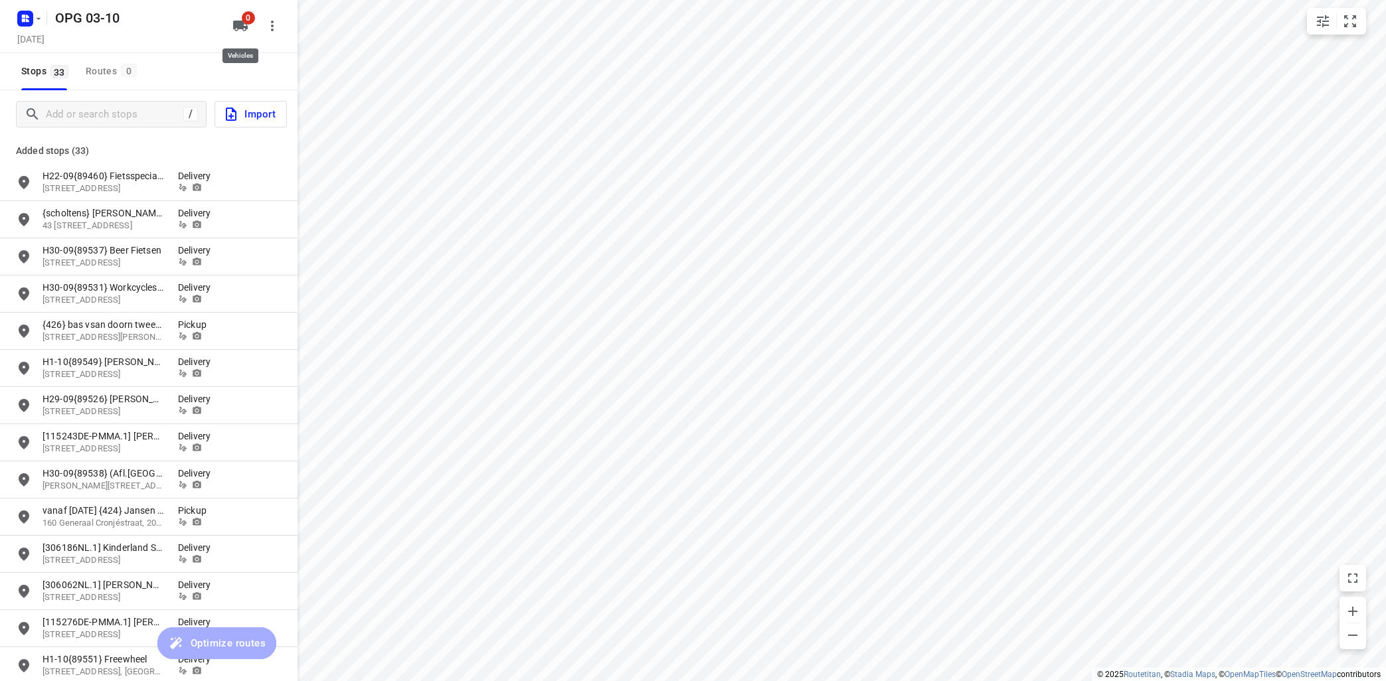
click at [241, 27] on icon "button" at bounding box center [240, 26] width 15 height 11
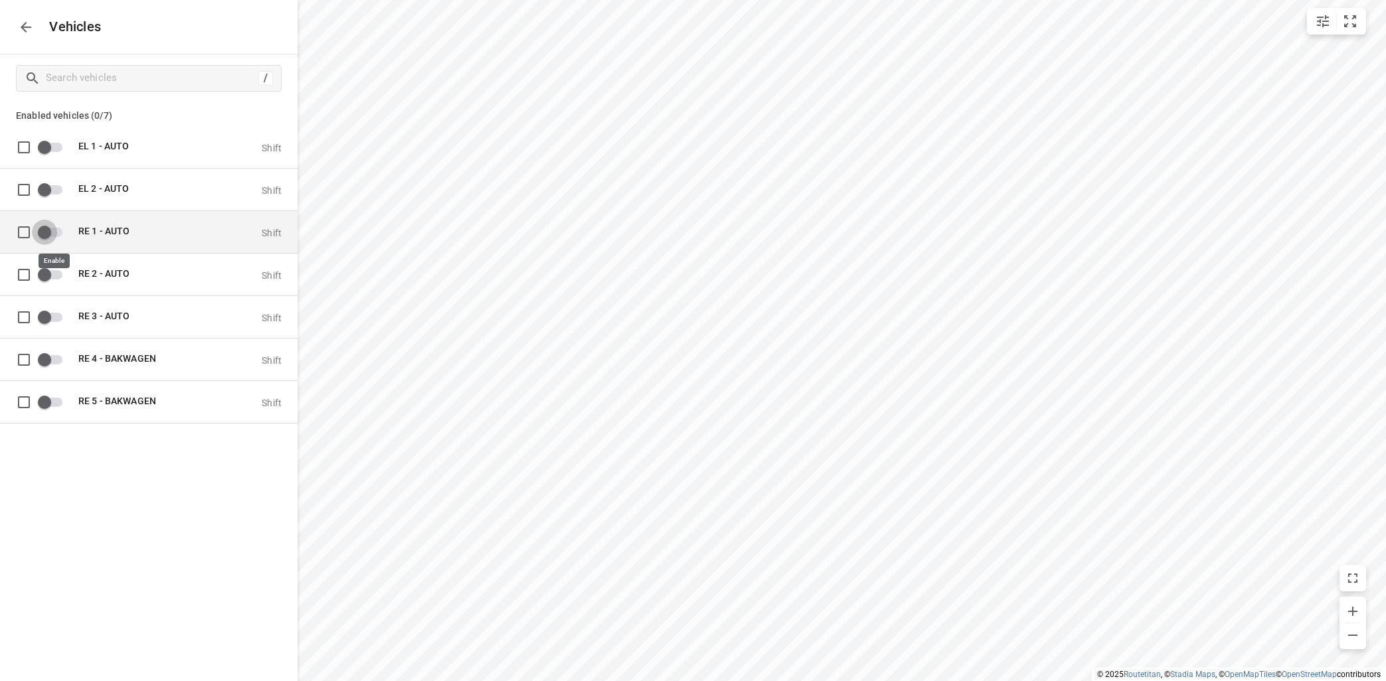
click at [58, 232] on input "grid" at bounding box center [45, 231] width 76 height 25
checkbox input "true"
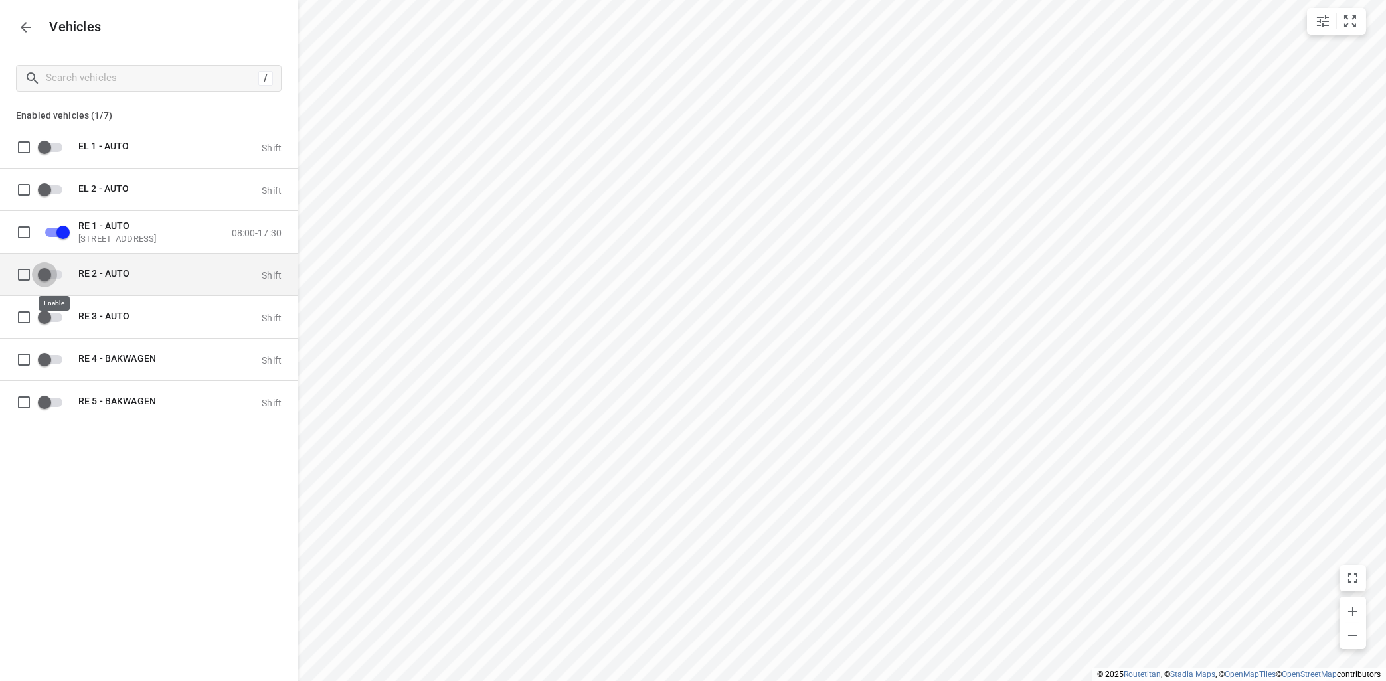
click at [53, 276] on input "grid" at bounding box center [45, 274] width 76 height 25
checkbox input "true"
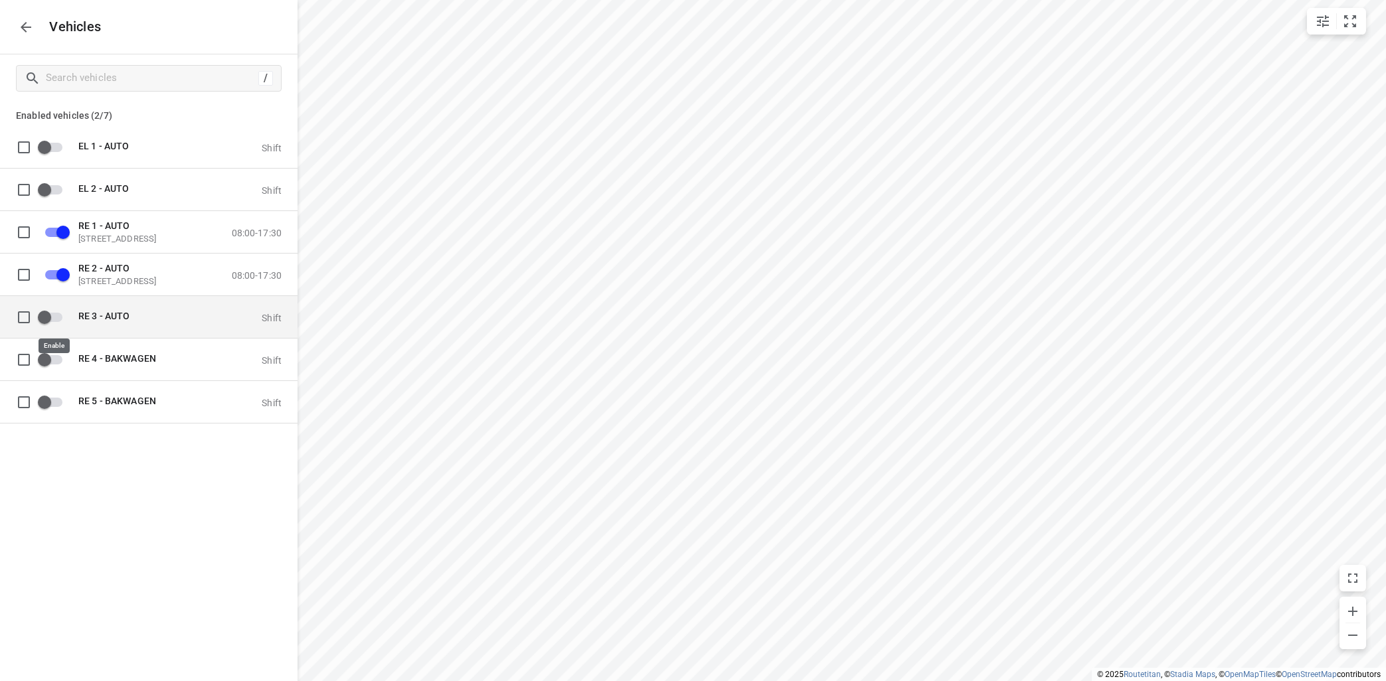
click at [44, 315] on input "grid" at bounding box center [45, 316] width 76 height 25
checkbox input "true"
click at [15, 26] on button "button" at bounding box center [26, 27] width 27 height 27
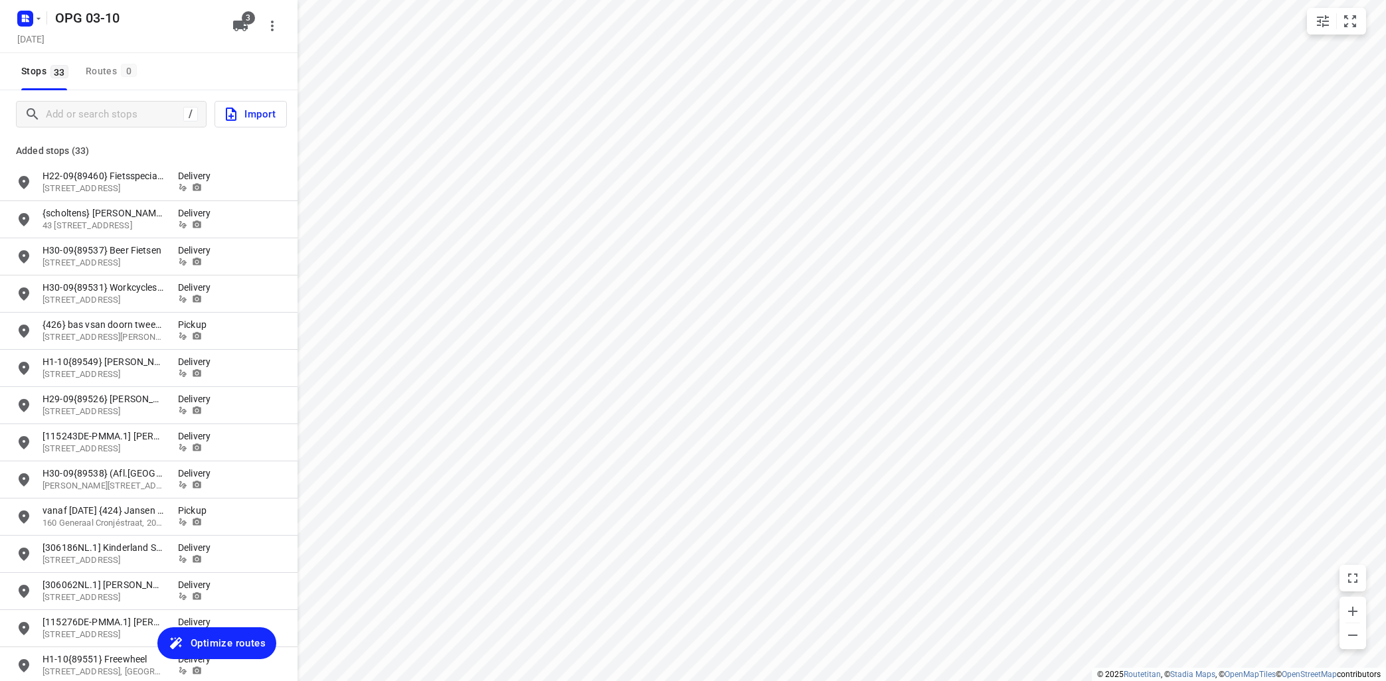
click at [220, 645] on span "Optimize routes" at bounding box center [228, 643] width 75 height 17
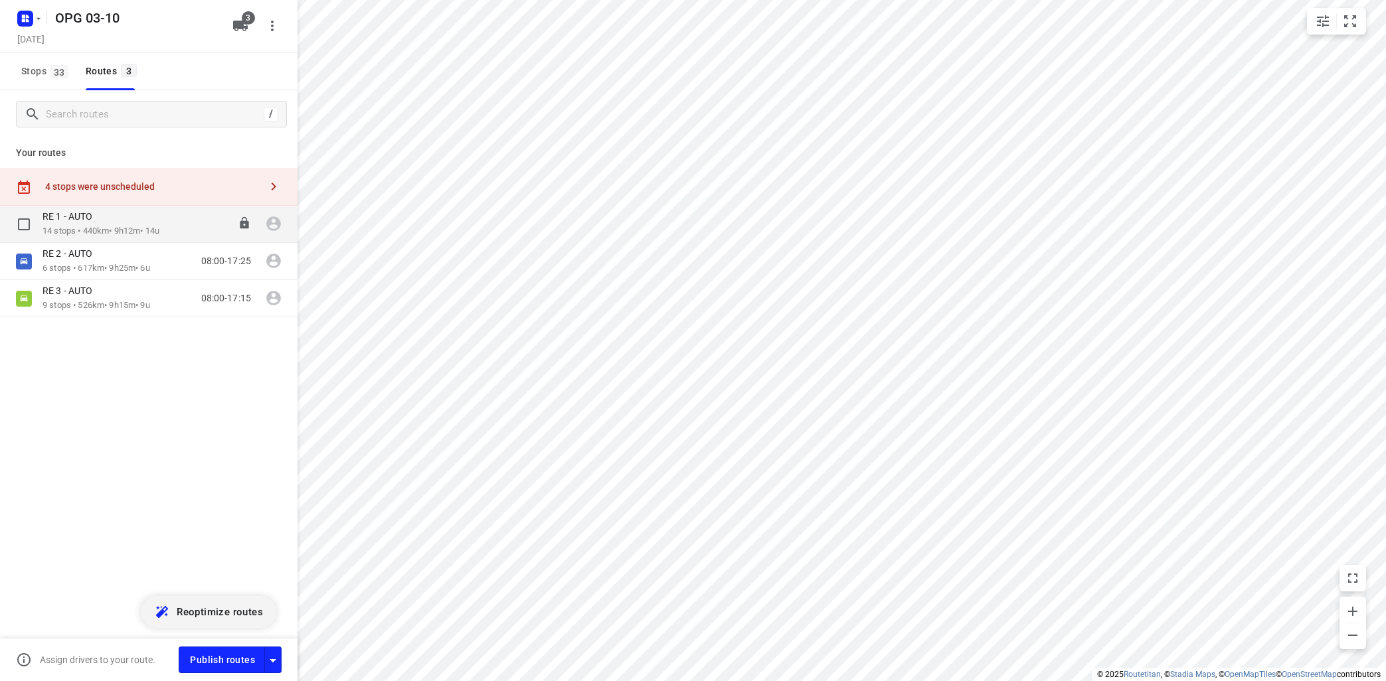
click at [125, 224] on div "RE 1 - AUTO" at bounding box center [100, 217] width 117 height 15
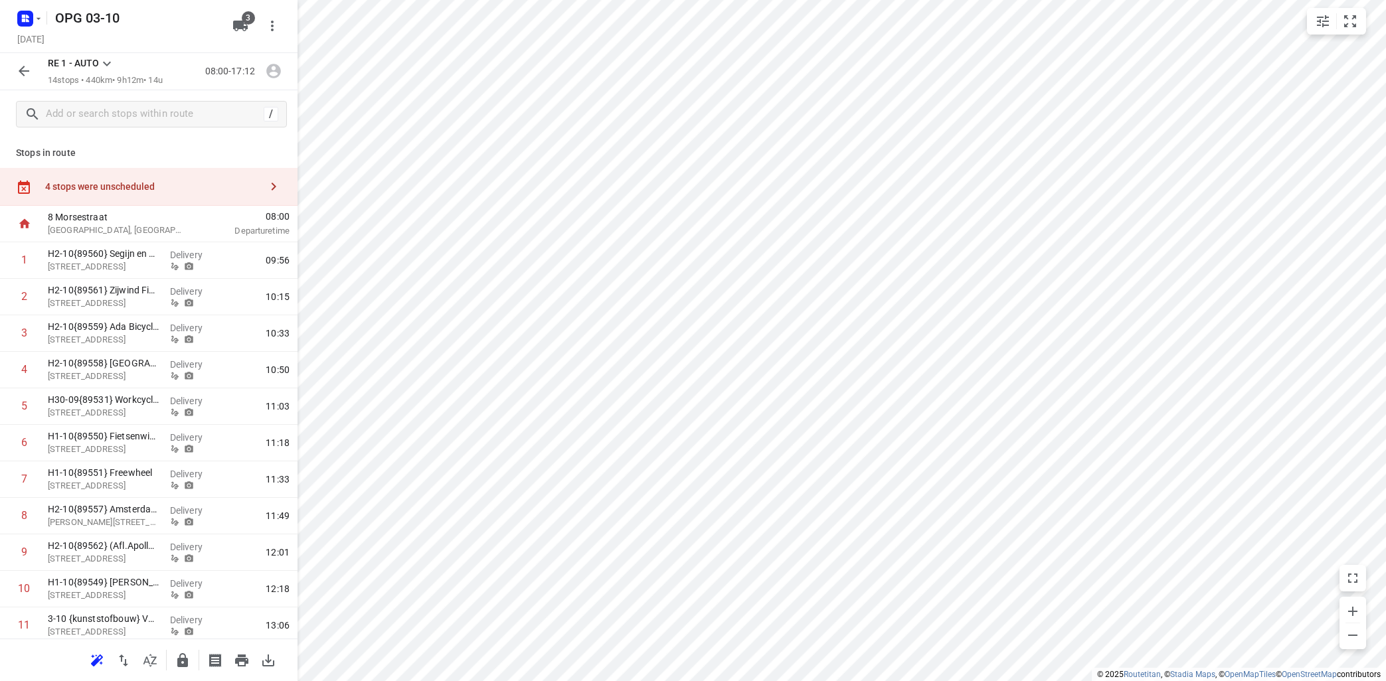
click at [108, 68] on icon at bounding box center [107, 64] width 16 height 16
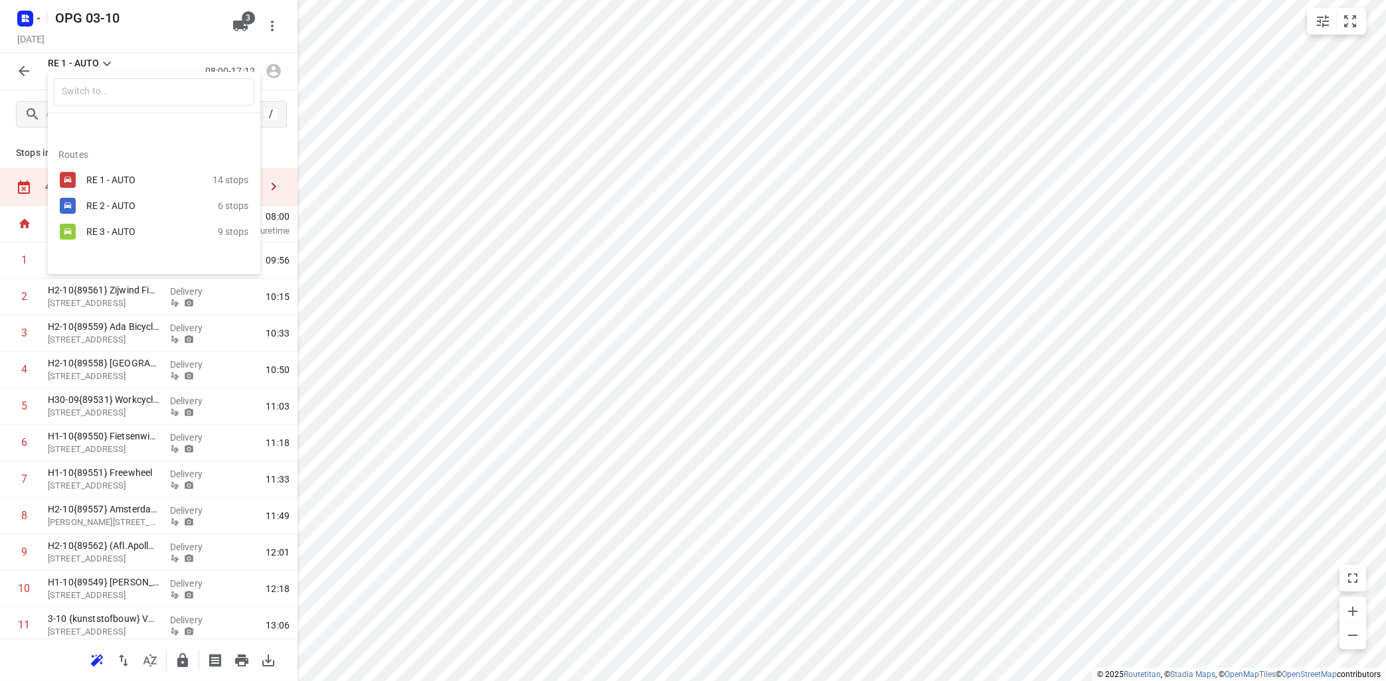
click at [114, 201] on div "RE 2 - AUTO" at bounding box center [142, 205] width 113 height 11
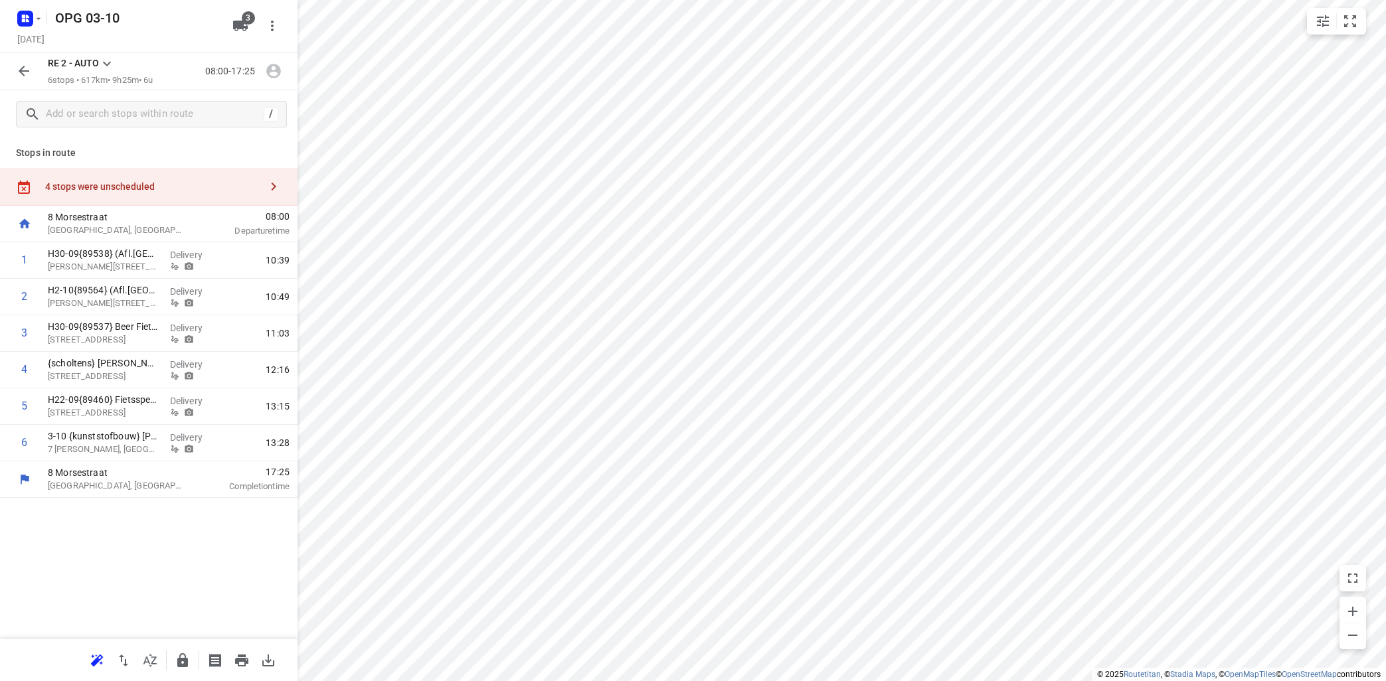
click at [106, 60] on icon at bounding box center [107, 64] width 16 height 16
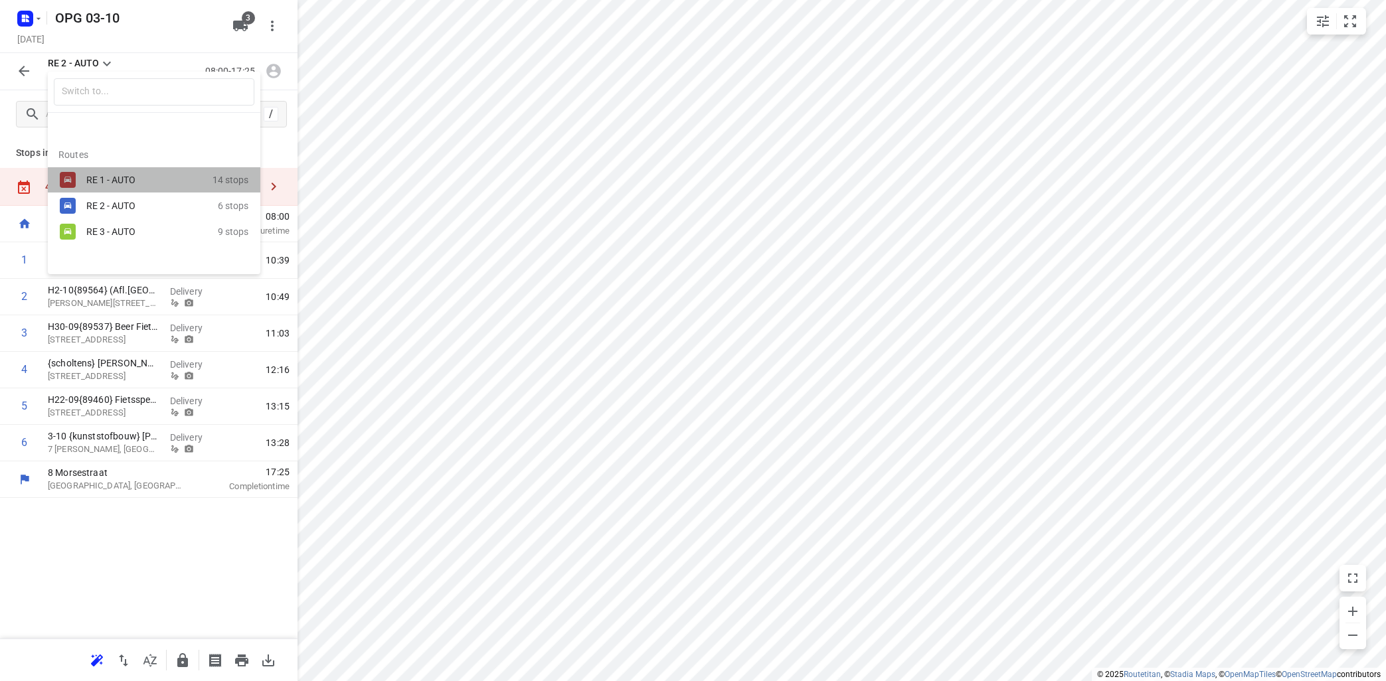
click at [102, 183] on div "RE 1 - AUTO" at bounding box center [142, 180] width 113 height 11
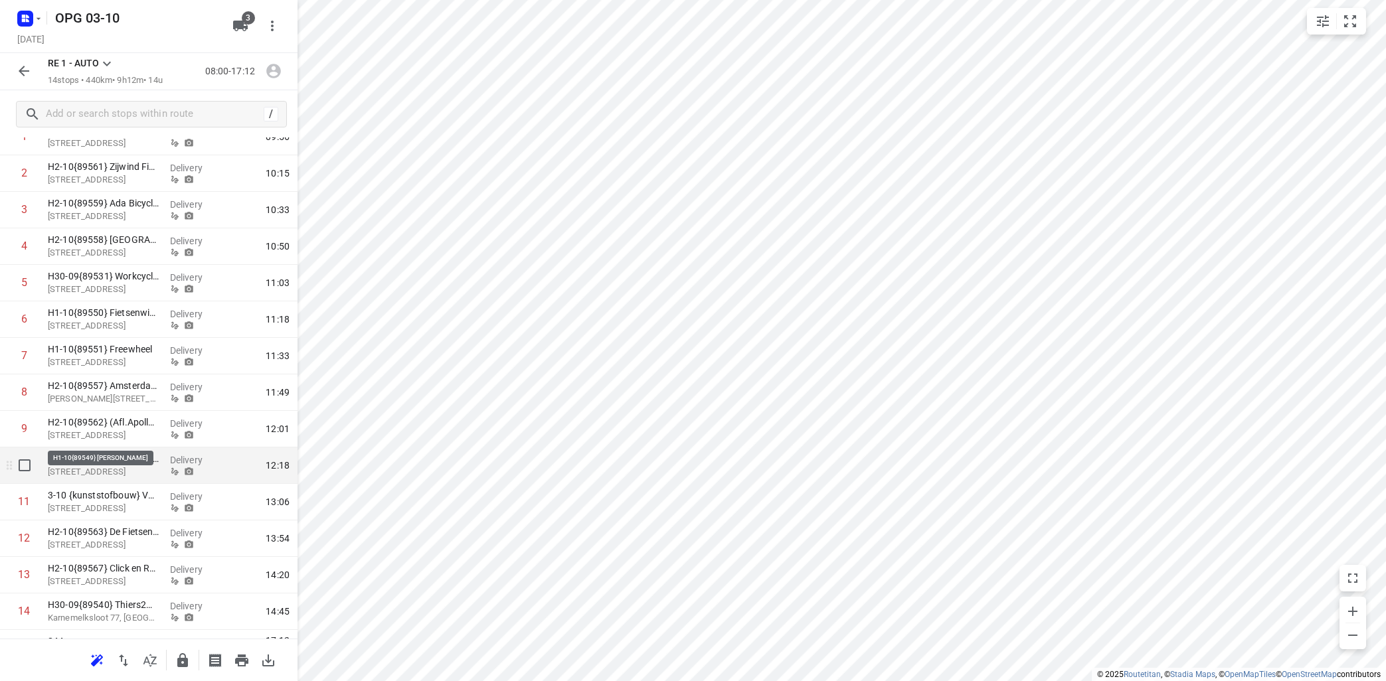
scroll to position [151, 0]
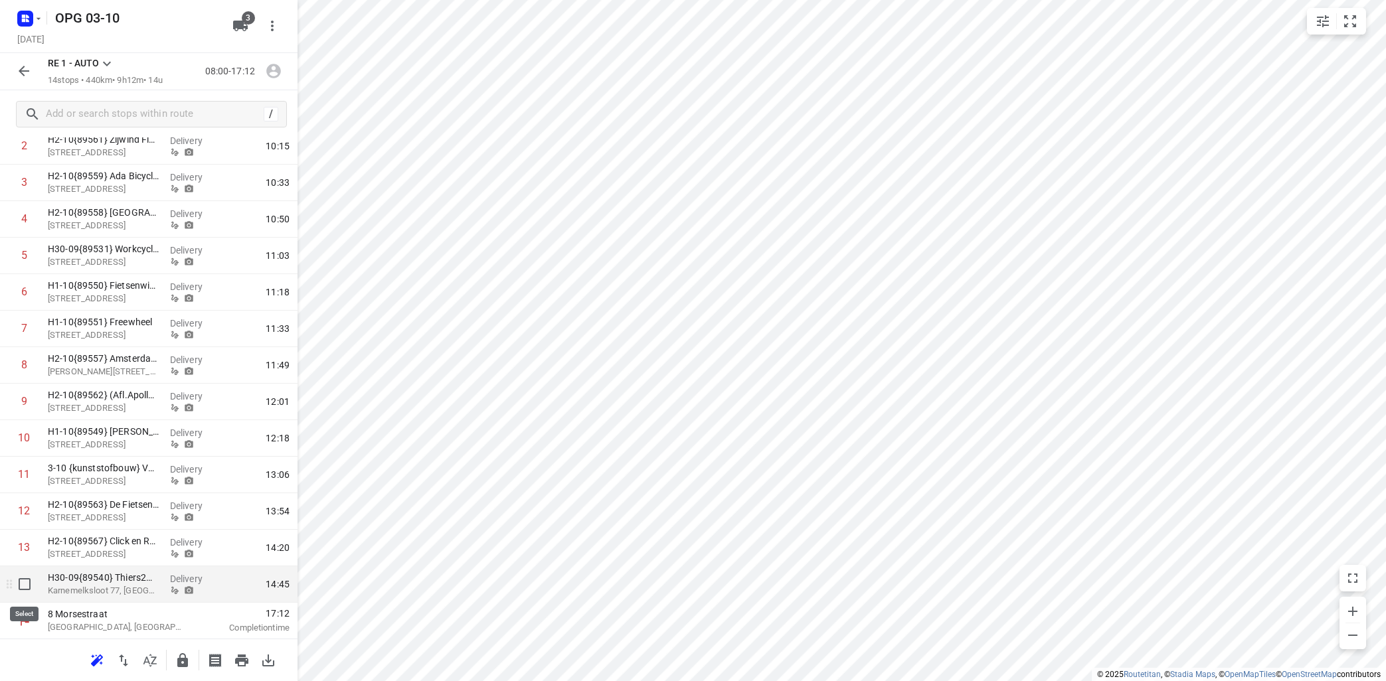
click at [26, 586] on input "checkbox" at bounding box center [24, 584] width 27 height 27
checkbox input "true"
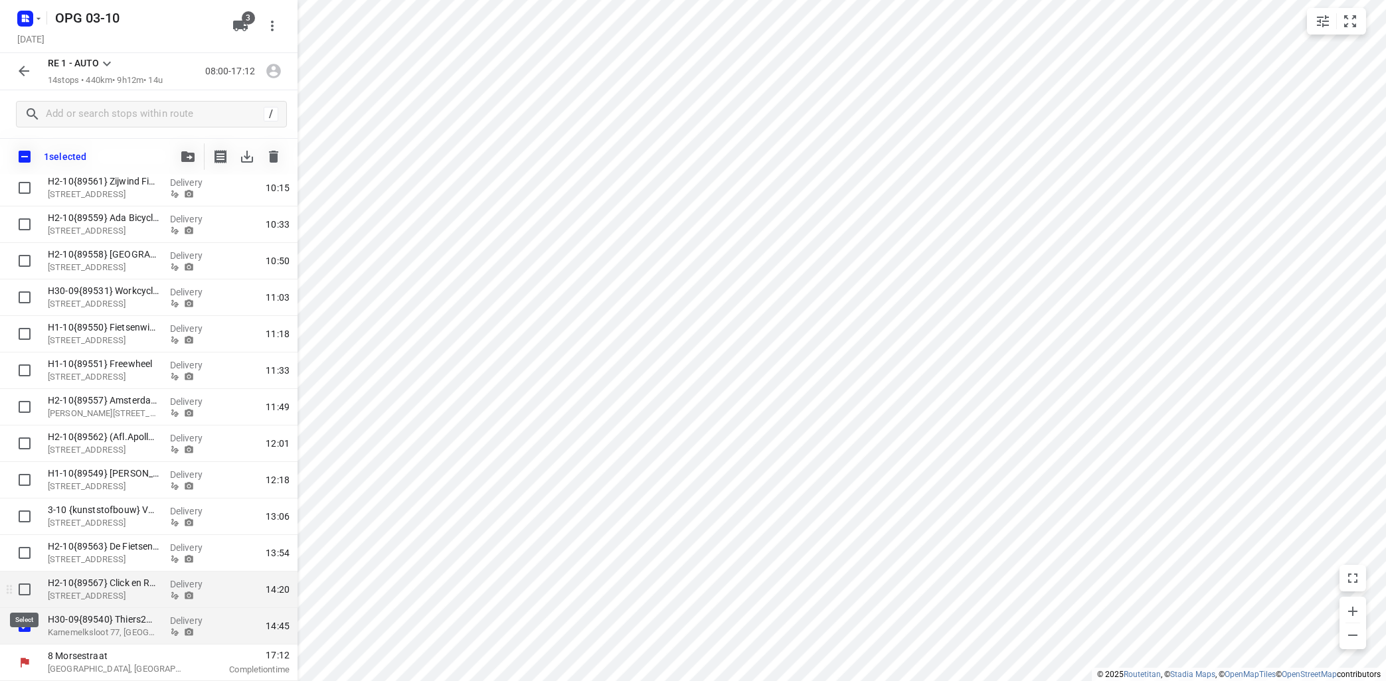
scroll to position [145, 0]
click at [23, 584] on input "checkbox" at bounding box center [24, 590] width 27 height 27
checkbox input "true"
drag, startPoint x: 25, startPoint y: 560, endPoint x: 28, endPoint y: 554, distance: 7.4
click at [27, 558] on input "checkbox" at bounding box center [24, 553] width 27 height 27
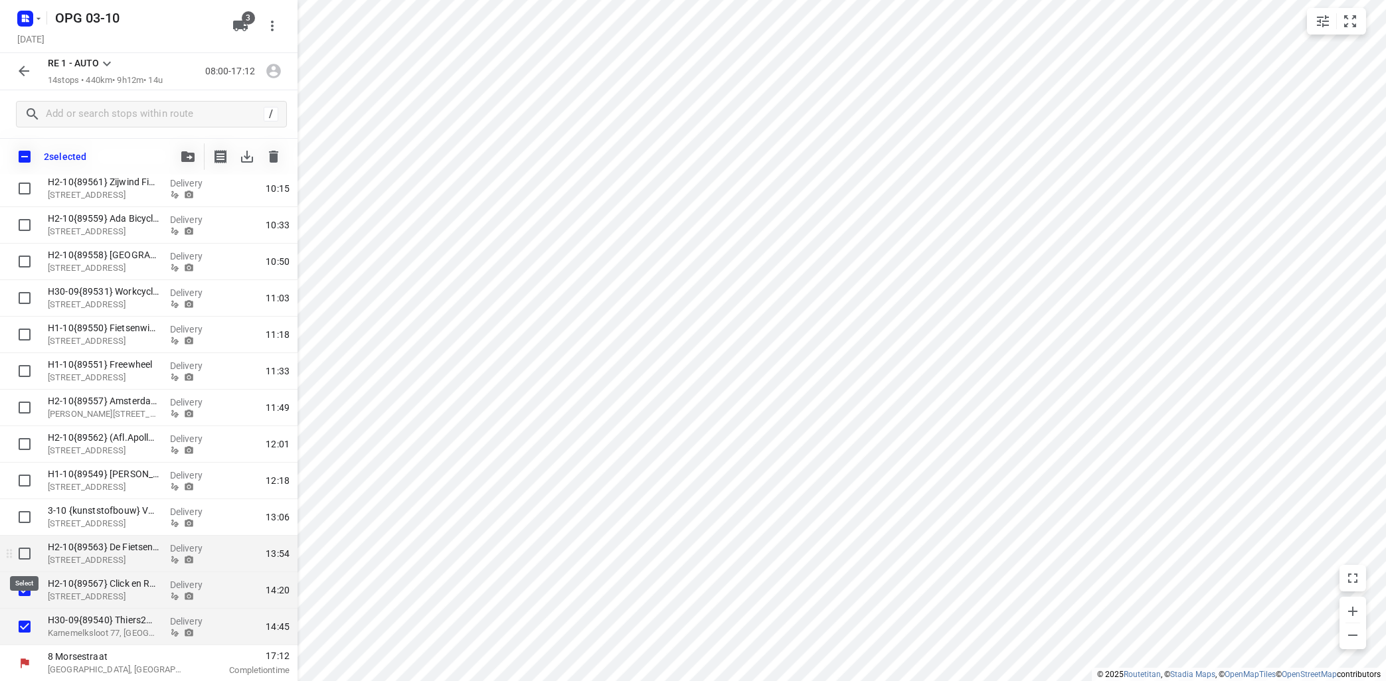
checkbox input "true"
click at [23, 515] on input "checkbox" at bounding box center [24, 517] width 27 height 27
checkbox input "true"
click at [182, 160] on icon "button" at bounding box center [187, 156] width 13 height 11
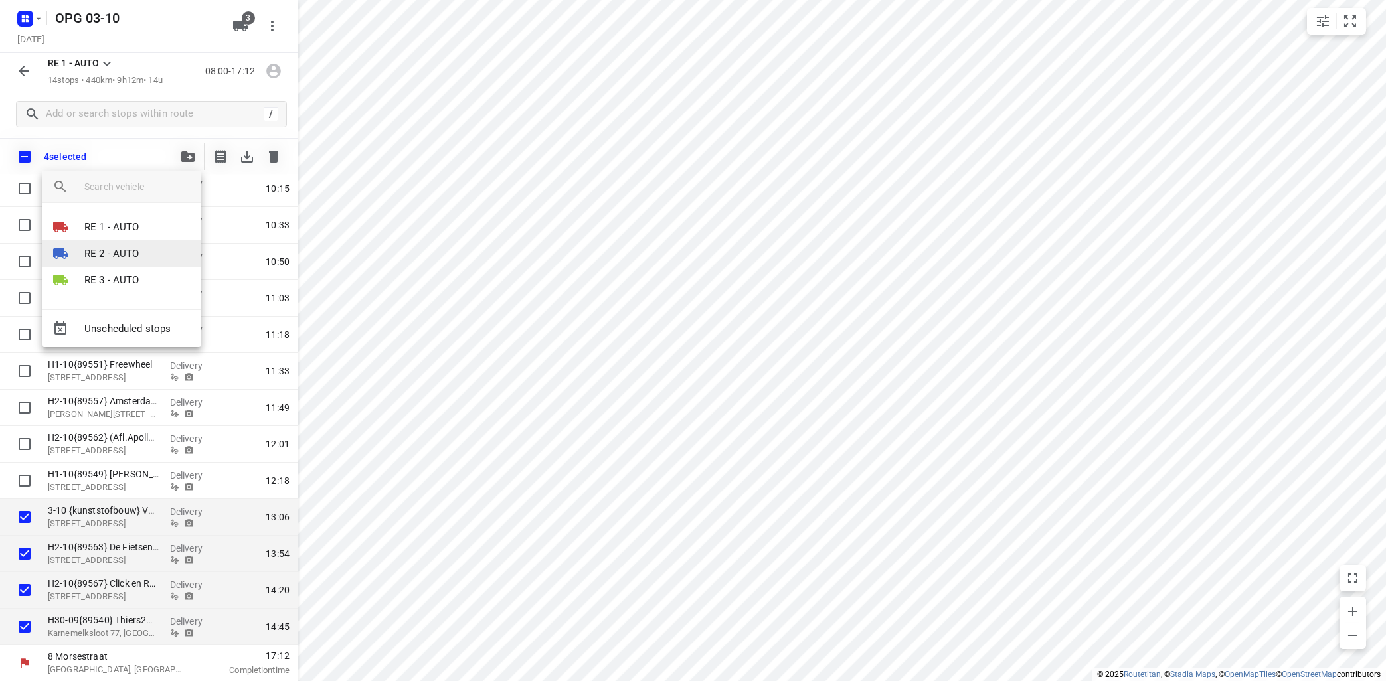
click at [141, 246] on li "RE 2 - AUTO" at bounding box center [121, 253] width 159 height 27
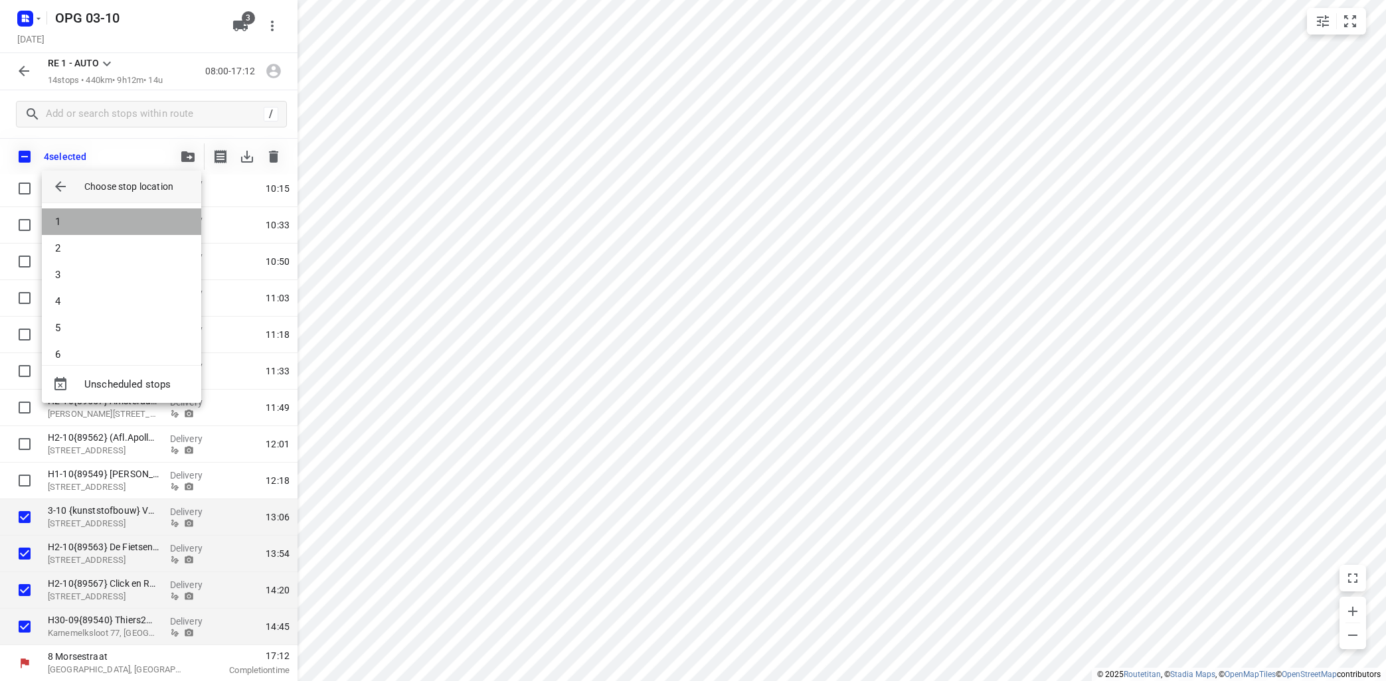
click at [132, 223] on li "1" at bounding box center [121, 221] width 159 height 27
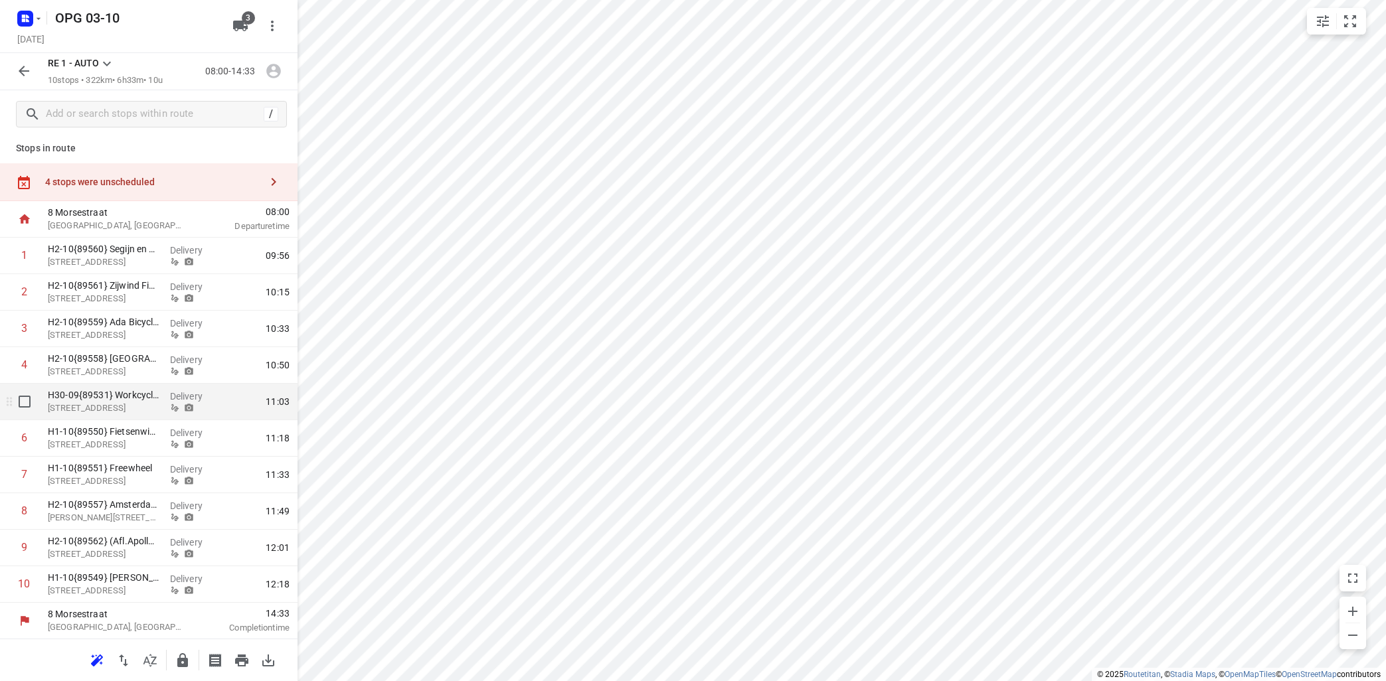
scroll to position [0, 0]
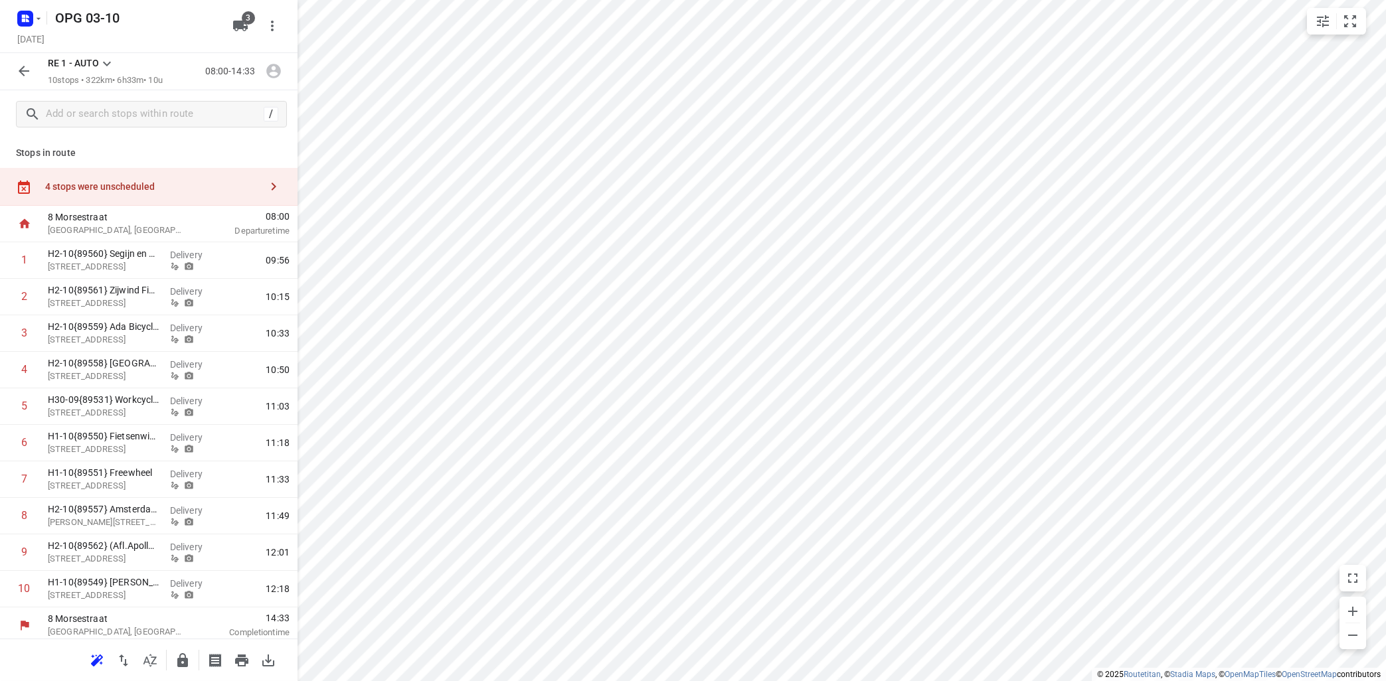
click at [106, 61] on icon at bounding box center [107, 64] width 16 height 16
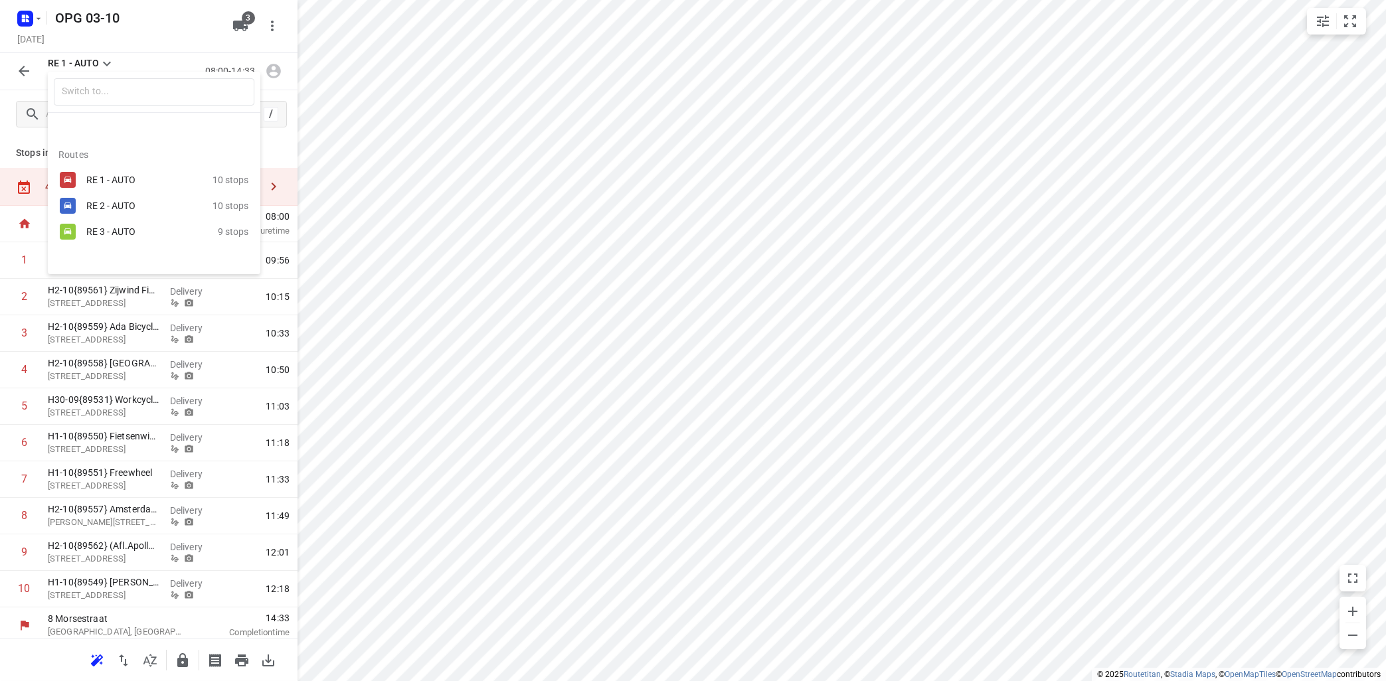
click at [135, 204] on div "RE 2 - AUTO" at bounding box center [142, 205] width 113 height 11
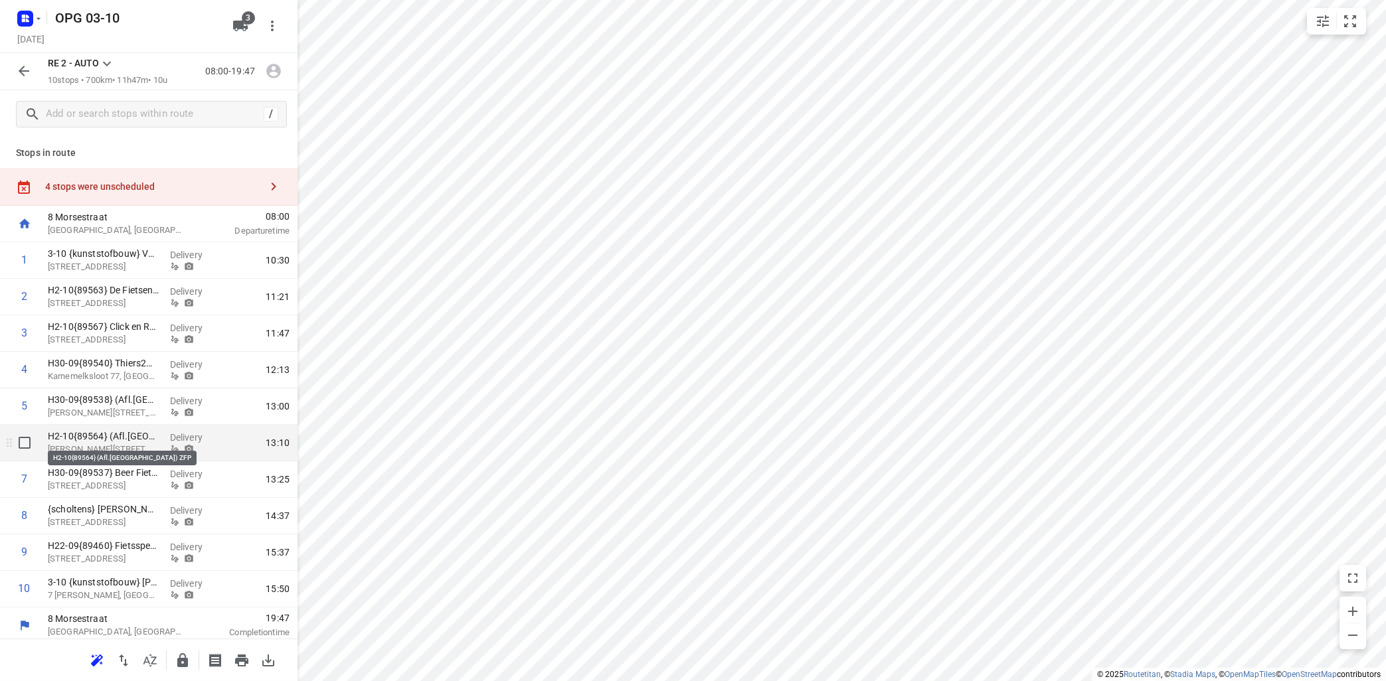
scroll to position [5, 0]
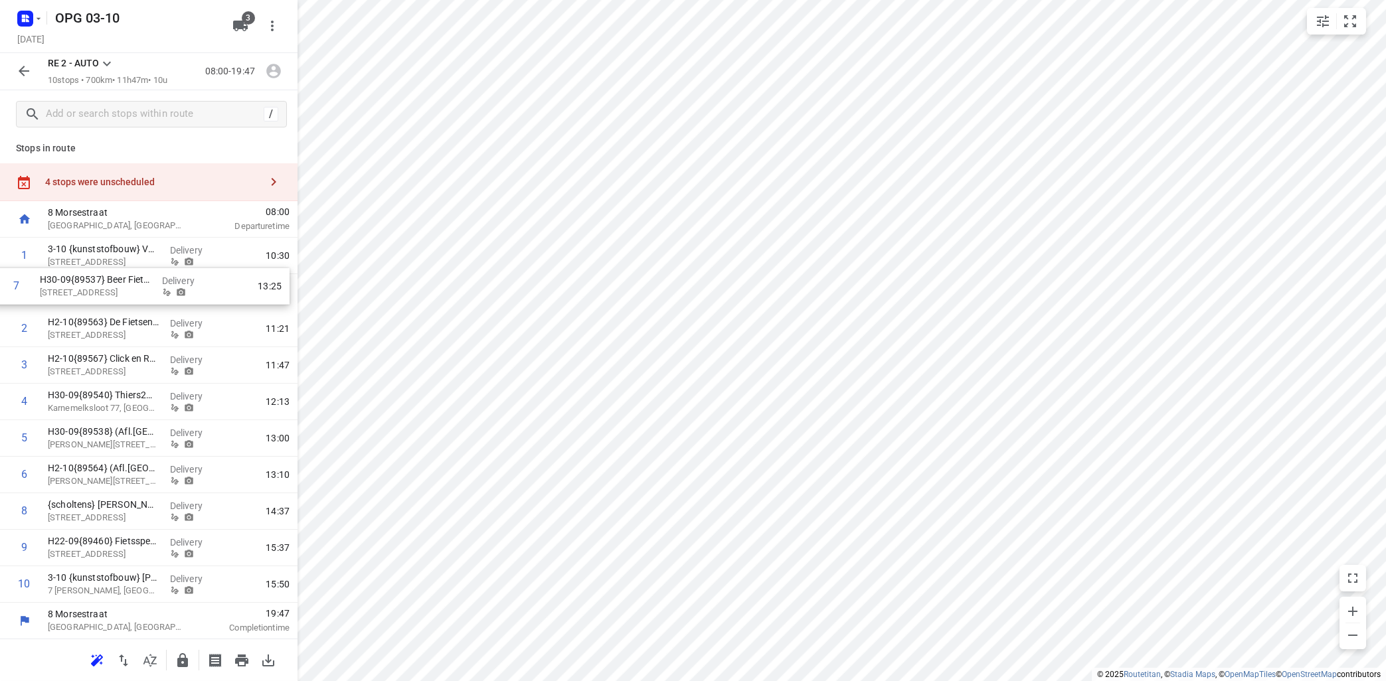
drag, startPoint x: 132, startPoint y: 487, endPoint x: 127, endPoint y: 293, distance: 194.6
click at [127, 293] on div "1 3-10 {kunststofbouw} VKP [GEOGRAPHIC_DATA], Voorschoten Delivery 10:30 2 H2-1…" at bounding box center [148, 420] width 297 height 365
drag, startPoint x: 139, startPoint y: 479, endPoint x: 131, endPoint y: 328, distance: 150.9
click at [131, 329] on div "1 3-10 {kunststofbouw} VKP [GEOGRAPHIC_DATA] Delivery 10:30 2 H30-09{89537} [GE…" at bounding box center [148, 420] width 297 height 365
drag, startPoint x: 121, startPoint y: 482, endPoint x: 110, endPoint y: 360, distance: 122.0
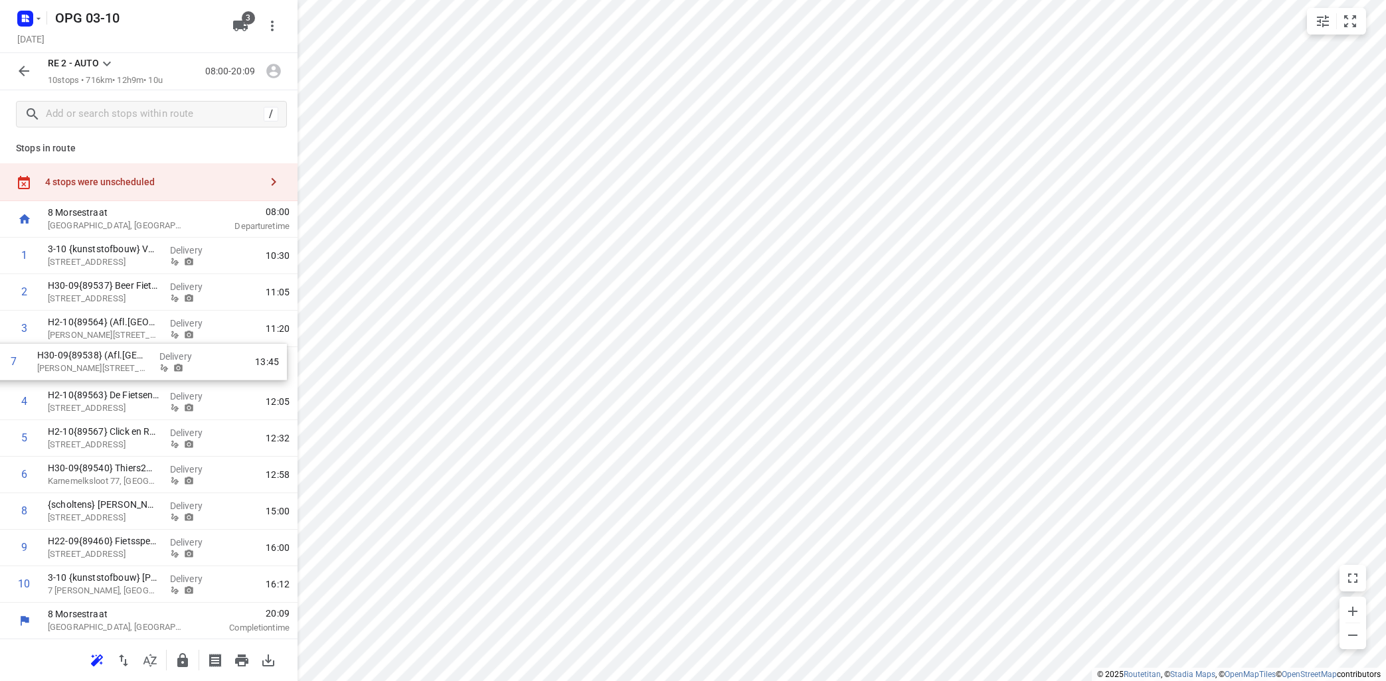
click at [110, 362] on div "1 3-10 {kunststofbouw} VKP [GEOGRAPHIC_DATA] Delivery 10:30 2 H30-09{89537} [GE…" at bounding box center [148, 420] width 297 height 365
drag, startPoint x: 122, startPoint y: 520, endPoint x: 121, endPoint y: 406, distance: 114.2
click at [121, 405] on div "1 3-10 {kunststofbouw} VKP [GEOGRAPHIC_DATA] Delivery 10:30 2 H30-09{89537} [GE…" at bounding box center [148, 420] width 297 height 365
drag, startPoint x: 110, startPoint y: 549, endPoint x: 116, endPoint y: 431, distance: 118.4
click at [121, 427] on div "1 3-10 {kunststofbouw} VKP [GEOGRAPHIC_DATA] Delivery 10:30 2 H30-09{89537} [GE…" at bounding box center [148, 420] width 297 height 365
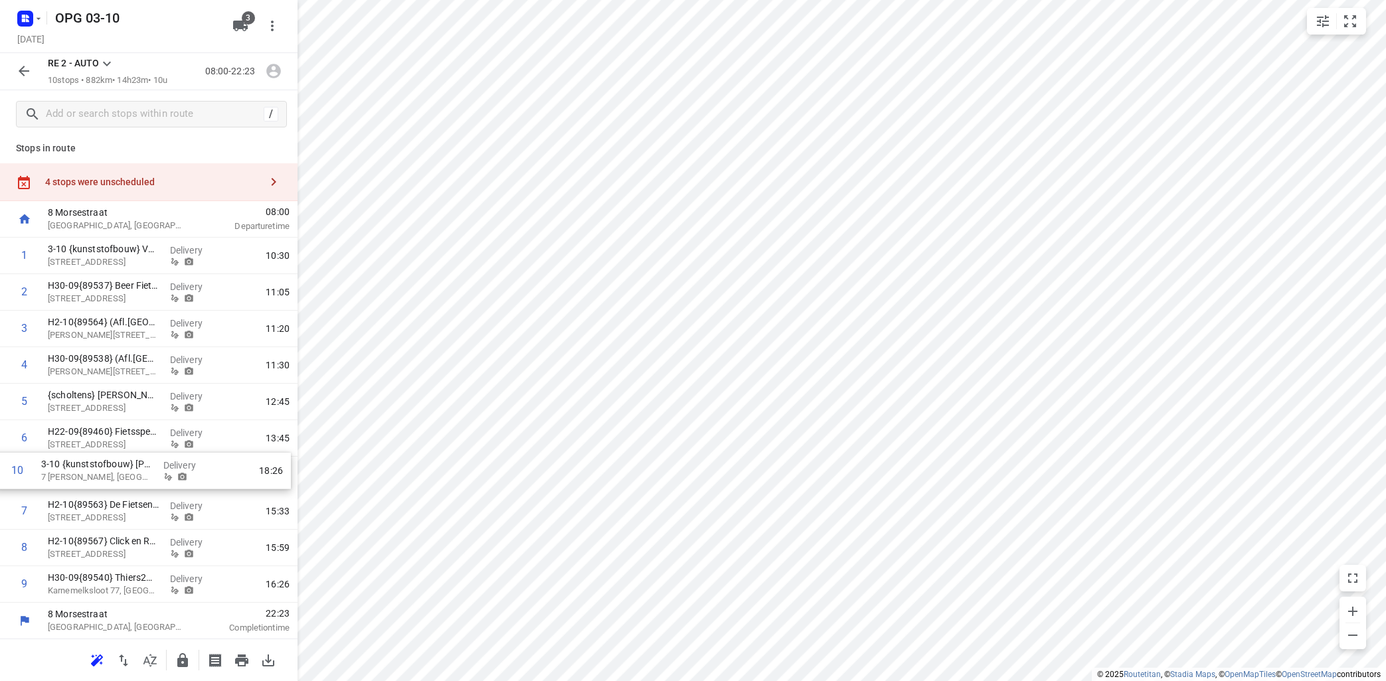
drag, startPoint x: 121, startPoint y: 587, endPoint x: 108, endPoint y: 465, distance: 122.9
click at [108, 465] on div "1 3-10 {kunststofbouw} VKP [GEOGRAPHIC_DATA] Delivery 10:30 2 H30-09{89537} [GE…" at bounding box center [148, 420] width 297 height 365
click at [278, 72] on icon "button" at bounding box center [273, 71] width 15 height 15
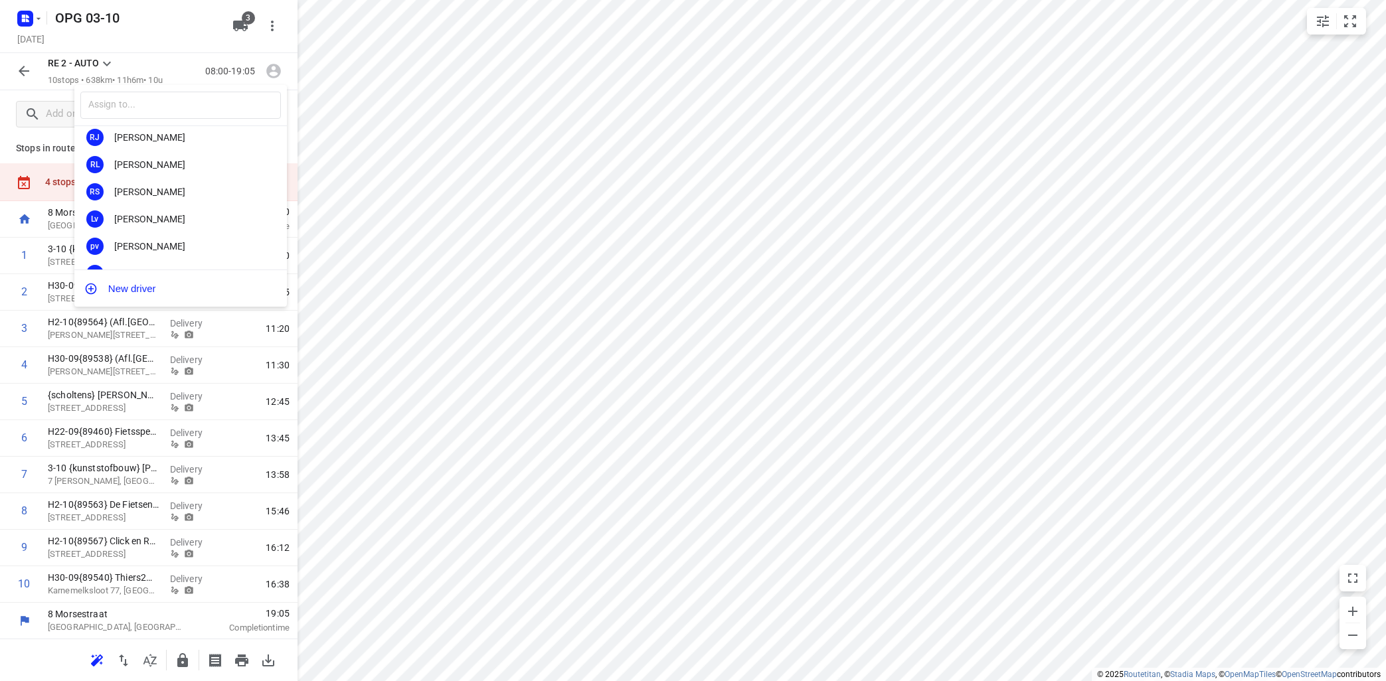
scroll to position [240, 0]
click at [148, 258] on div "[PERSON_NAME]" at bounding box center [183, 257] width 139 height 11
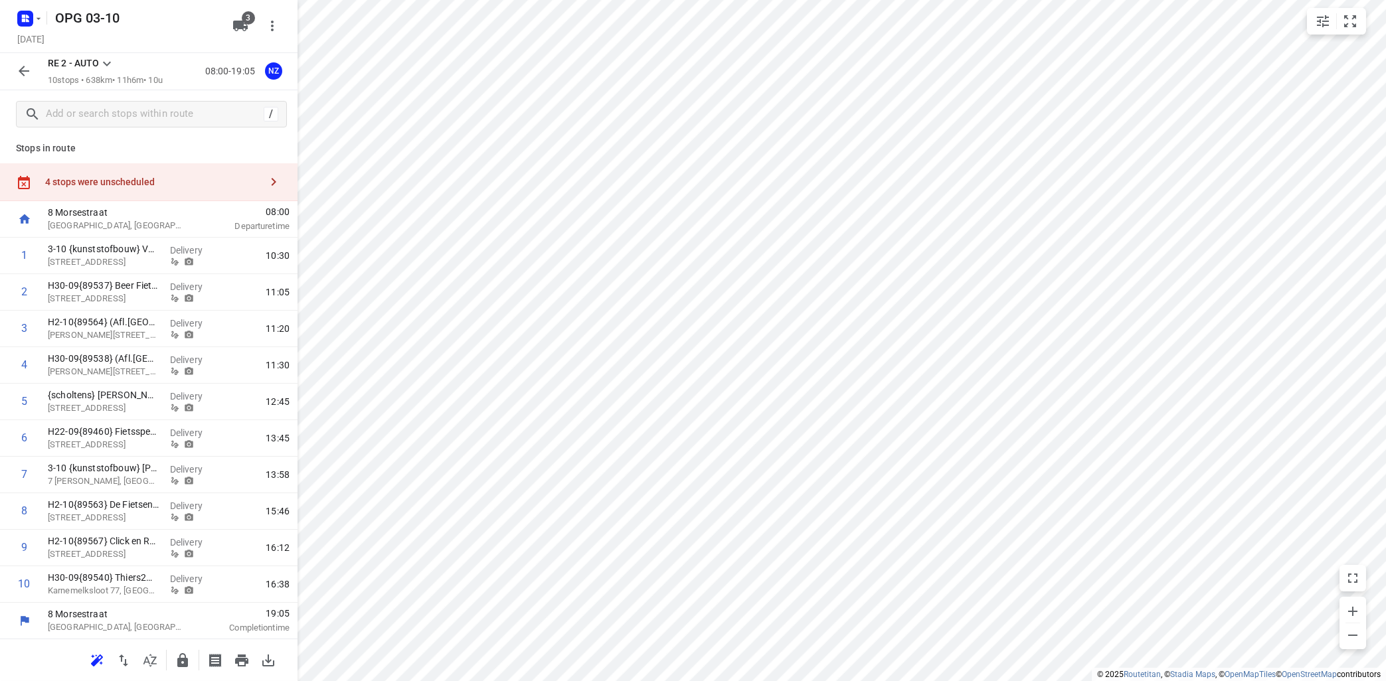
click at [108, 62] on icon at bounding box center [107, 64] width 16 height 16
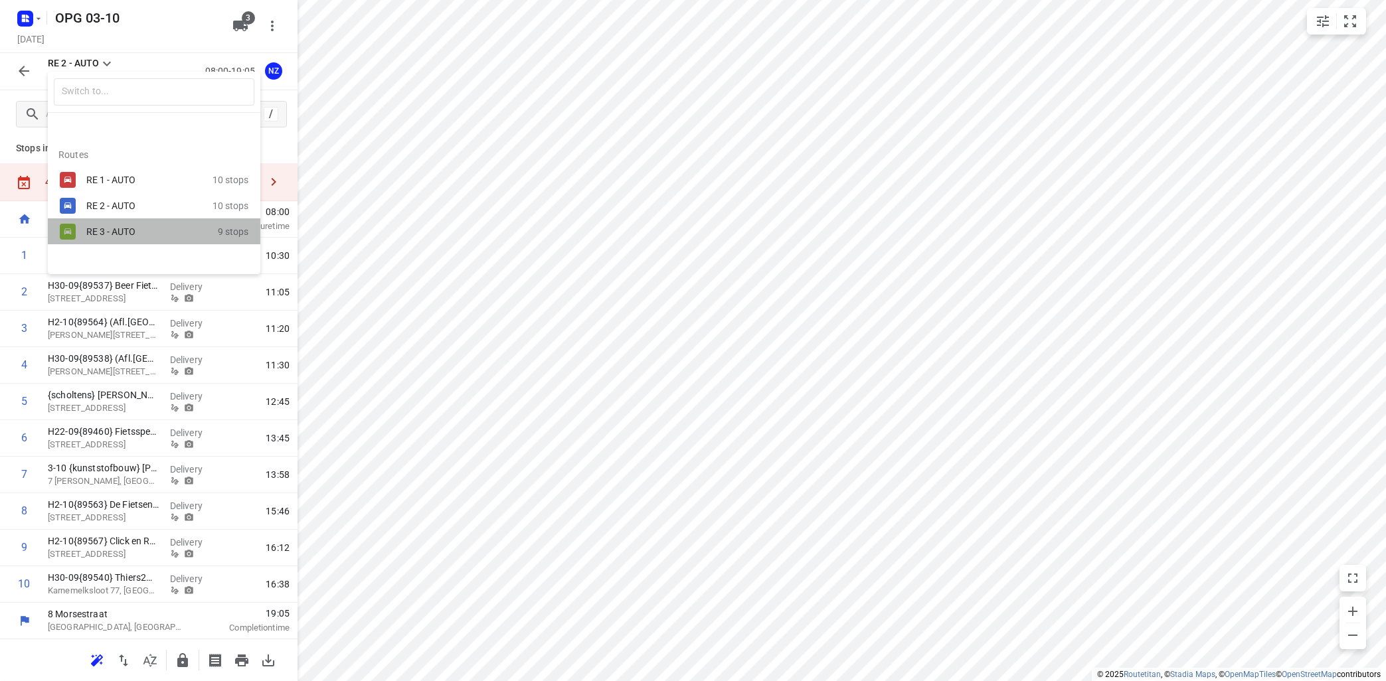
click at [119, 232] on div "RE 3 - AUTO" at bounding box center [142, 231] width 113 height 11
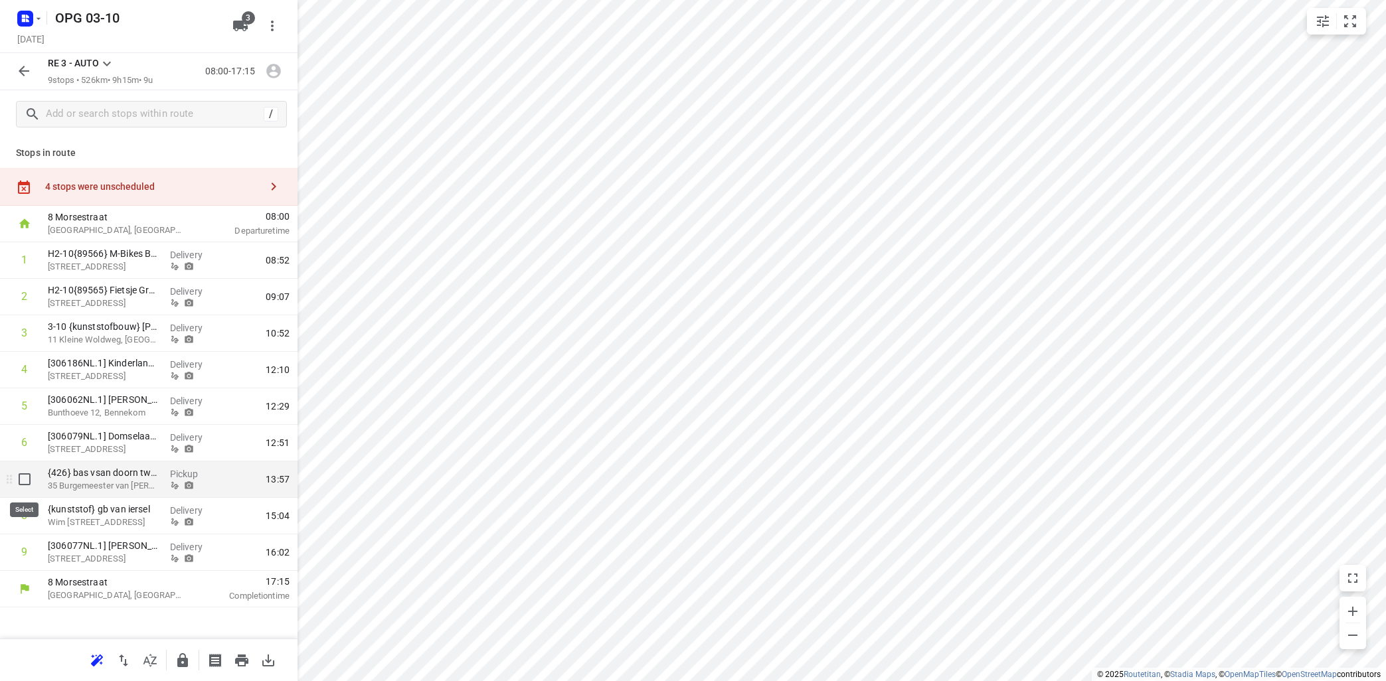
click at [27, 479] on input "checkbox" at bounding box center [24, 479] width 27 height 27
checkbox input "true"
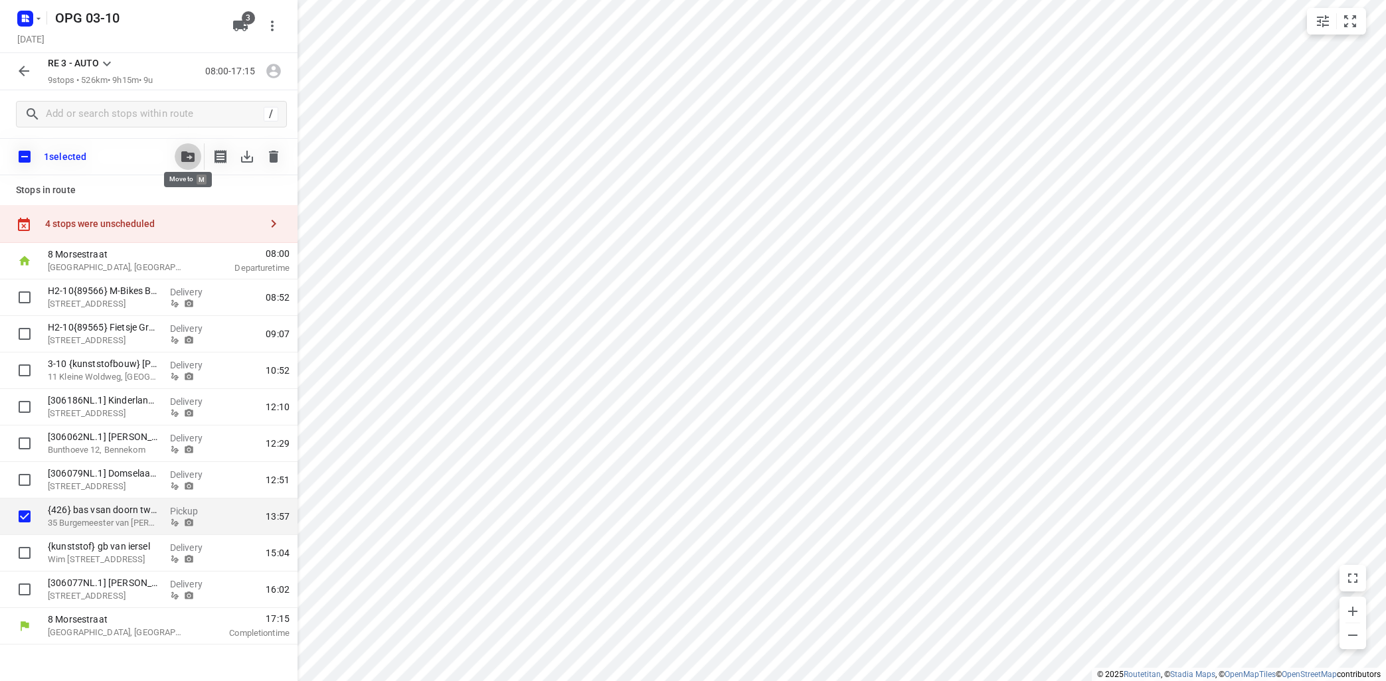
click at [191, 155] on icon "button" at bounding box center [187, 156] width 13 height 11
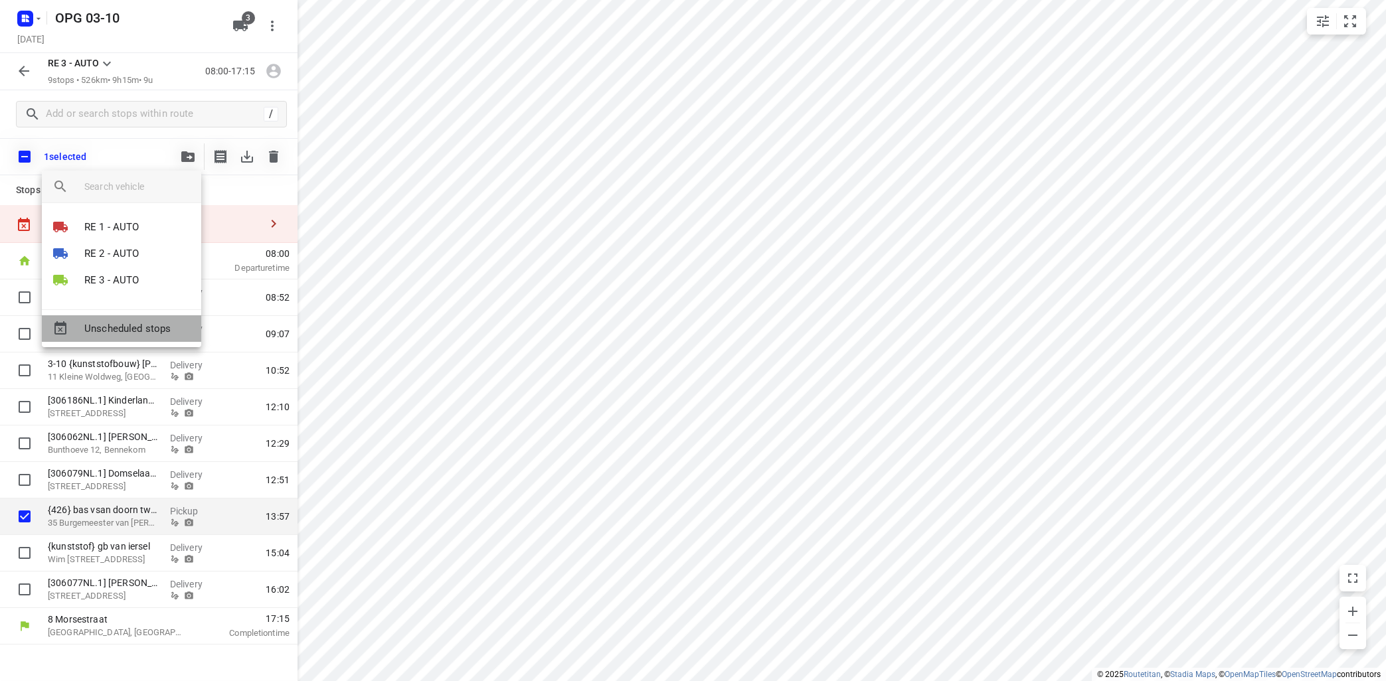
click at [175, 329] on span "Unscheduled stops" at bounding box center [137, 328] width 106 height 15
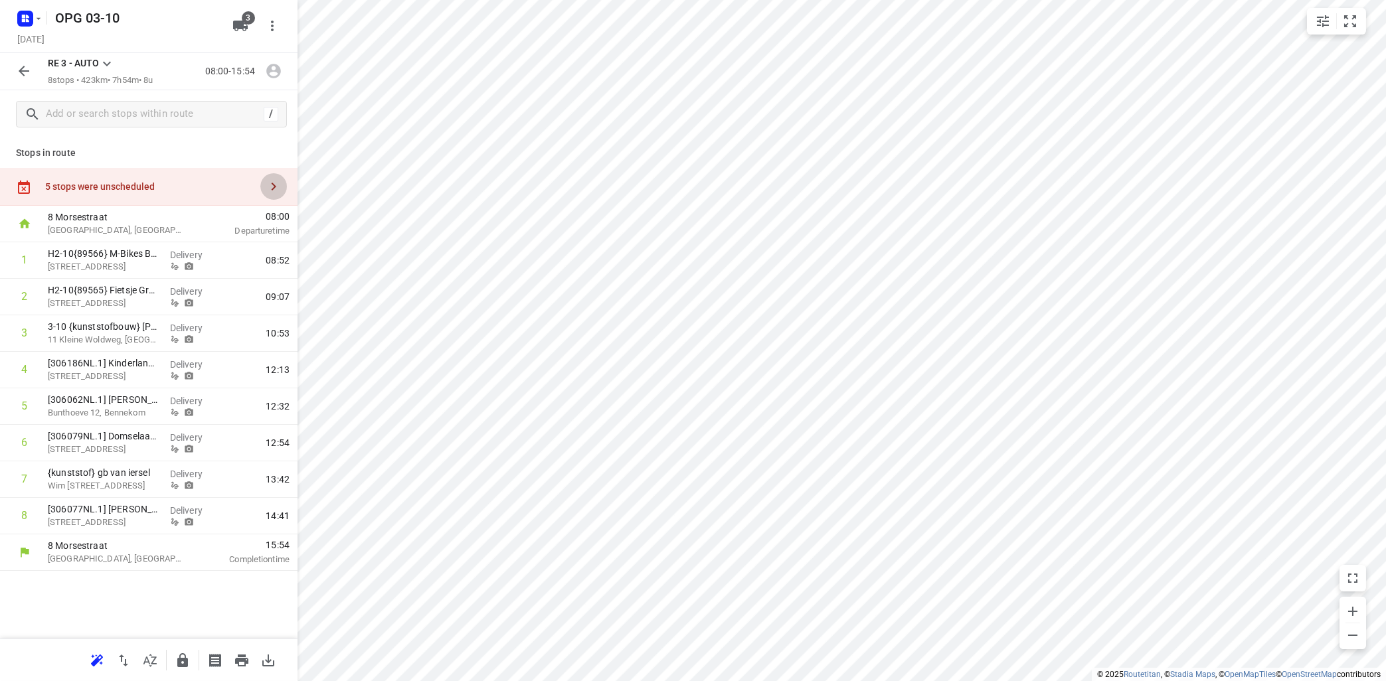
click at [266, 183] on button "button" at bounding box center [273, 186] width 27 height 27
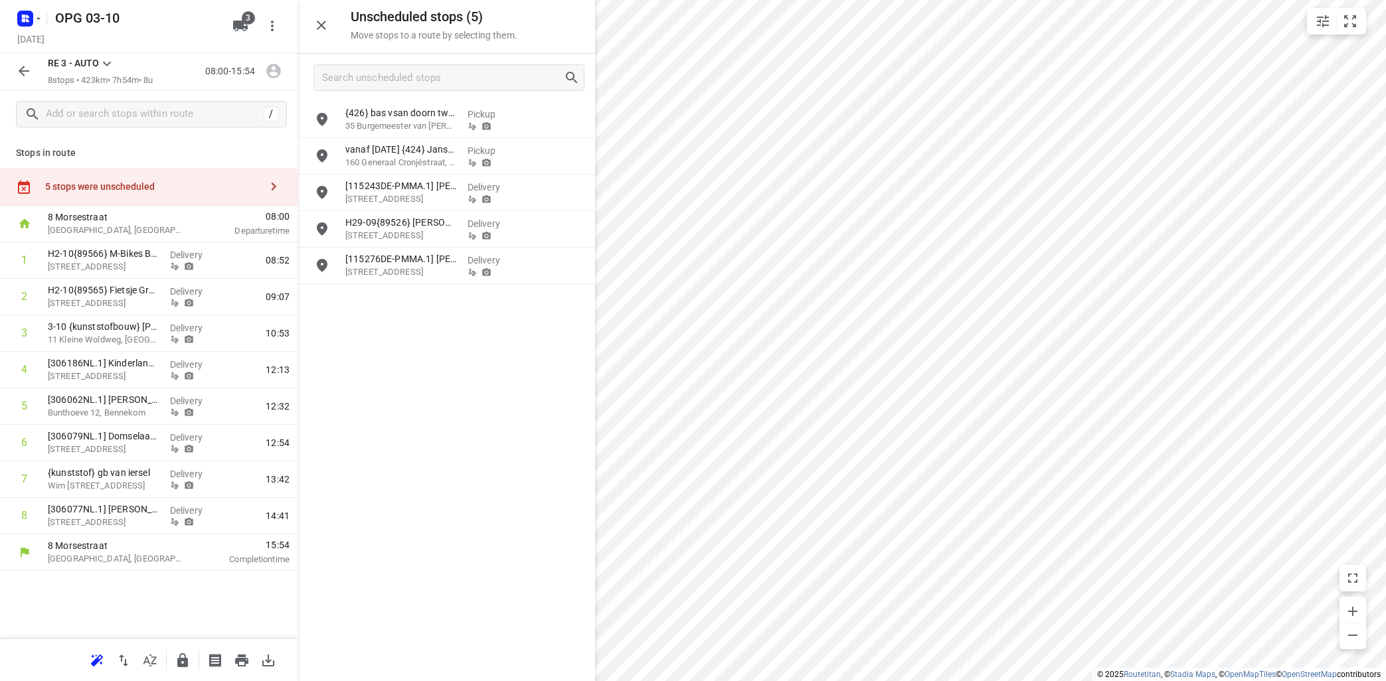
click at [104, 61] on icon at bounding box center [107, 64] width 16 height 16
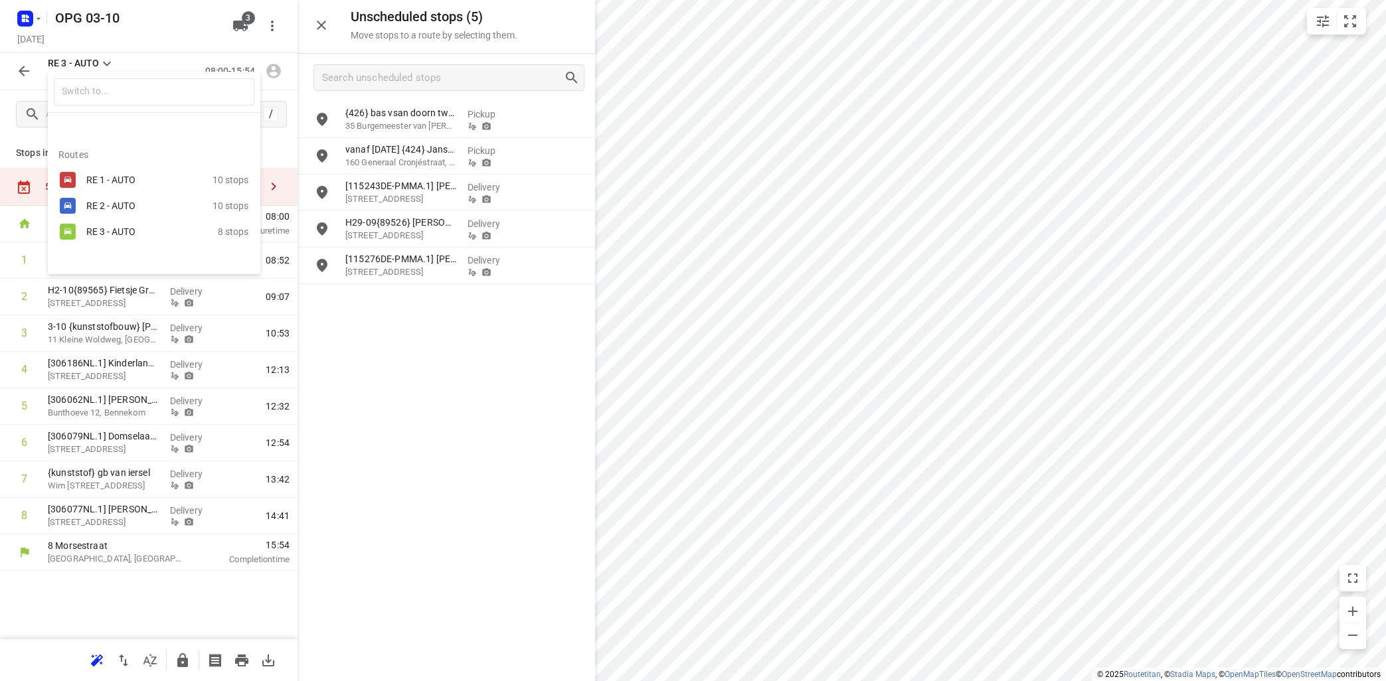
click at [427, 324] on div at bounding box center [693, 340] width 1386 height 681
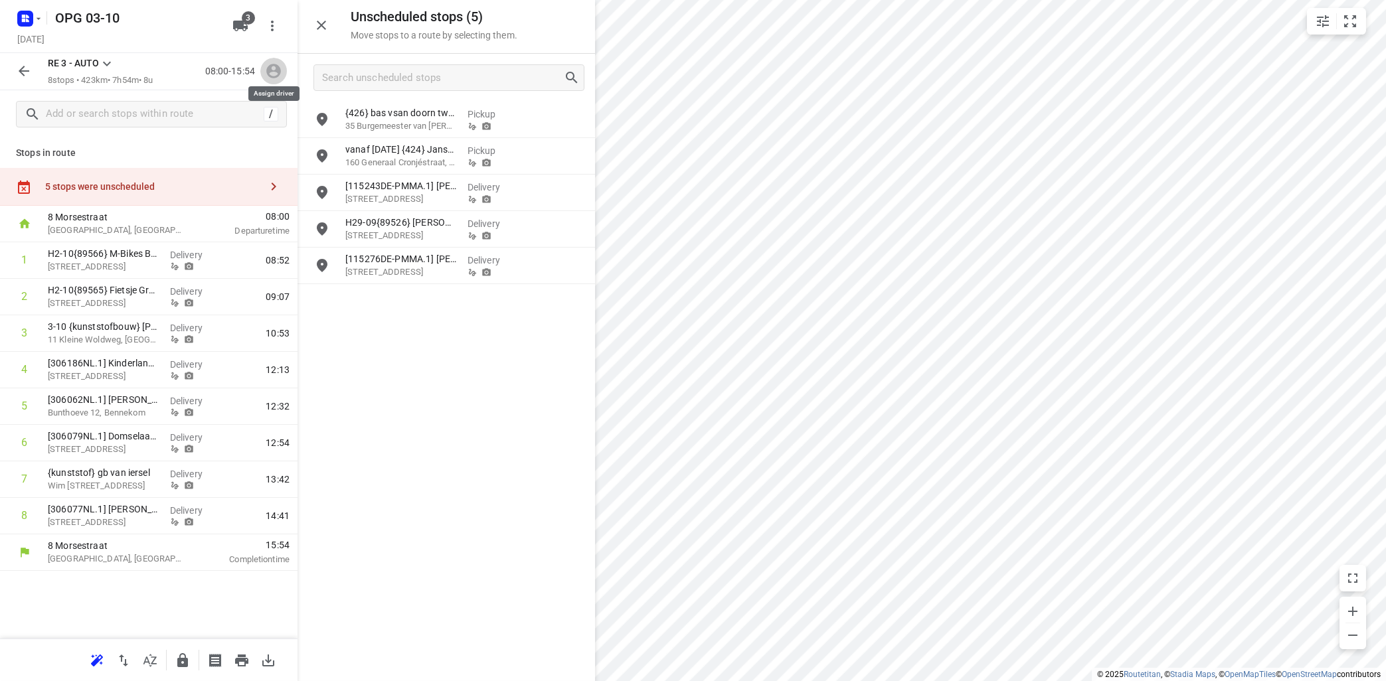
click at [269, 71] on icon "button" at bounding box center [273, 71] width 15 height 15
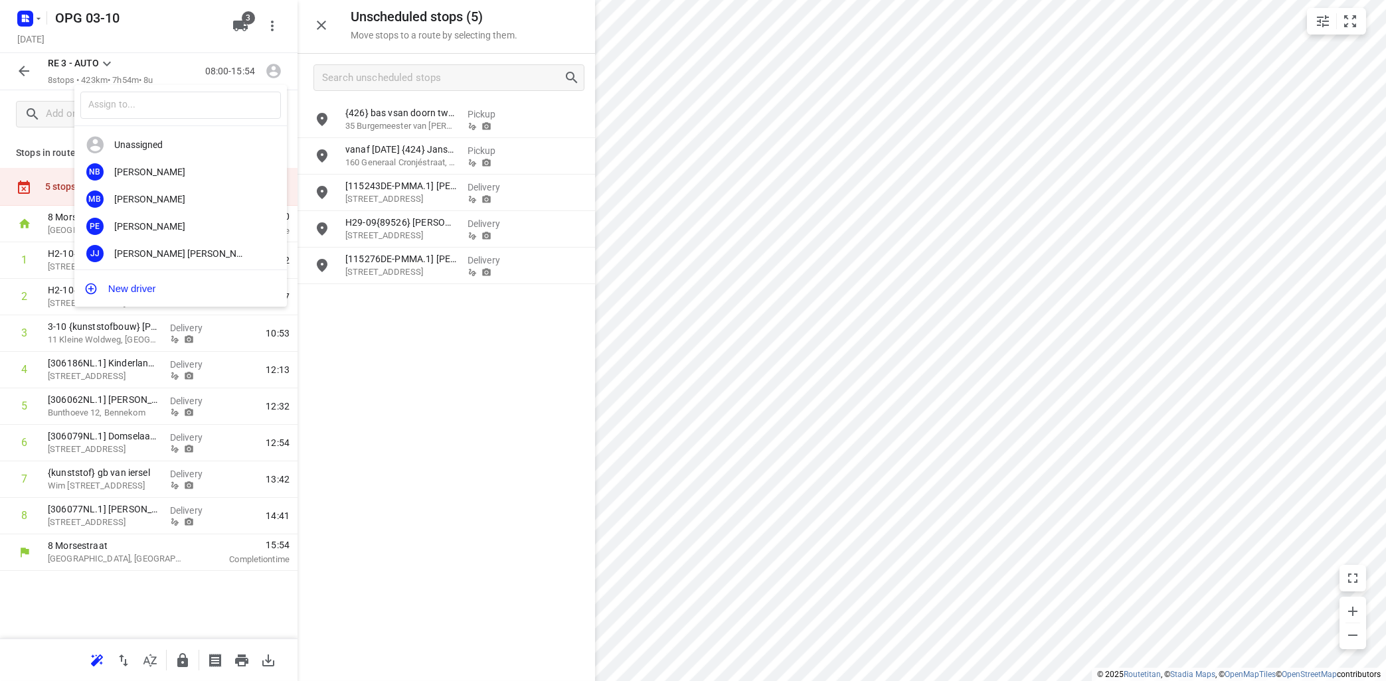
click at [479, 368] on div at bounding box center [693, 340] width 1386 height 681
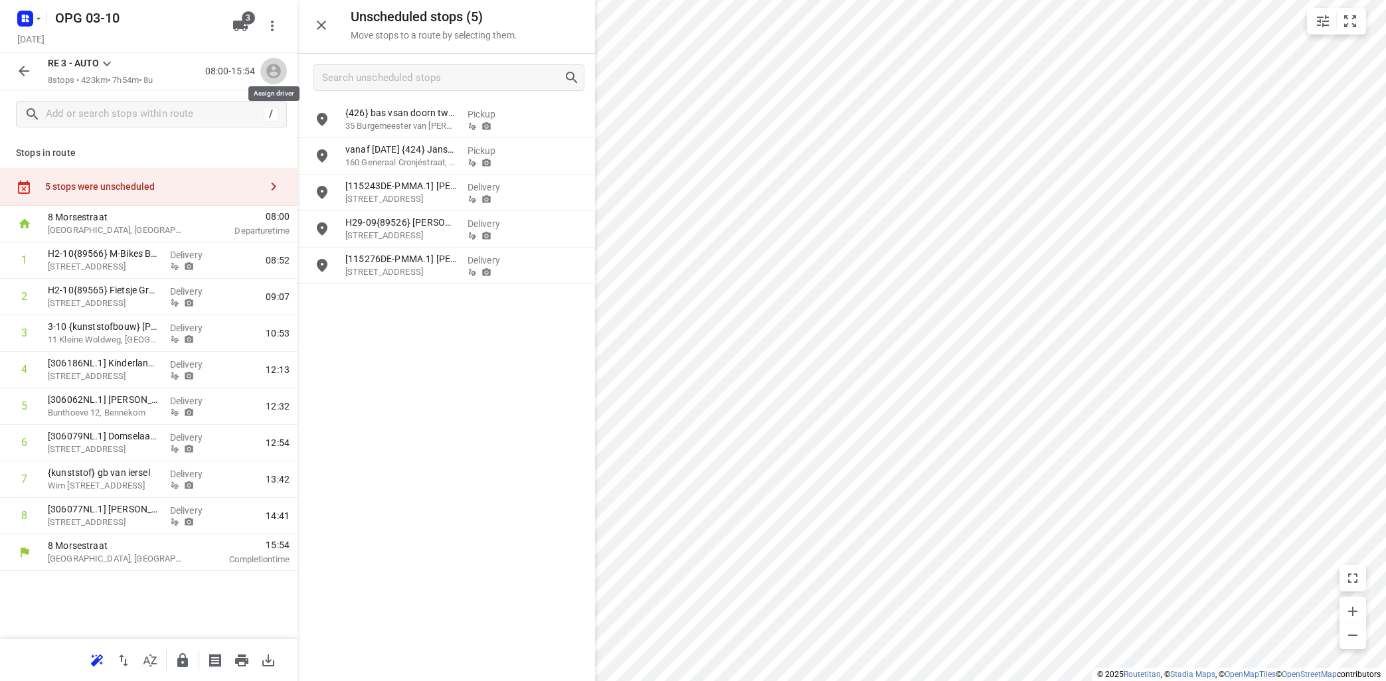
click at [276, 68] on icon "button" at bounding box center [273, 71] width 15 height 15
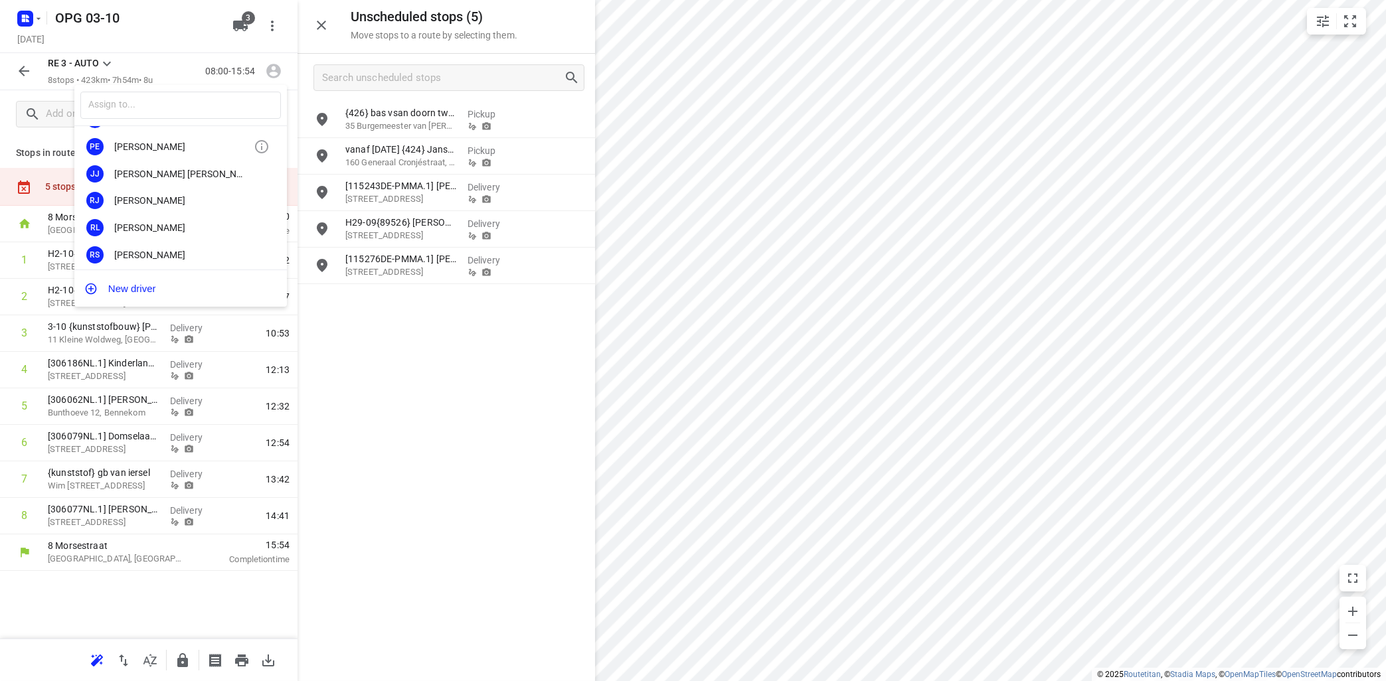
scroll to position [160, 0]
click at [159, 150] on div "[PERSON_NAME]" at bounding box center [183, 147] width 139 height 11
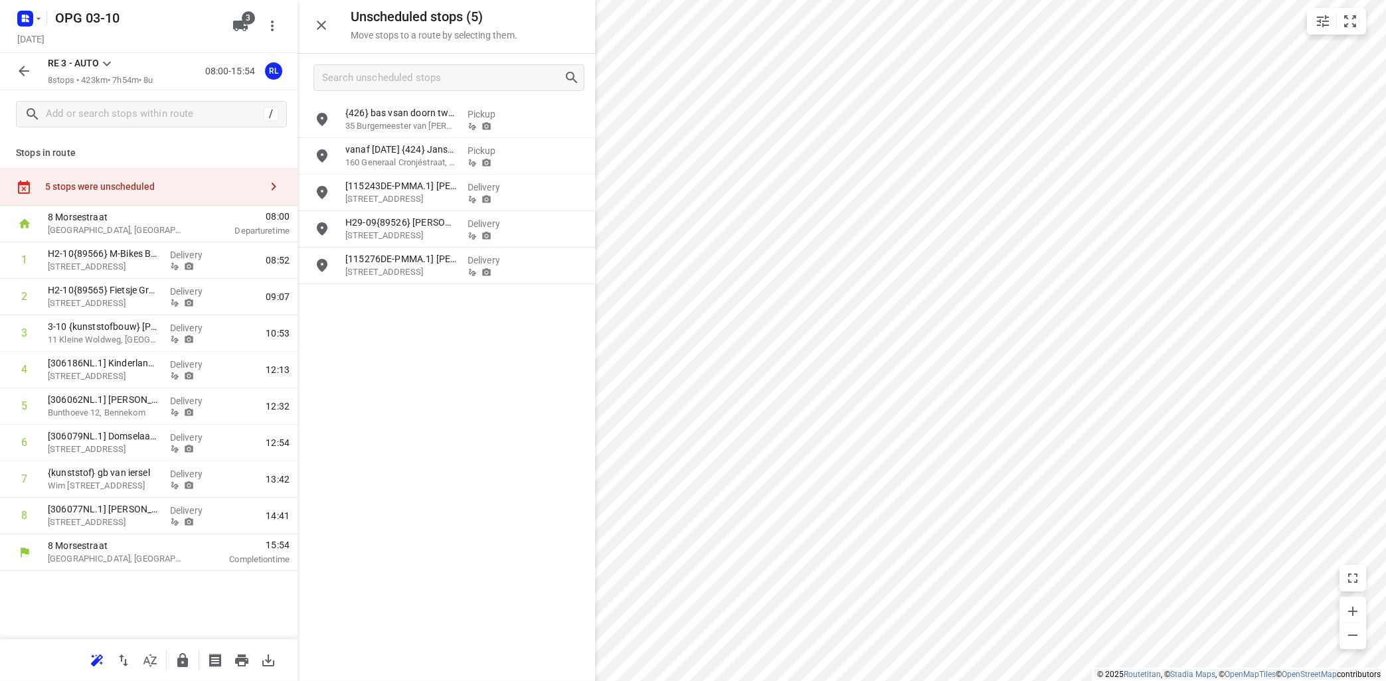
click at [110, 60] on icon at bounding box center [107, 64] width 16 height 16
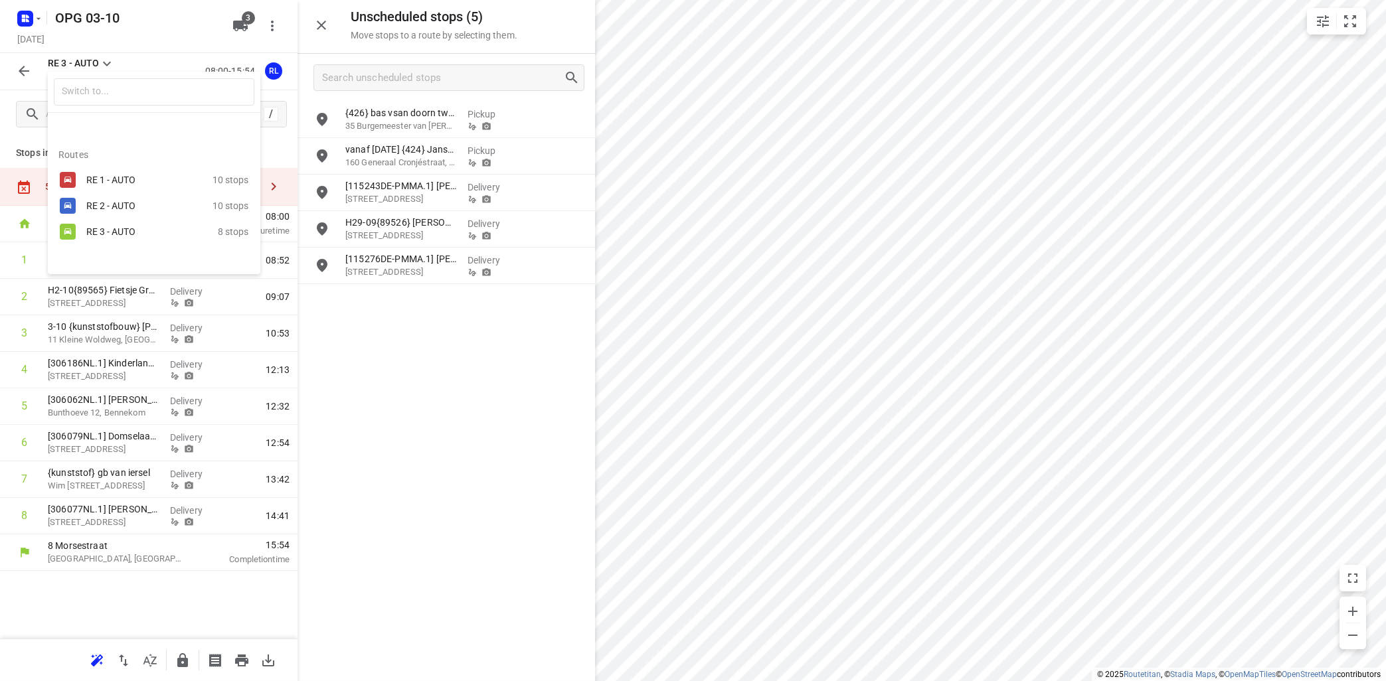
click at [116, 172] on div "RE 1 - AUTO" at bounding box center [149, 180] width 126 height 16
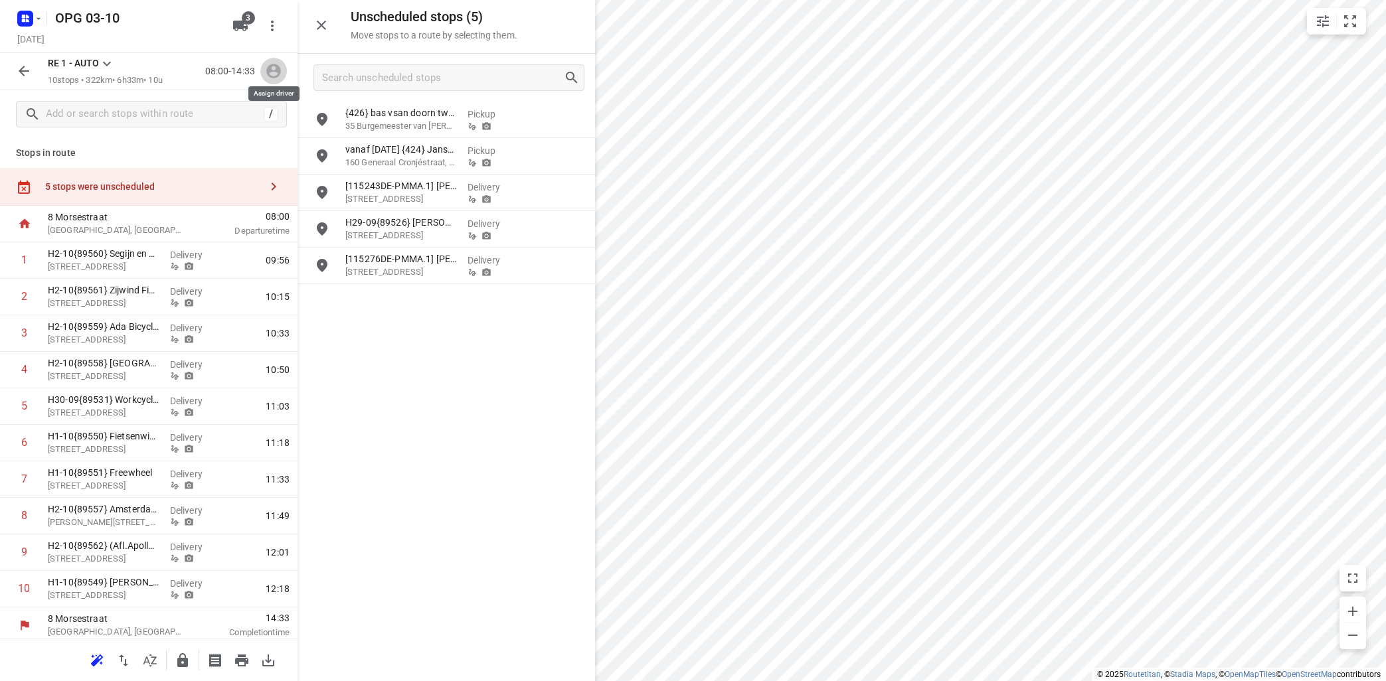
click at [278, 64] on icon "button" at bounding box center [273, 70] width 17 height 17
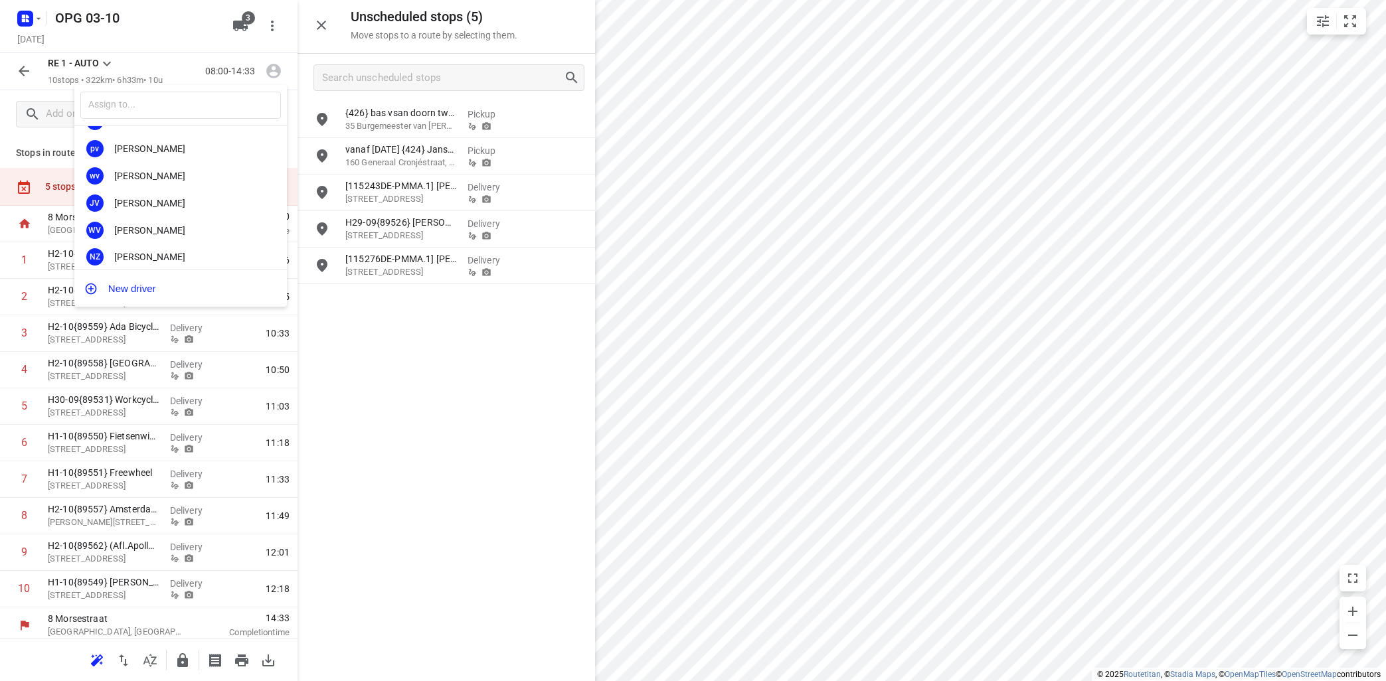
scroll to position [247, 0]
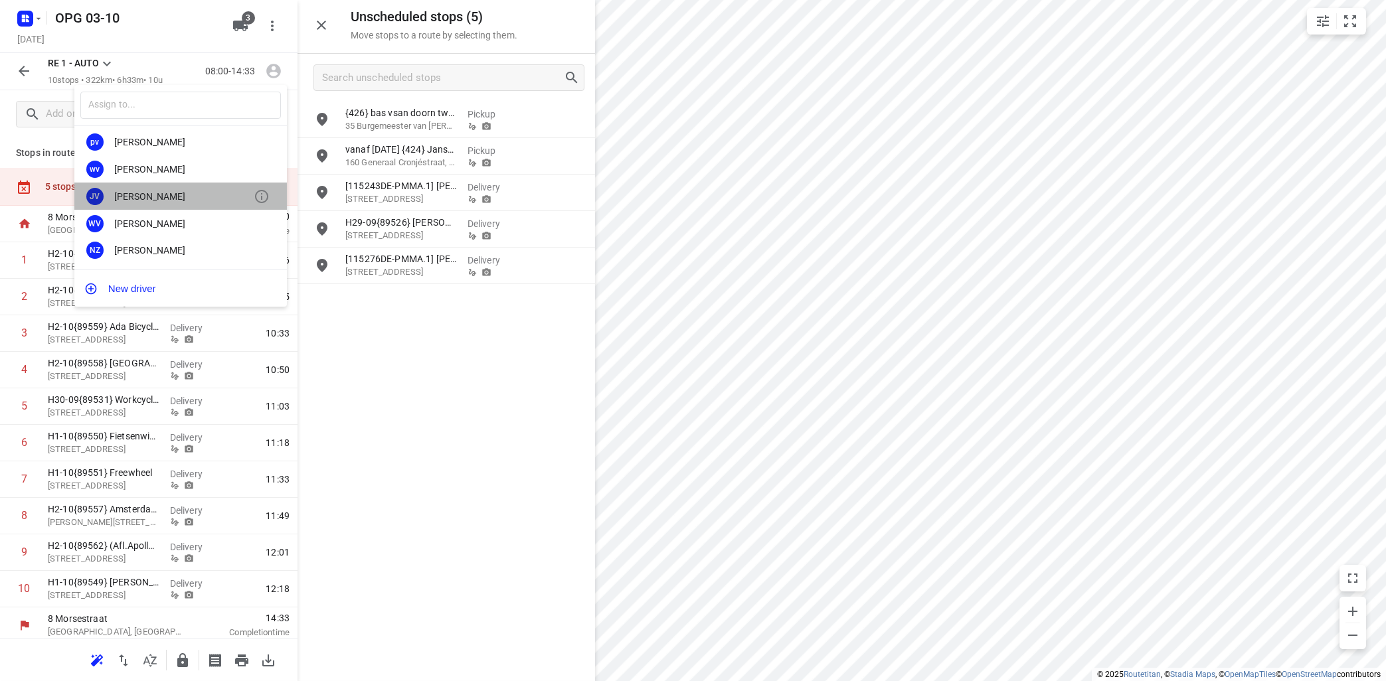
click at [180, 189] on div "JV [PERSON_NAME]" at bounding box center [180, 196] width 212 height 27
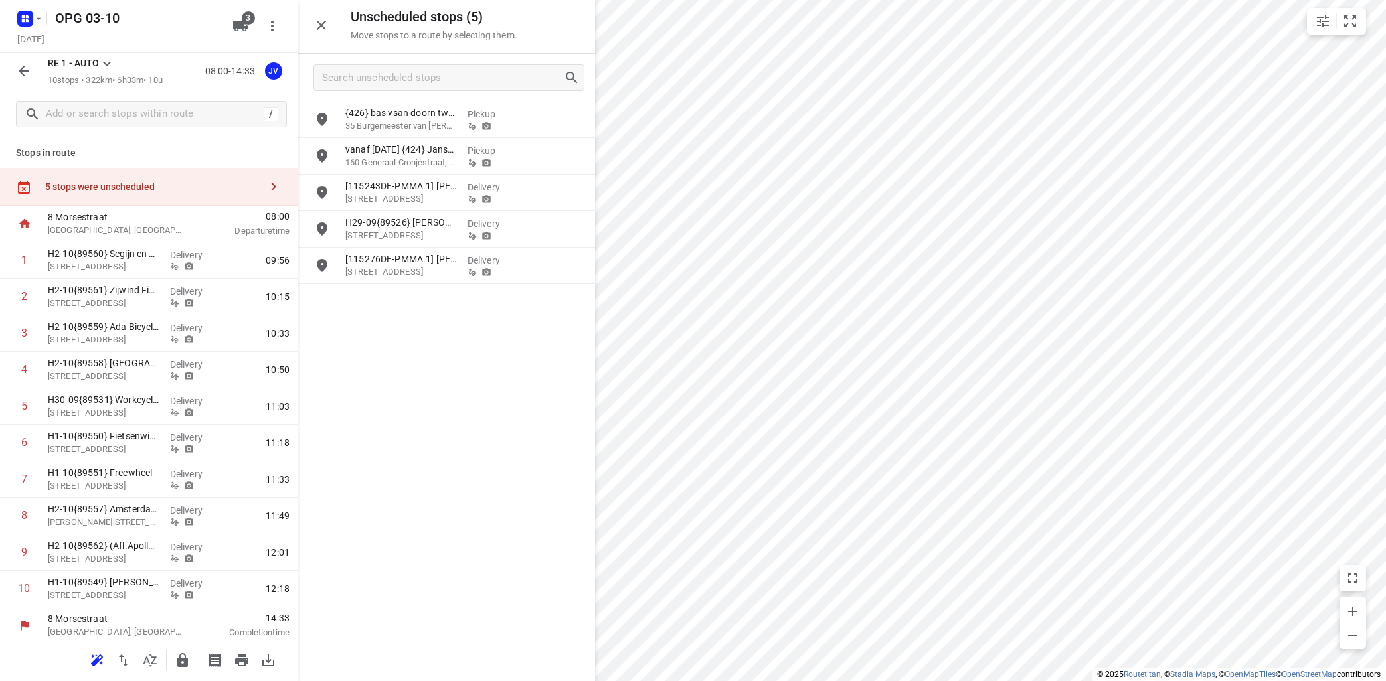
click at [102, 62] on icon at bounding box center [107, 64] width 16 height 16
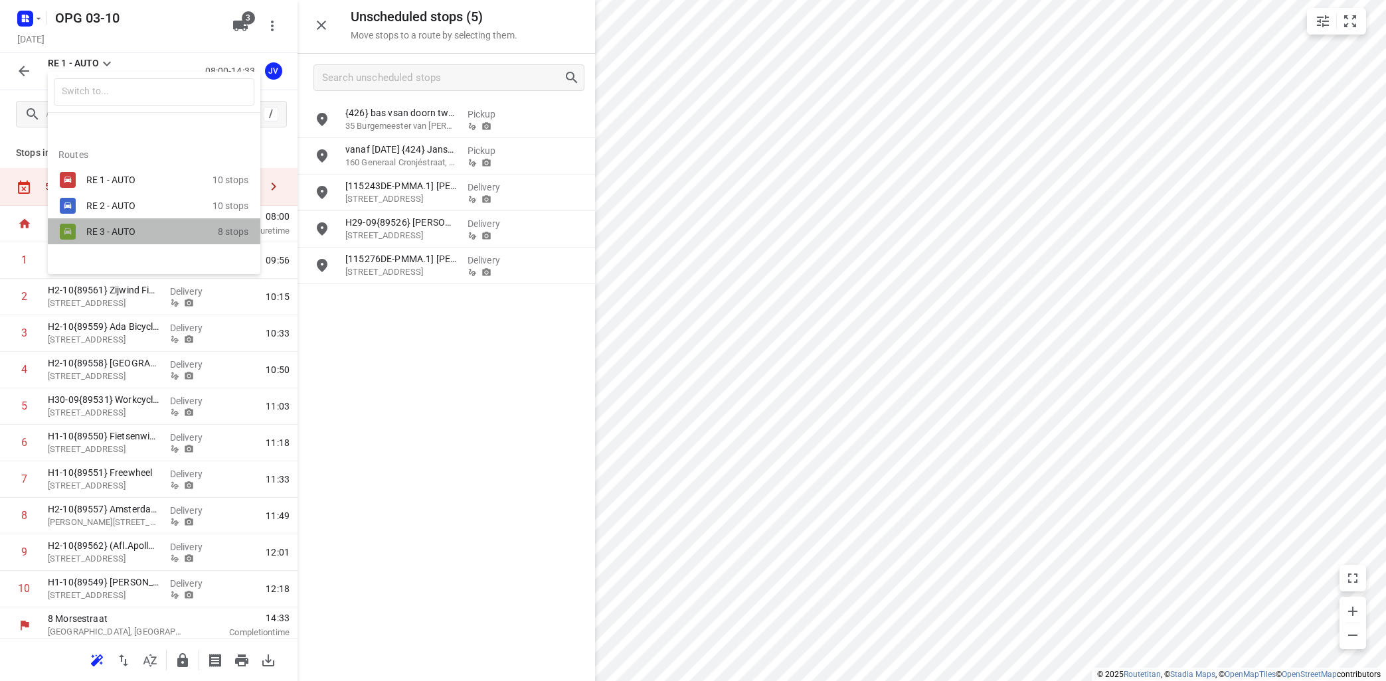
click at [94, 225] on div "RE 3 - AUTO" at bounding box center [151, 232] width 131 height 16
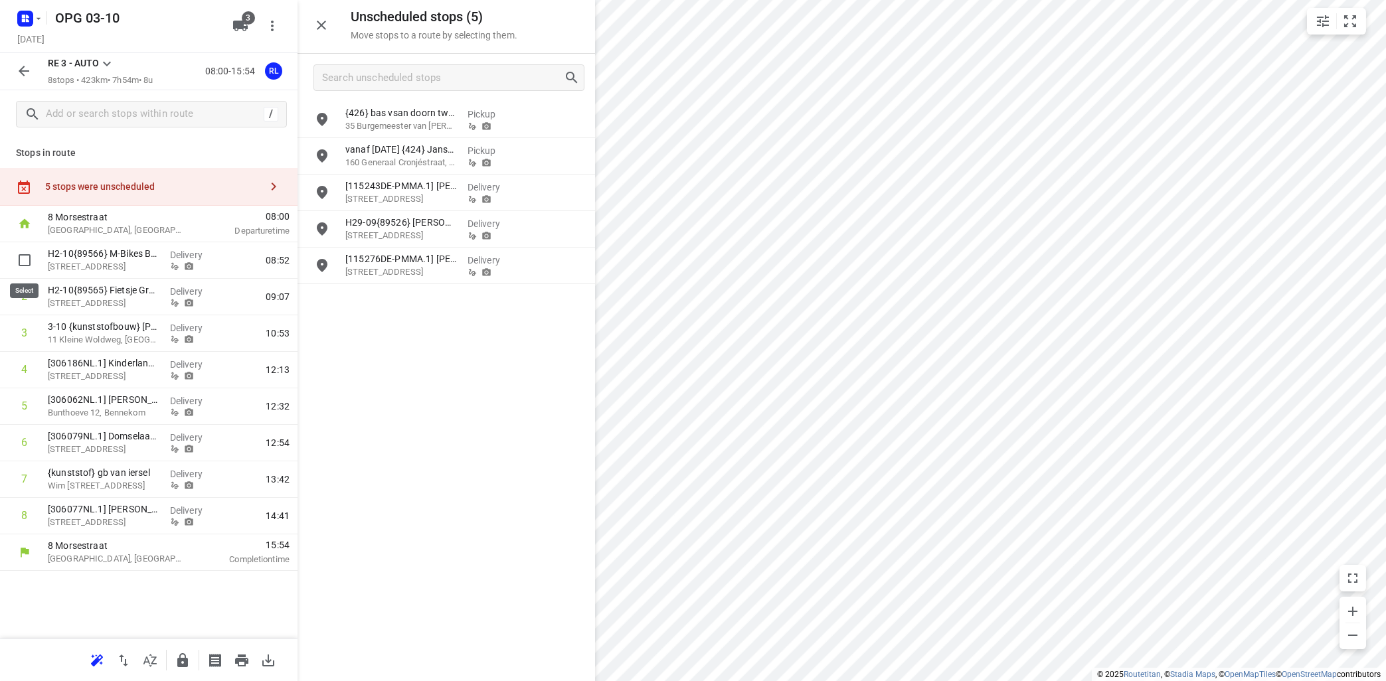
click at [23, 262] on input "checkbox" at bounding box center [24, 260] width 27 height 27
checkbox input "true"
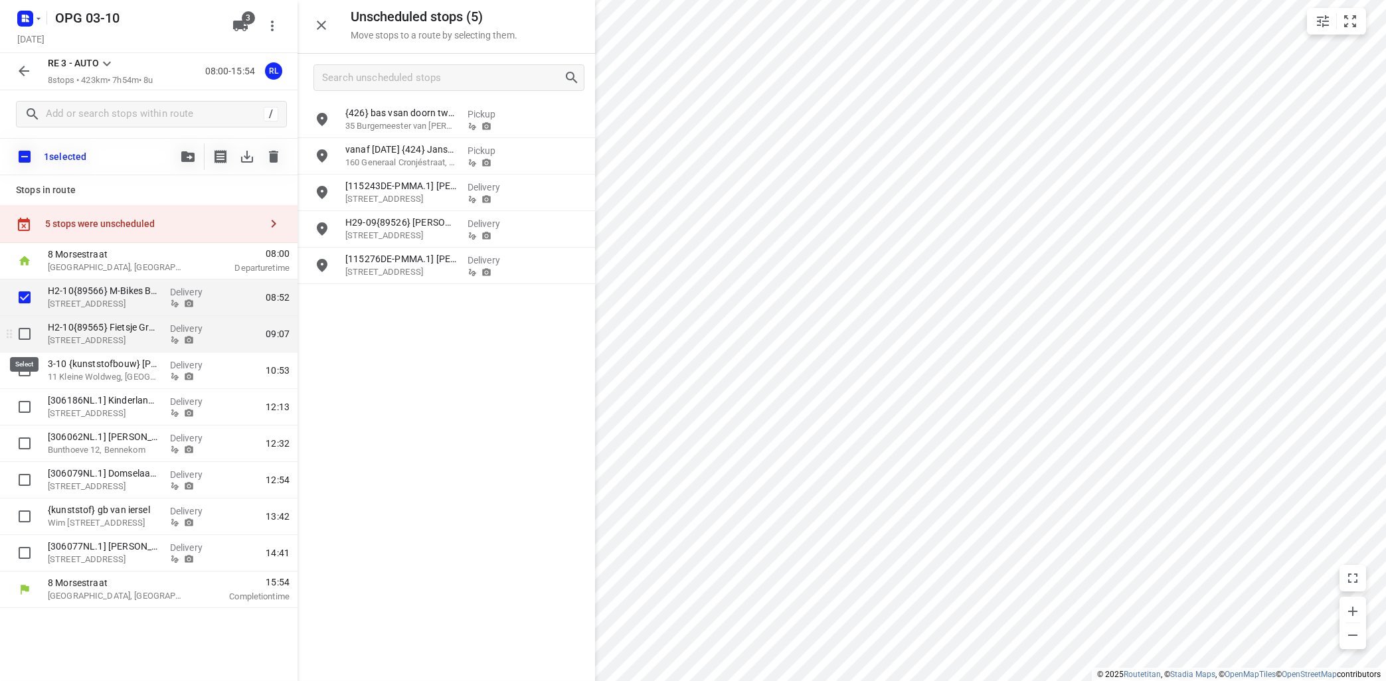
click at [25, 330] on input "checkbox" at bounding box center [24, 334] width 27 height 27
checkbox input "true"
click at [190, 157] on icon "button" at bounding box center [187, 156] width 13 height 11
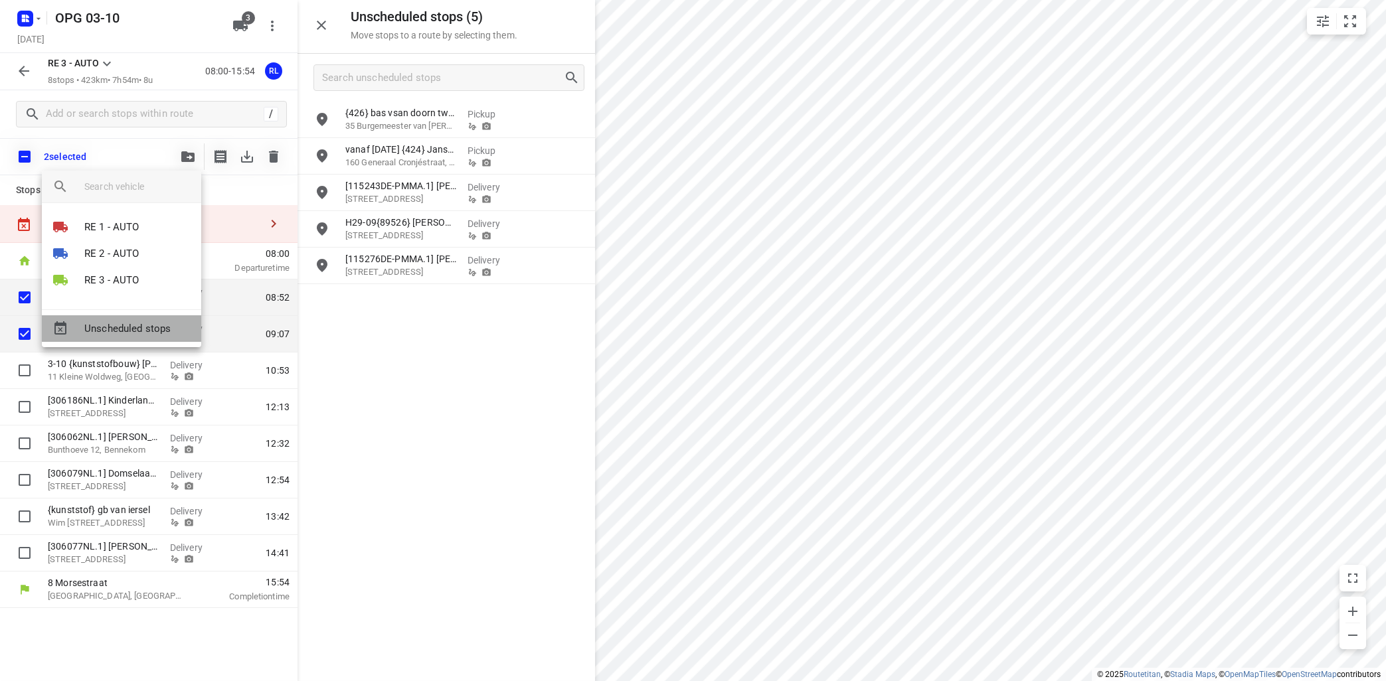
click at [159, 332] on span "Unscheduled stops" at bounding box center [137, 328] width 106 height 15
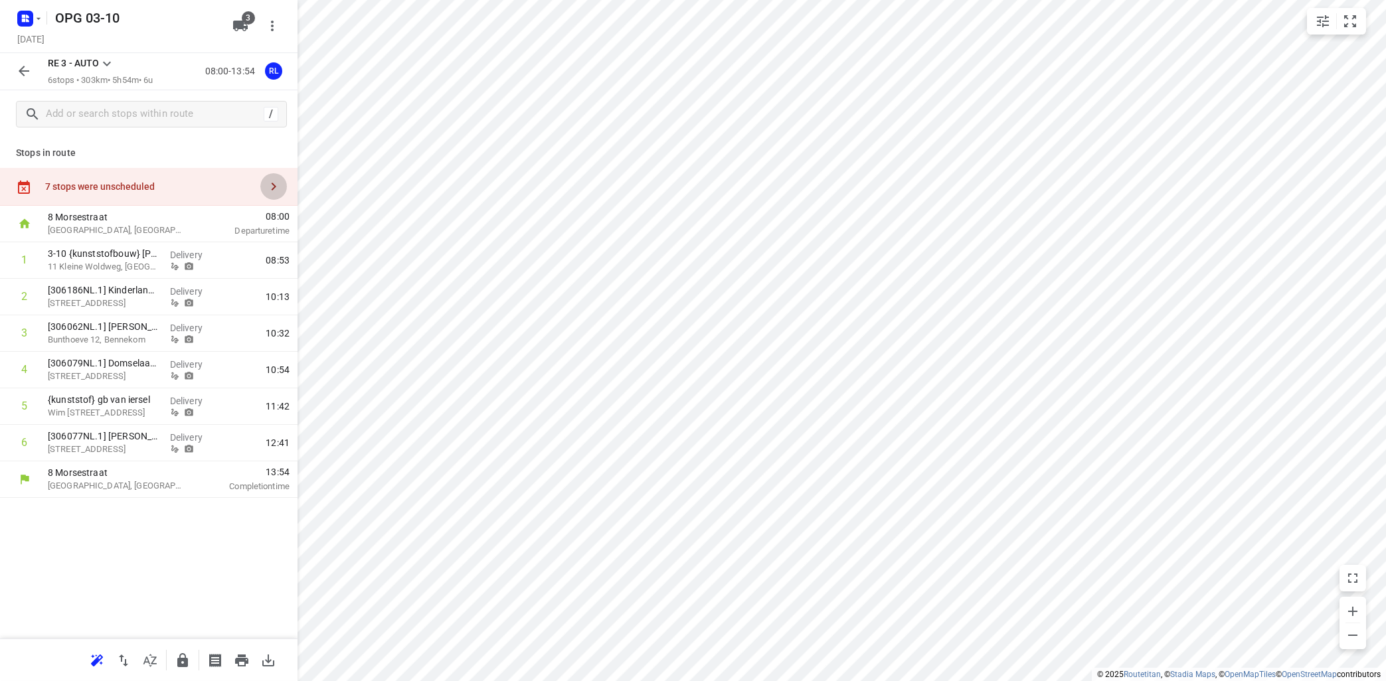
click at [275, 186] on icon "button" at bounding box center [274, 187] width 5 height 8
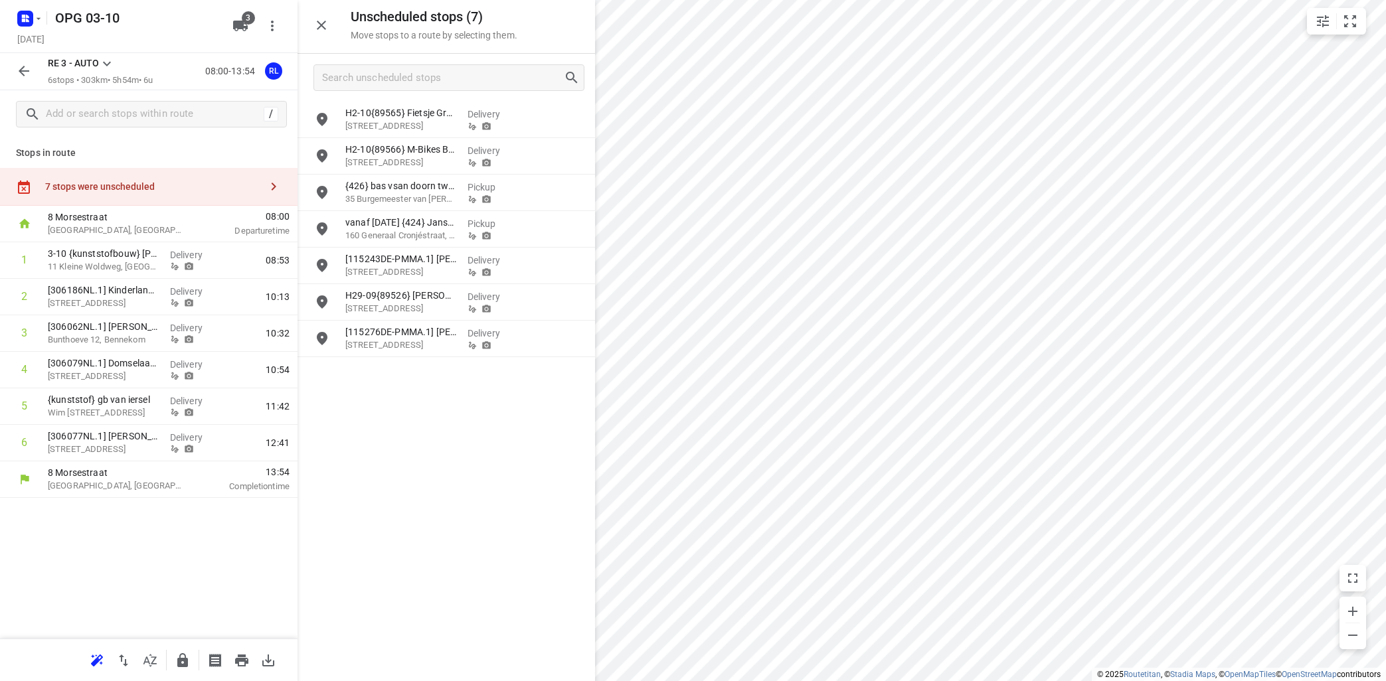
click at [107, 60] on icon at bounding box center [107, 64] width 16 height 16
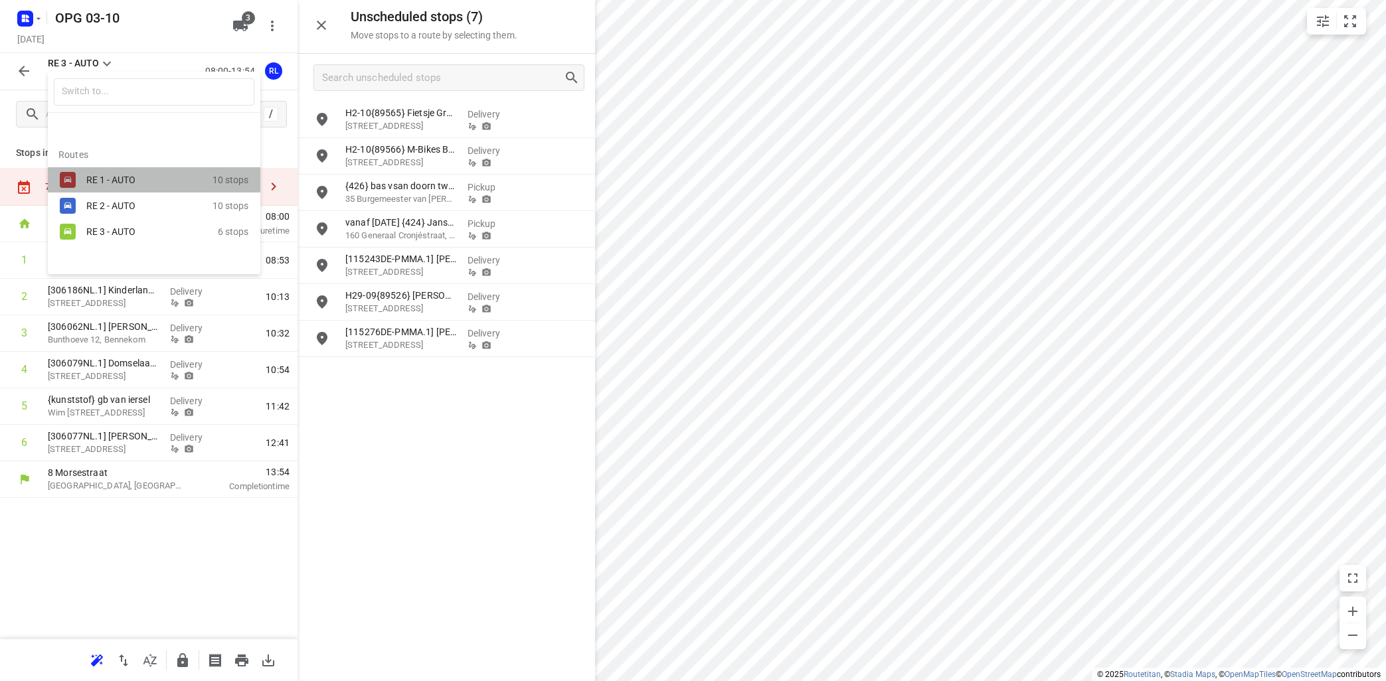
click at [131, 180] on div "RE 1 - AUTO" at bounding box center [142, 180] width 113 height 11
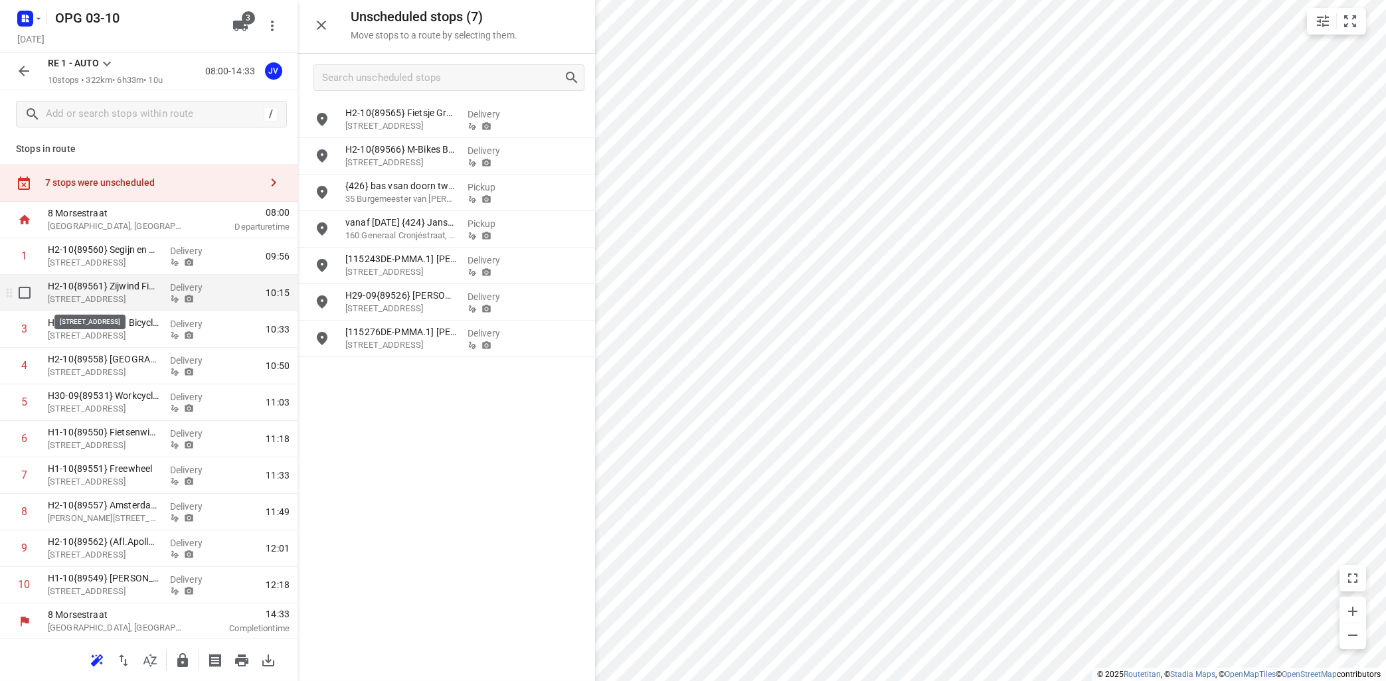
scroll to position [5, 0]
click at [244, 661] on icon "button" at bounding box center [241, 661] width 13 height 12
click at [102, 62] on icon at bounding box center [107, 64] width 16 height 16
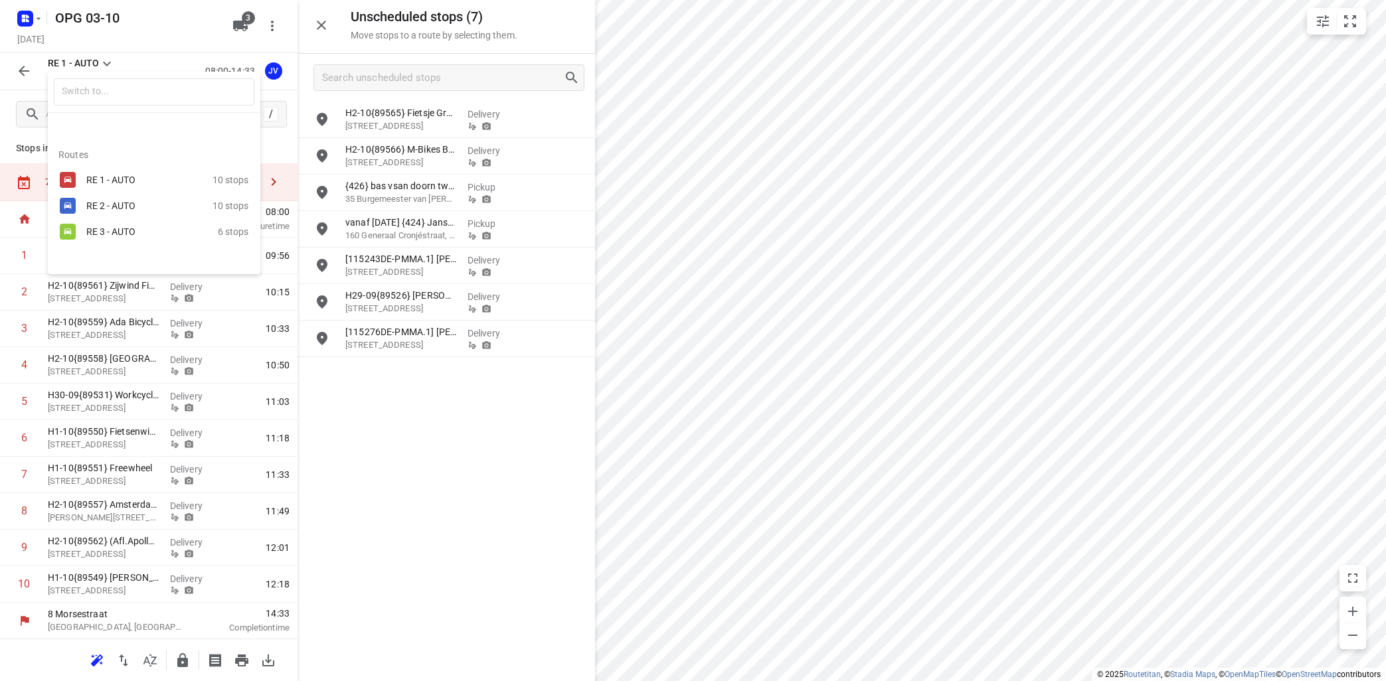
click at [104, 198] on div "RE 2 - AUTO" at bounding box center [149, 206] width 126 height 16
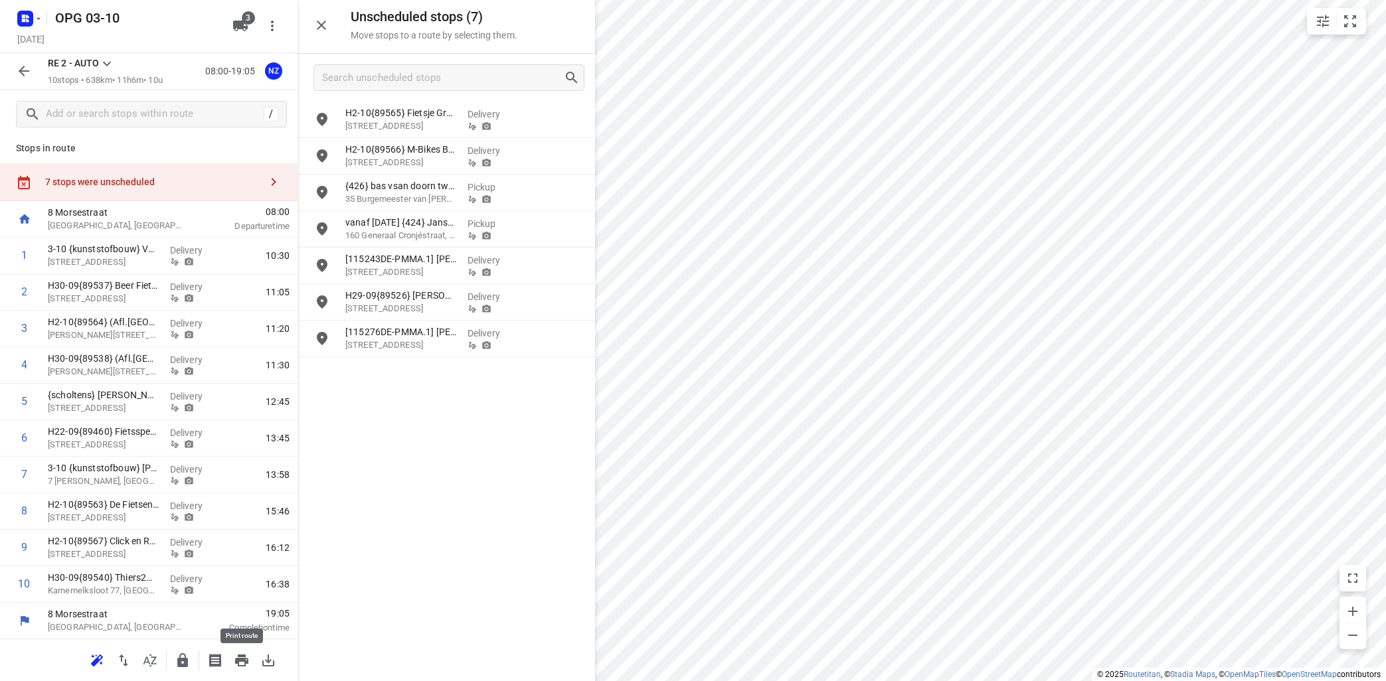
click at [245, 661] on icon "button" at bounding box center [241, 661] width 13 height 12
click at [107, 62] on icon at bounding box center [107, 64] width 16 height 16
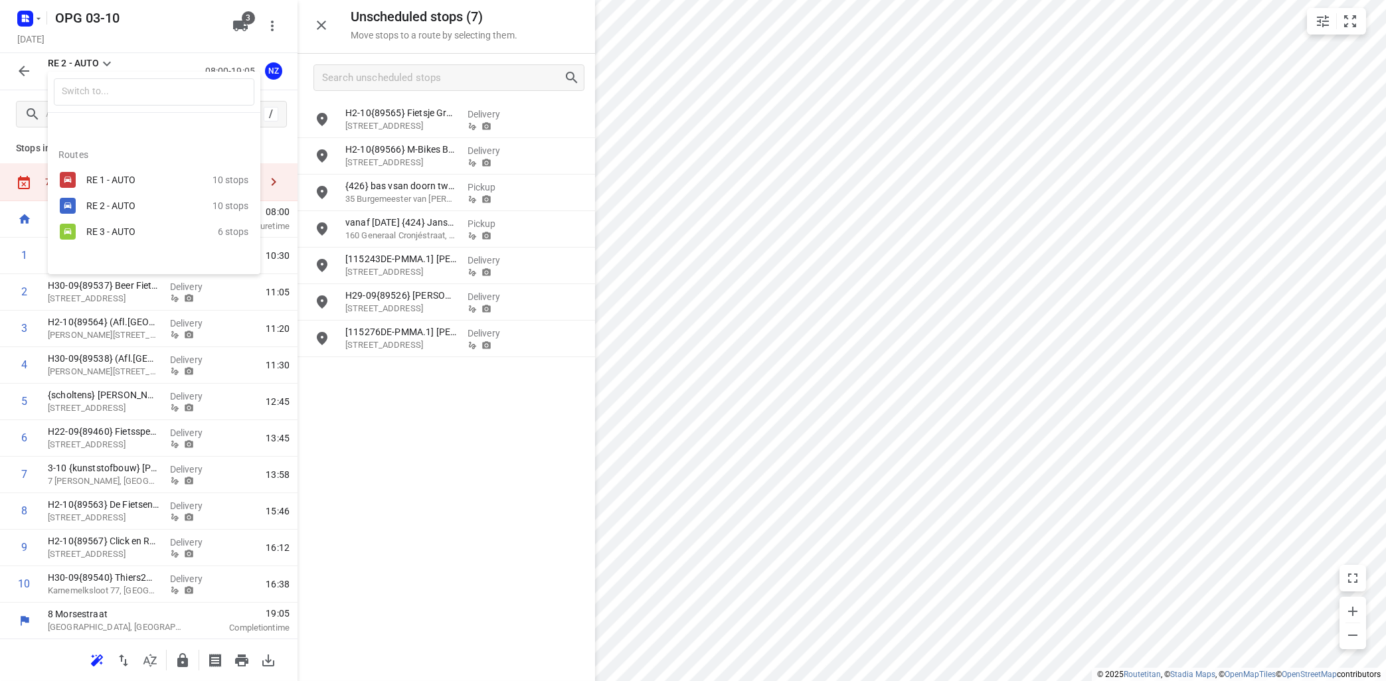
click at [100, 230] on div "RE 3 - AUTO" at bounding box center [142, 231] width 113 height 11
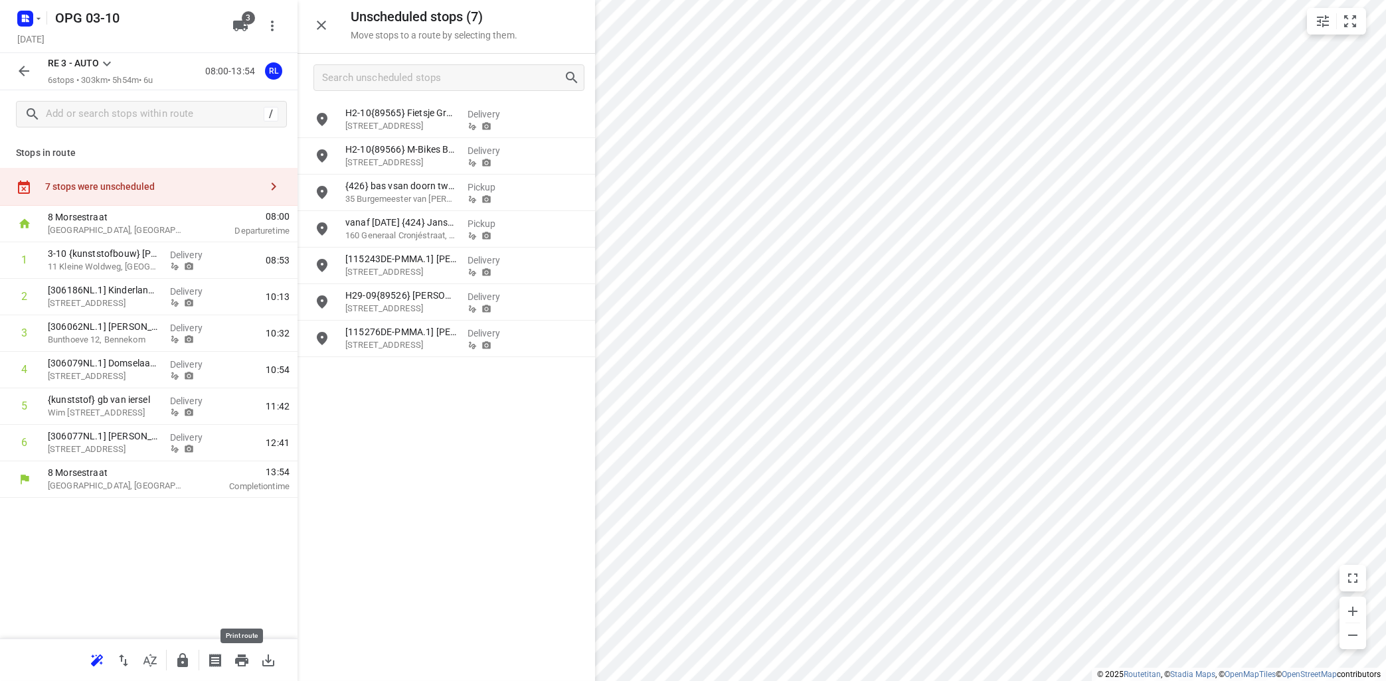
click at [242, 649] on button "button" at bounding box center [241, 660] width 27 height 27
click at [106, 64] on icon at bounding box center [107, 64] width 16 height 16
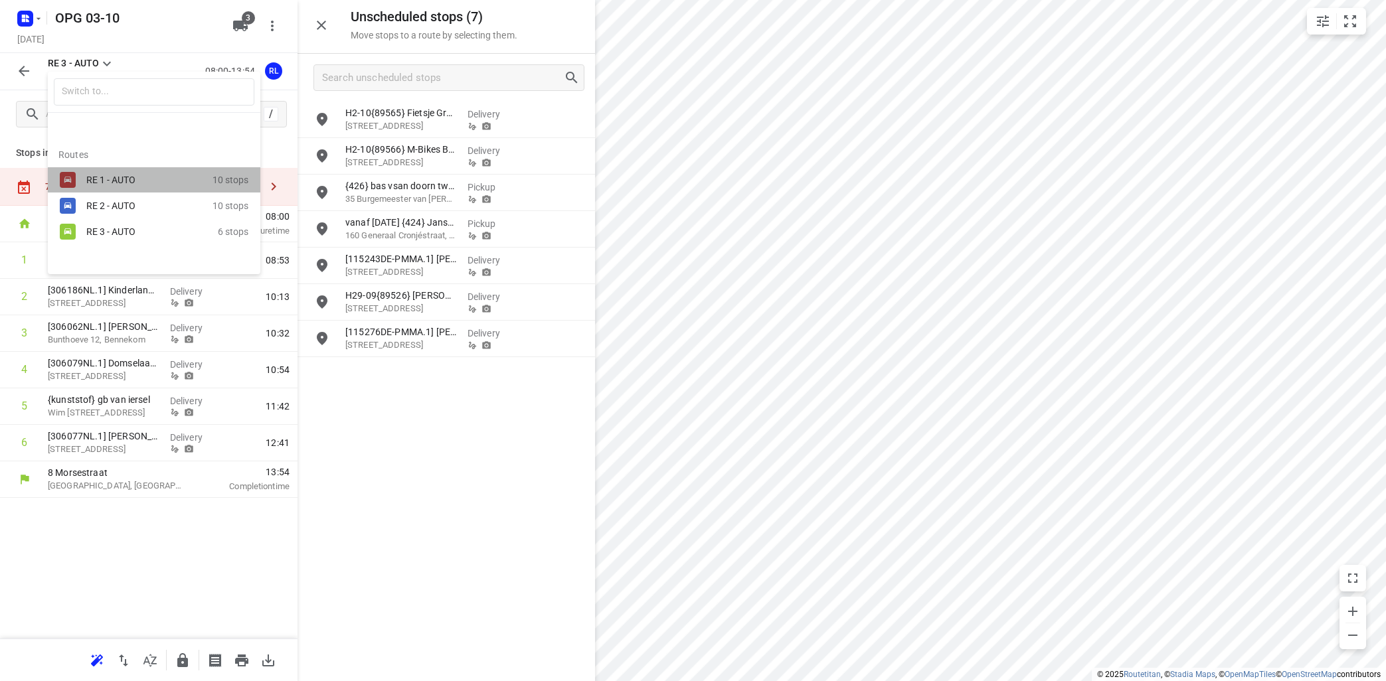
click at [136, 183] on div "RE 1 - AUTO" at bounding box center [142, 180] width 113 height 11
